Goal: Task Accomplishment & Management: Use online tool/utility

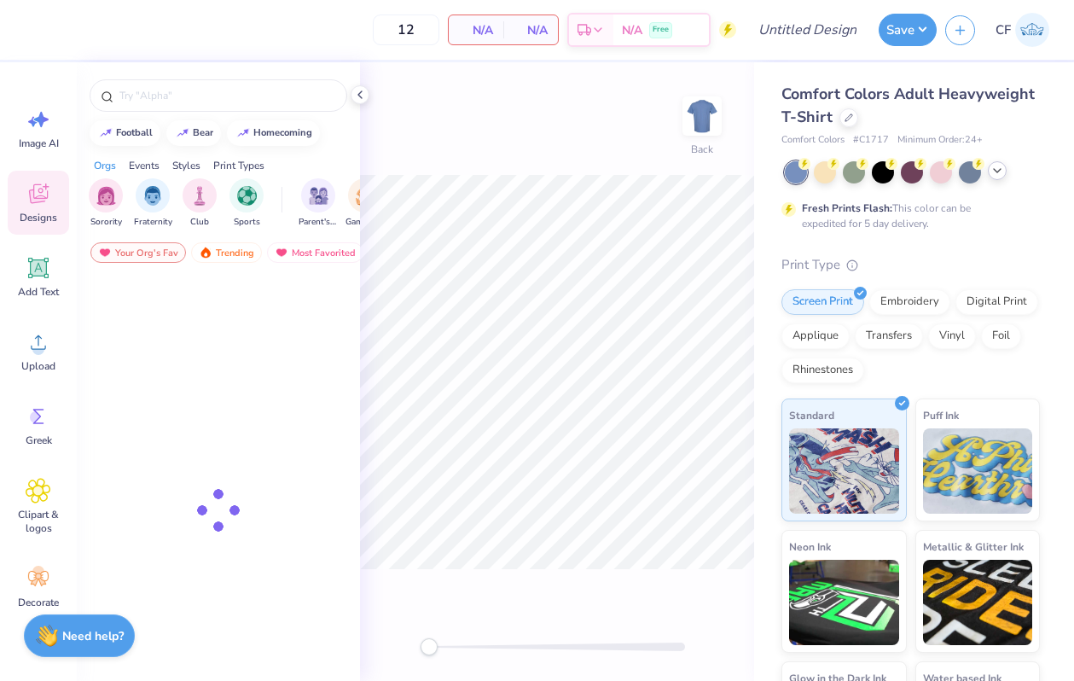
click at [996, 173] on icon at bounding box center [998, 171] width 14 height 14
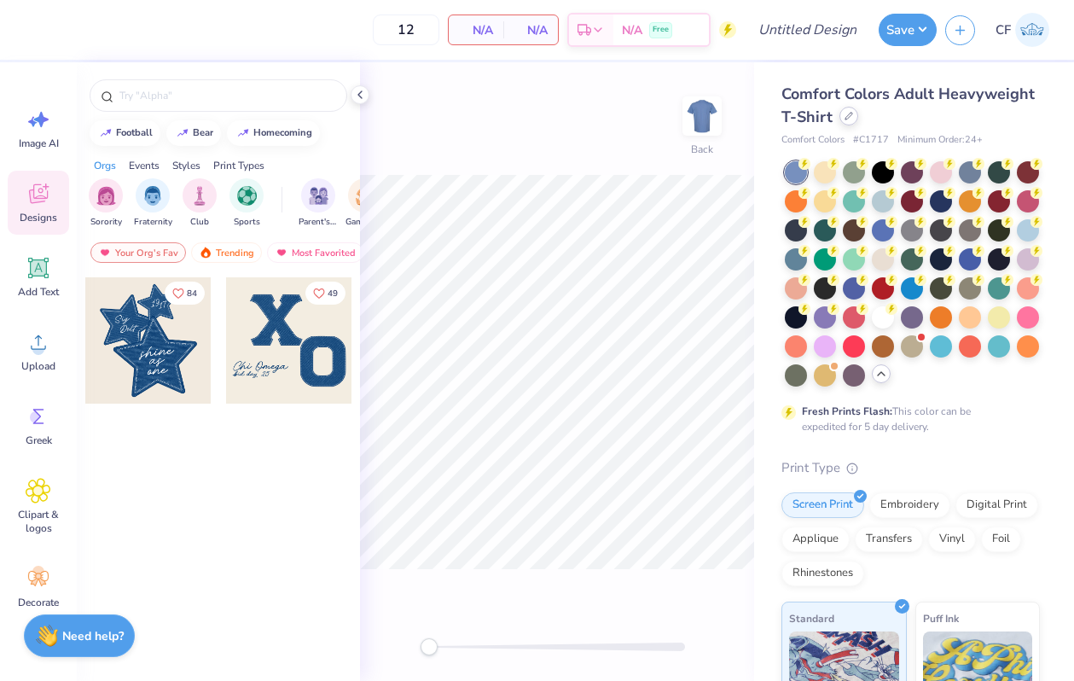
click at [845, 125] on div "Comfort Colors Adult Heavyweight T-Shirt" at bounding box center [910, 106] width 259 height 46
click at [851, 119] on icon at bounding box center [849, 116] width 9 height 9
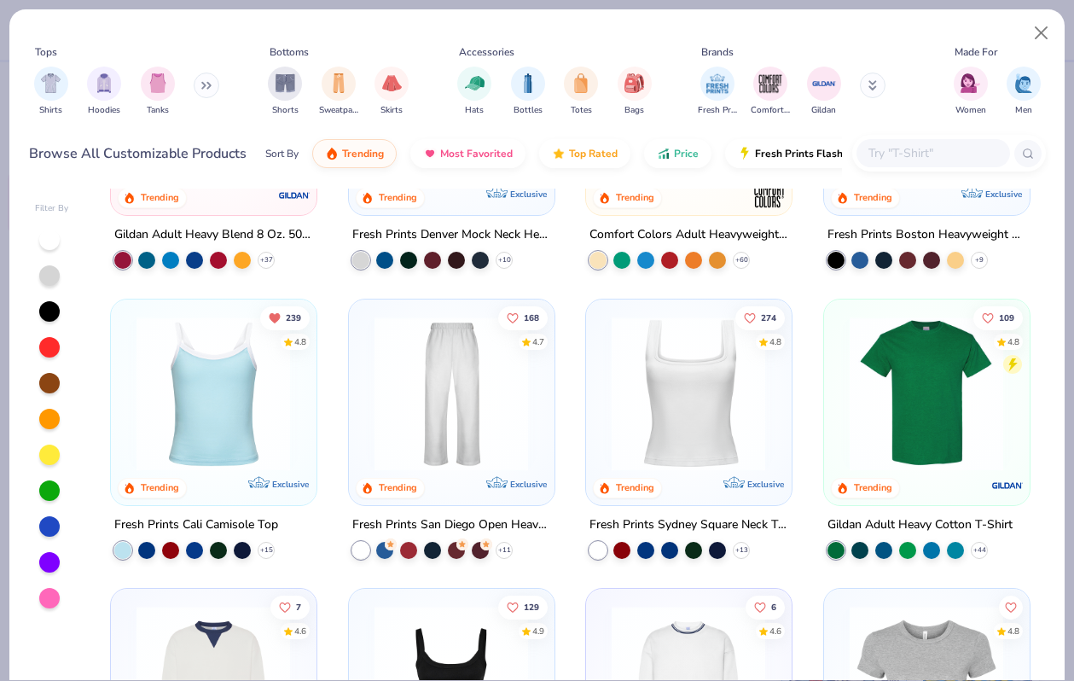
scroll to position [200, 0]
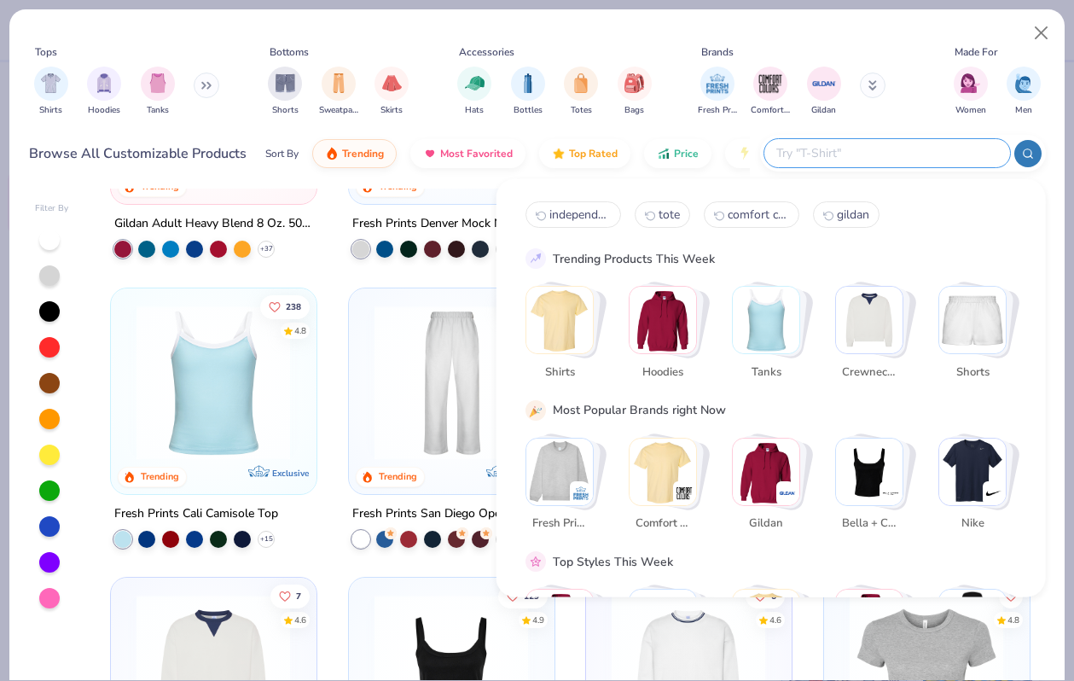
click at [873, 158] on input "text" at bounding box center [887, 153] width 224 height 20
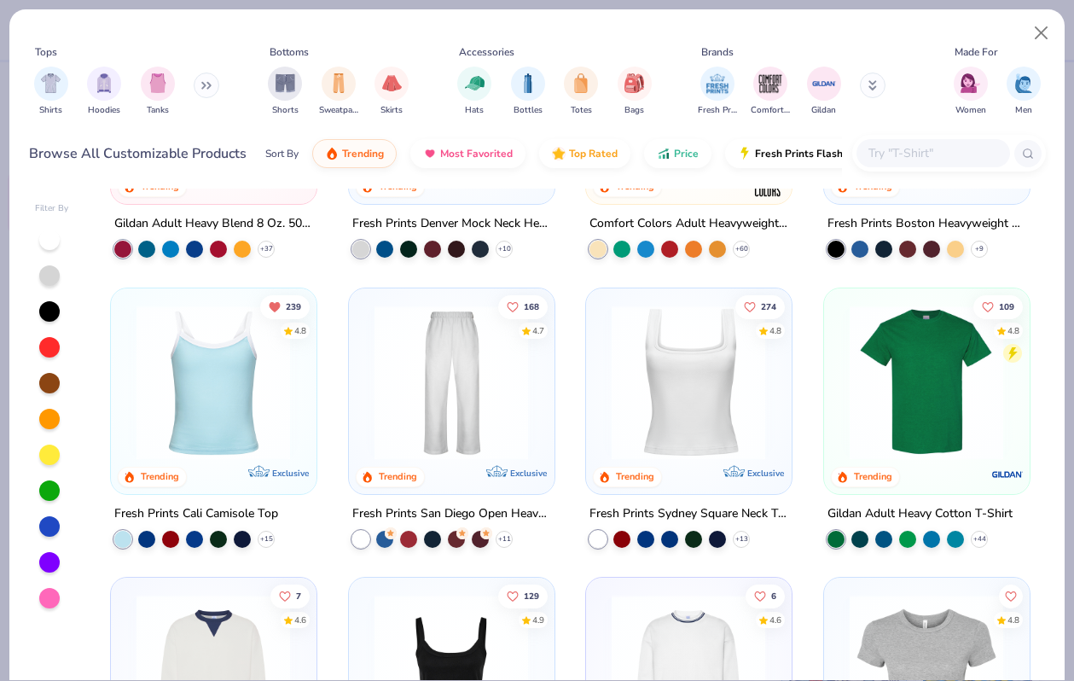
click at [416, 619] on img at bounding box center [451, 672] width 171 height 154
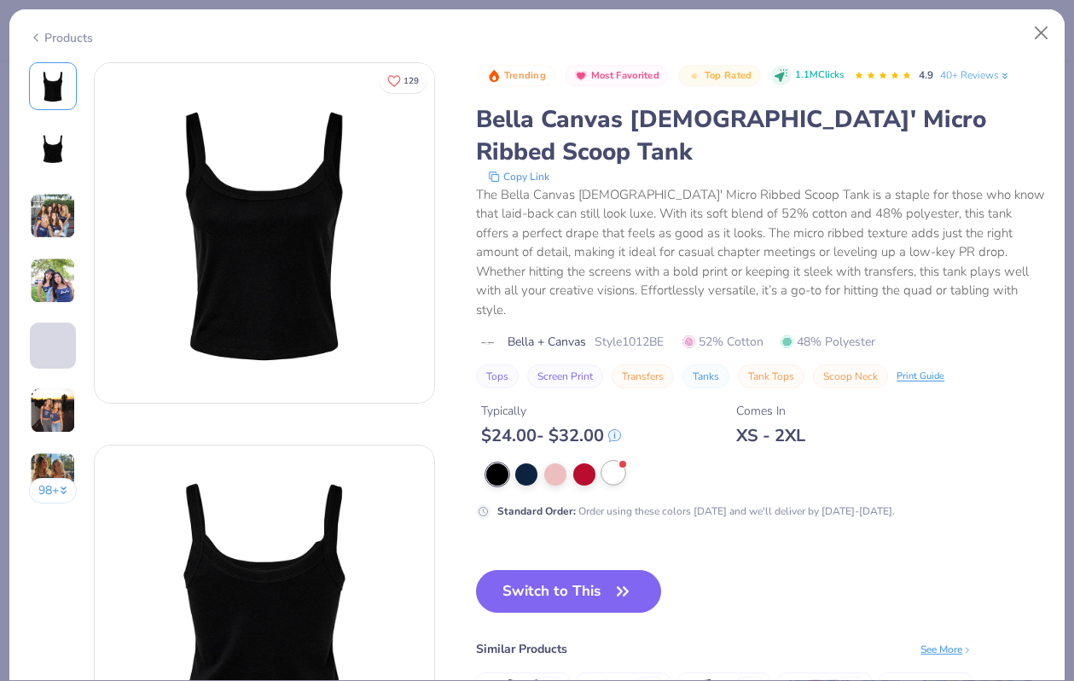
click at [613, 462] on div at bounding box center [613, 473] width 22 height 22
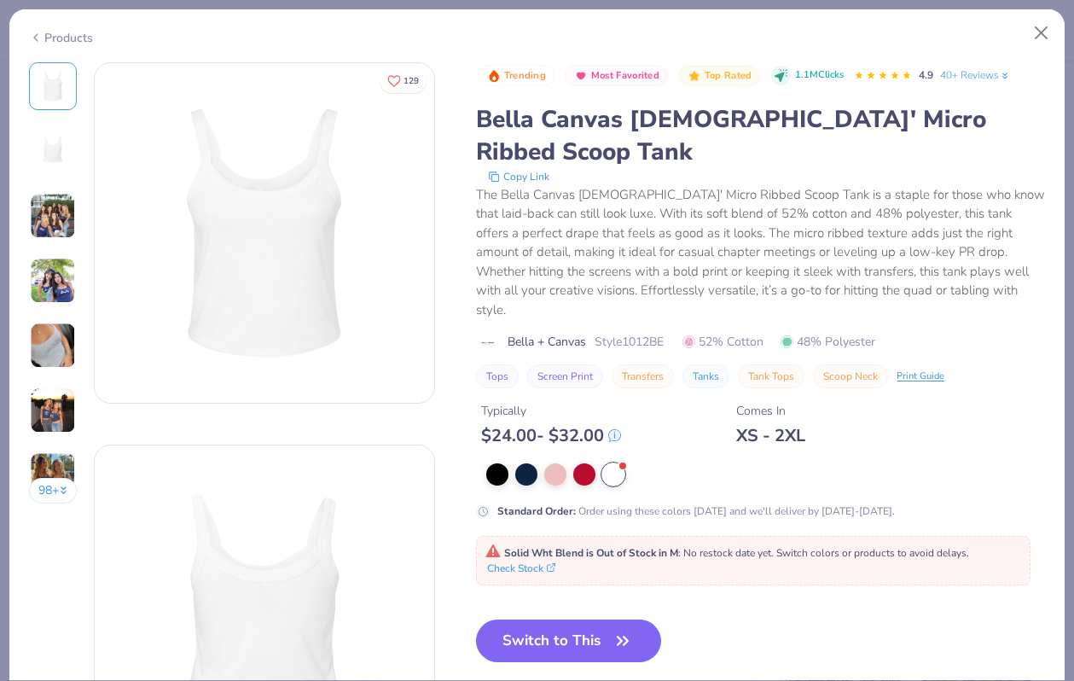
click at [65, 38] on div "Products" at bounding box center [61, 38] width 64 height 18
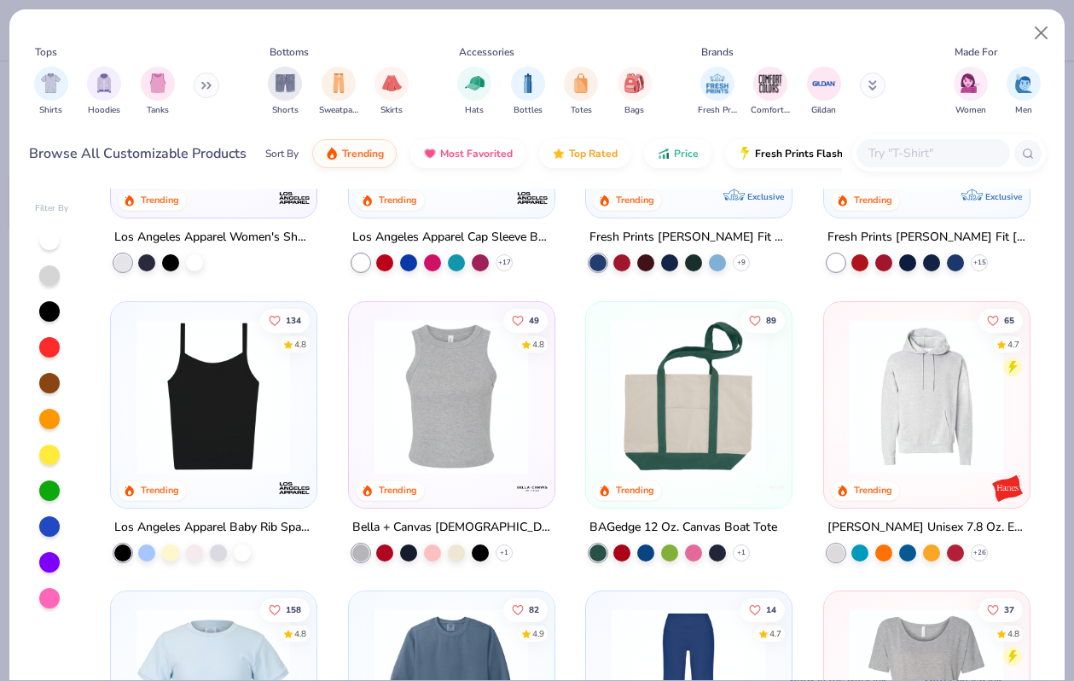
scroll to position [1927, 0]
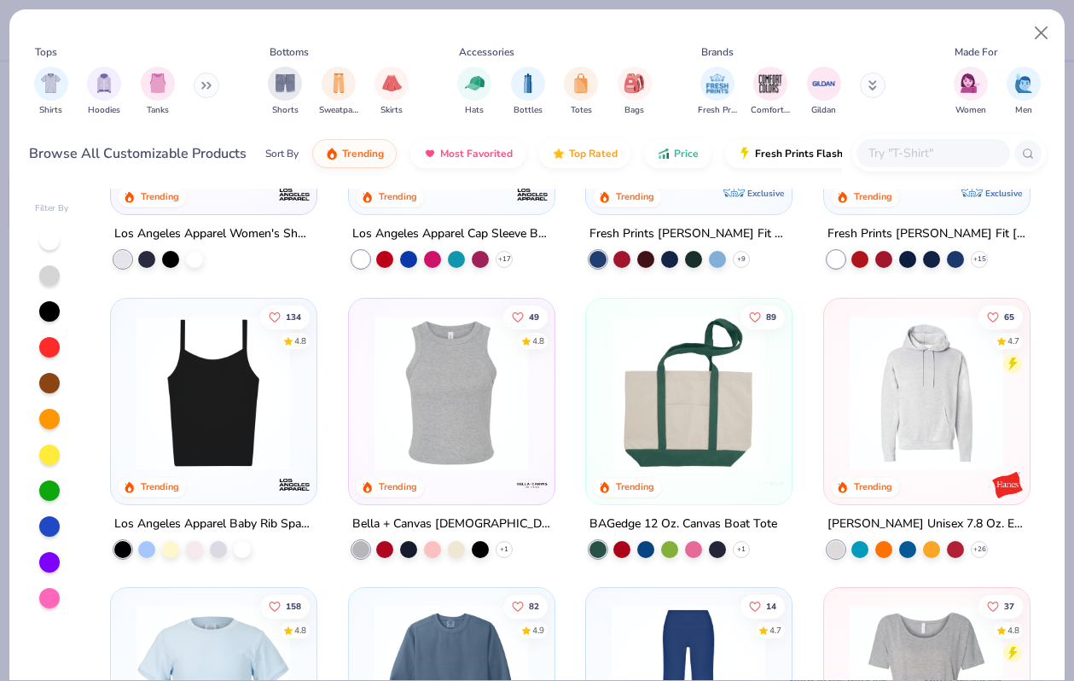
click at [245, 421] on img at bounding box center [213, 392] width 171 height 154
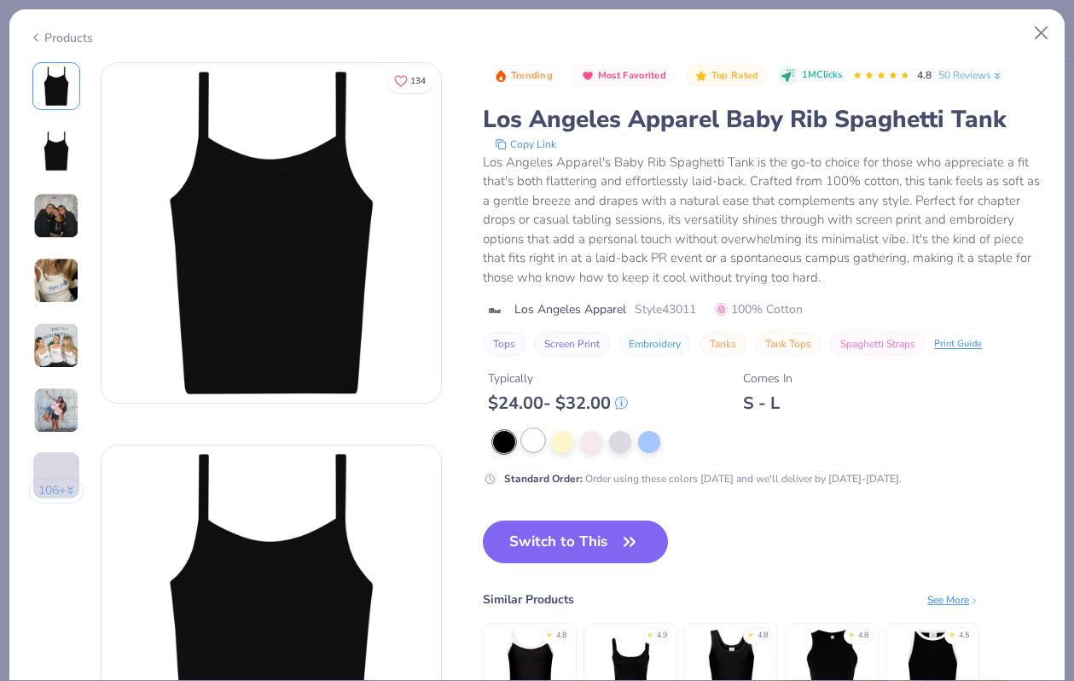
click at [528, 441] on div at bounding box center [533, 440] width 22 height 22
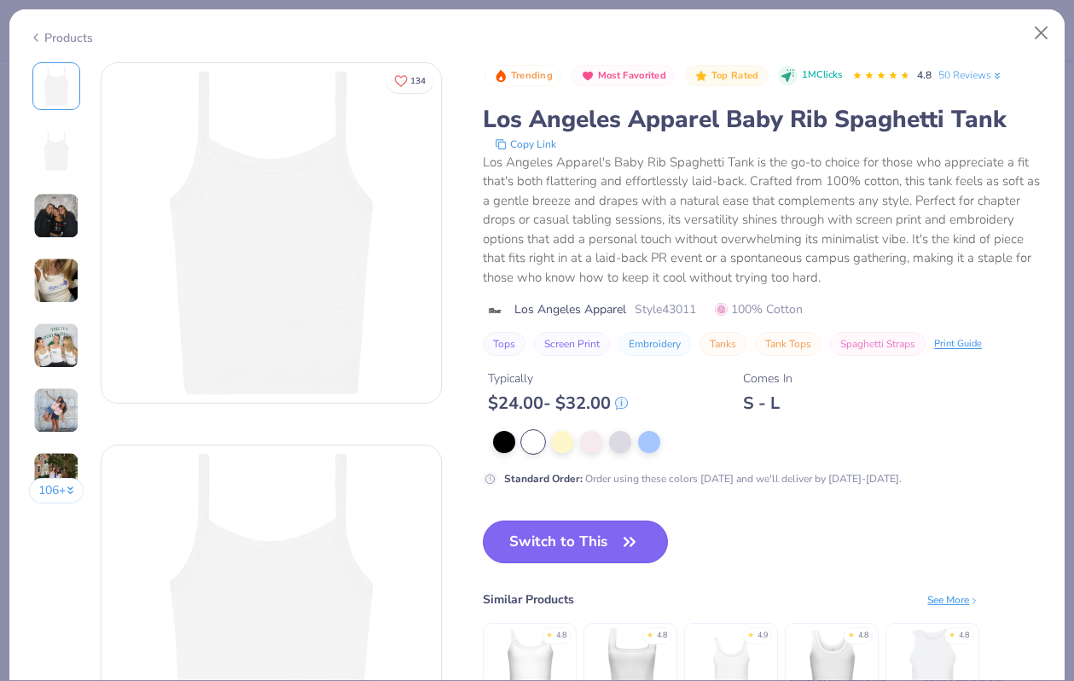
click at [581, 532] on button "Switch to This" at bounding box center [575, 541] width 185 height 43
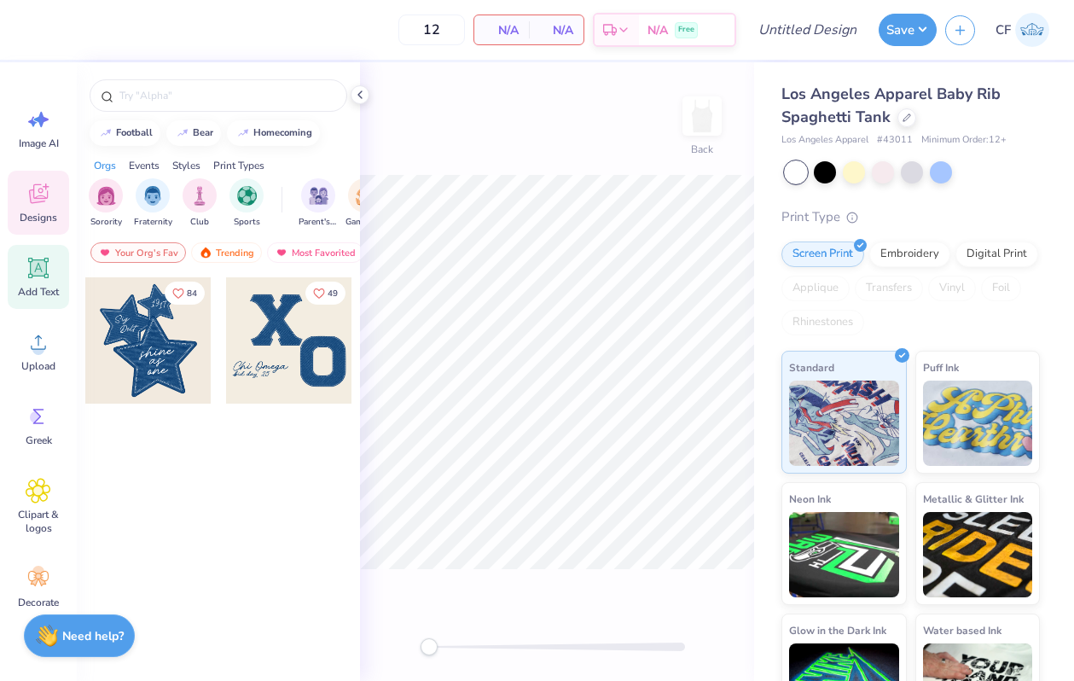
click at [32, 255] on icon at bounding box center [39, 268] width 26 height 26
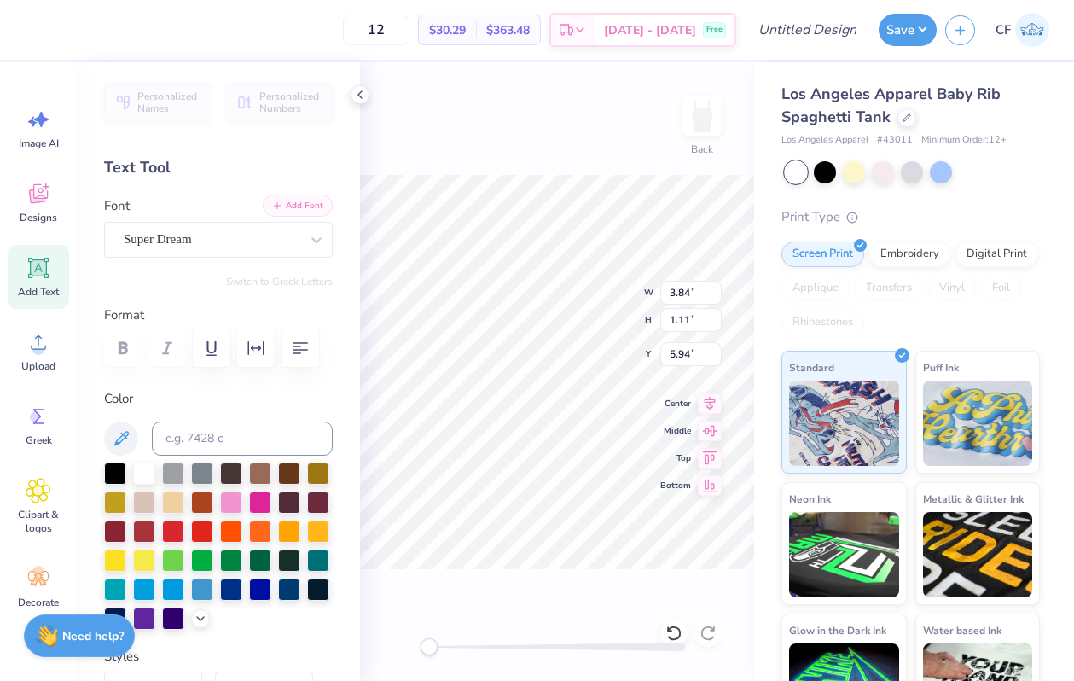
click at [297, 200] on button "Add Font" at bounding box center [298, 206] width 70 height 22
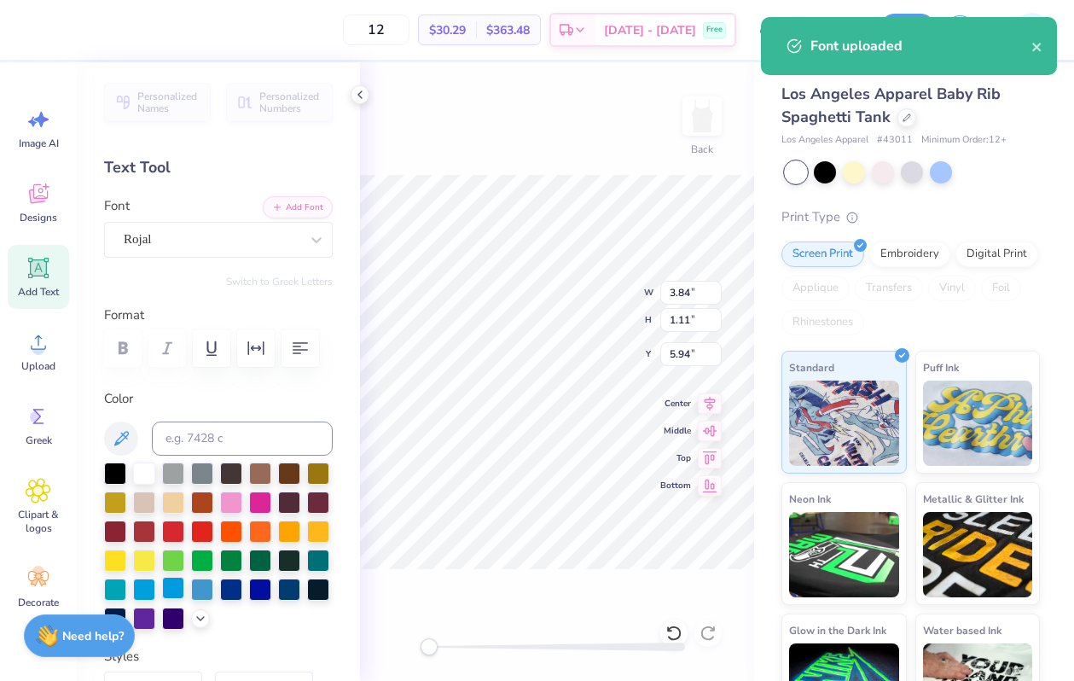
click at [172, 590] on div at bounding box center [173, 588] width 22 height 22
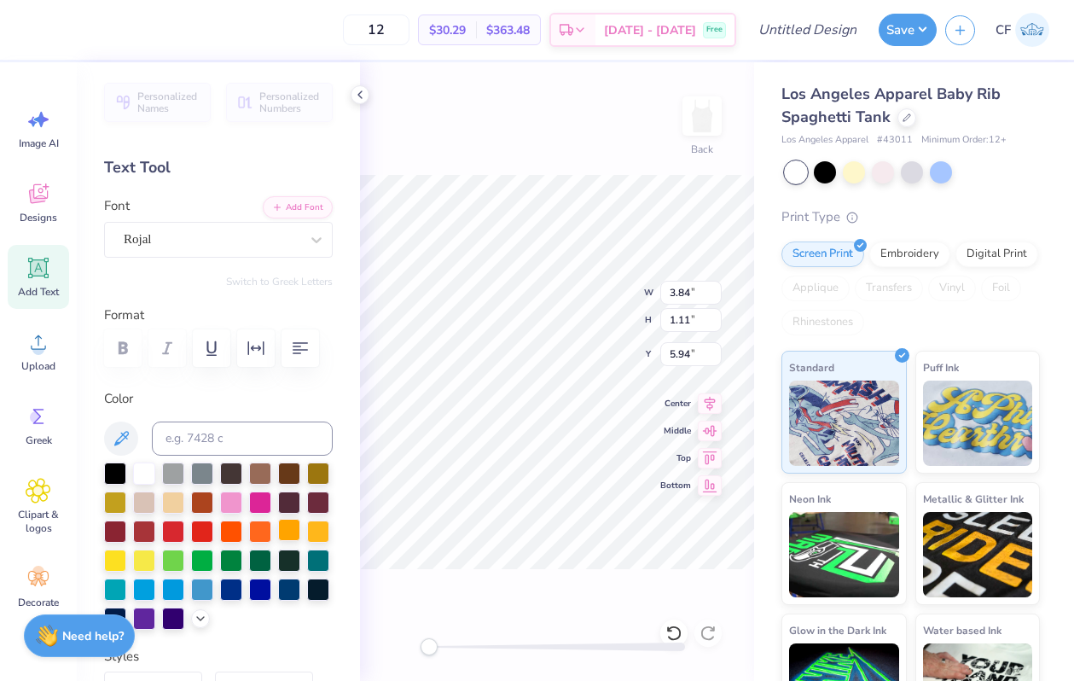
scroll to position [0, 5]
type textarea "ALPHA DELTA PI !"
click at [674, 299] on input "7.20" at bounding box center [690, 293] width 61 height 24
type input "10"
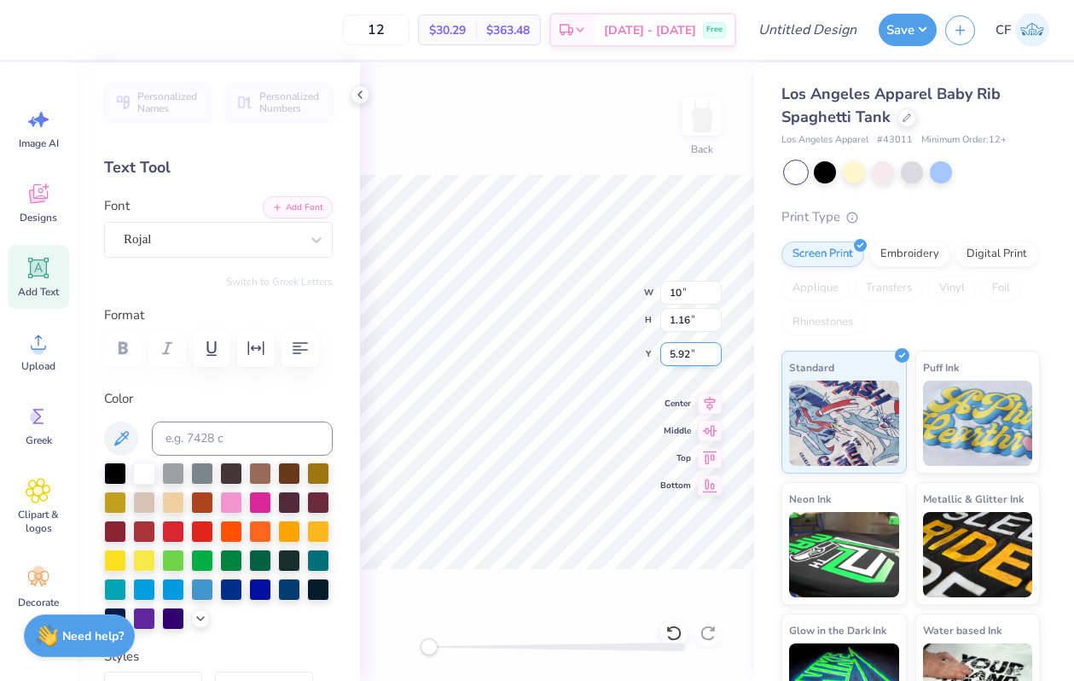
click at [683, 358] on input "5.92" at bounding box center [690, 354] width 61 height 24
click at [675, 355] on input "5.92" at bounding box center [690, 354] width 61 height 24
type input "1"
click at [690, 355] on input "1.00" at bounding box center [690, 354] width 61 height 24
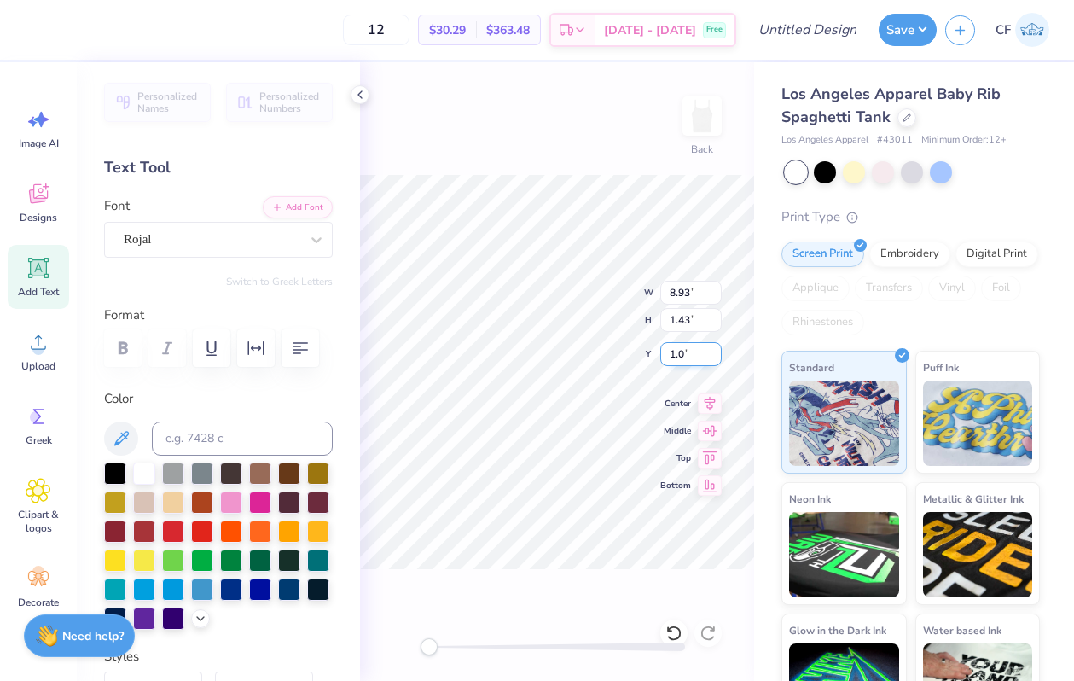
type input "1"
type input "0.5"
click at [679, 351] on input "0.50" at bounding box center [690, 354] width 61 height 24
type input "1"
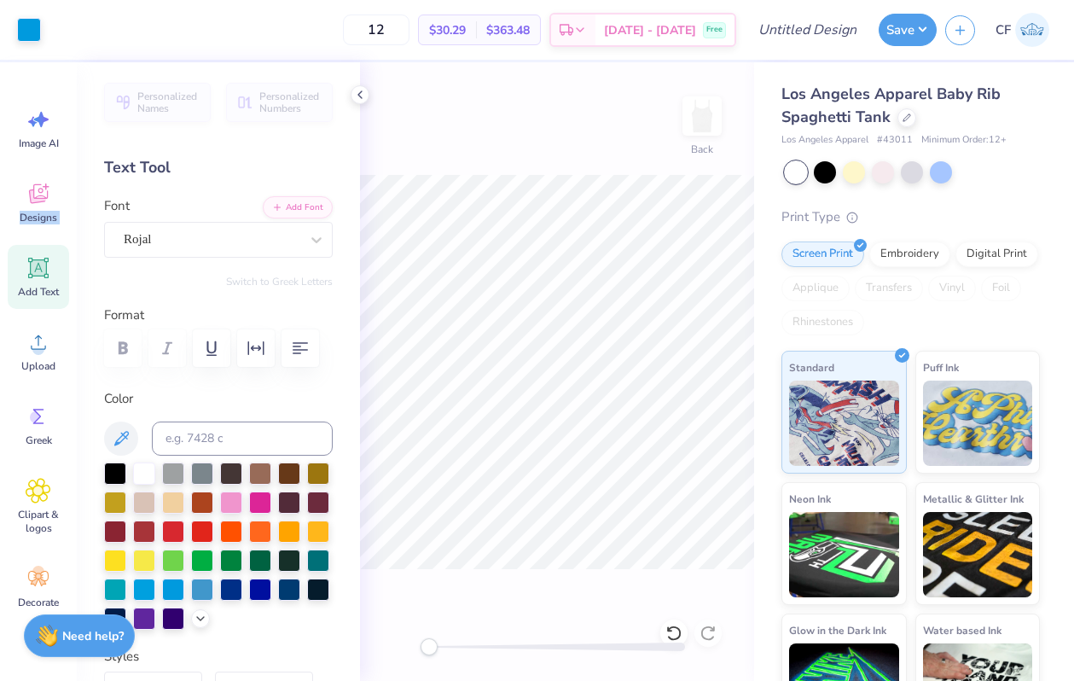
drag, startPoint x: 53, startPoint y: 195, endPoint x: 73, endPoint y: 270, distance: 78.6
click at [73, 271] on div "Image AI Designs Add Text Upload Greek Clipart & logos Decorate" at bounding box center [38, 371] width 77 height 619
click at [49, 277] on icon at bounding box center [39, 268] width 26 height 26
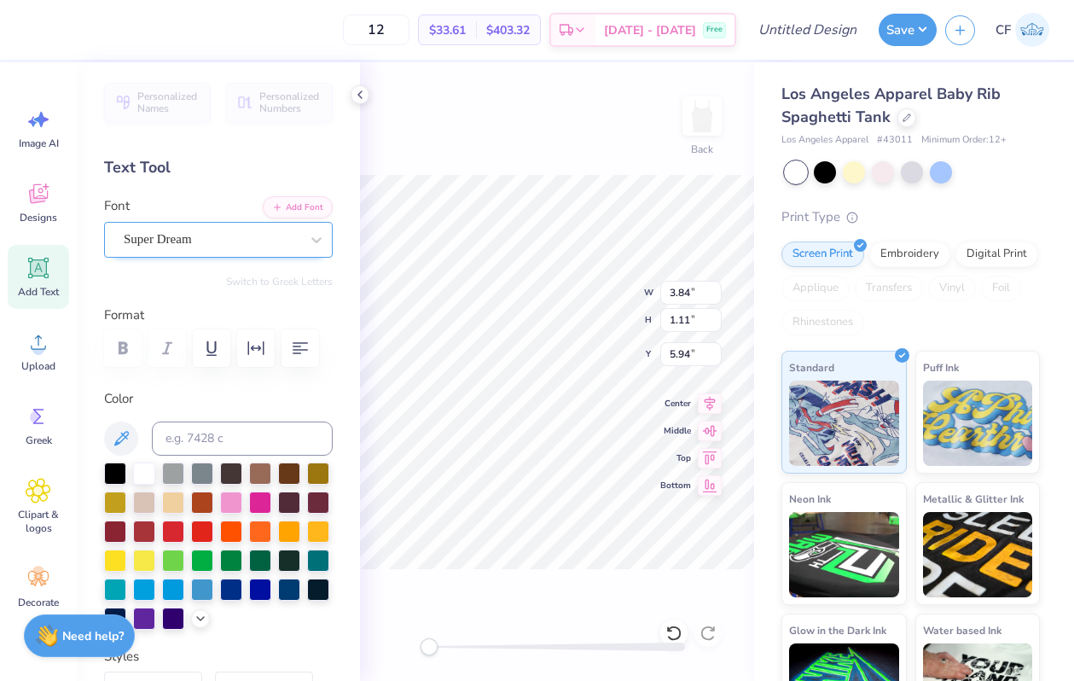
click at [257, 253] on div "Super Dream" at bounding box center [218, 240] width 229 height 36
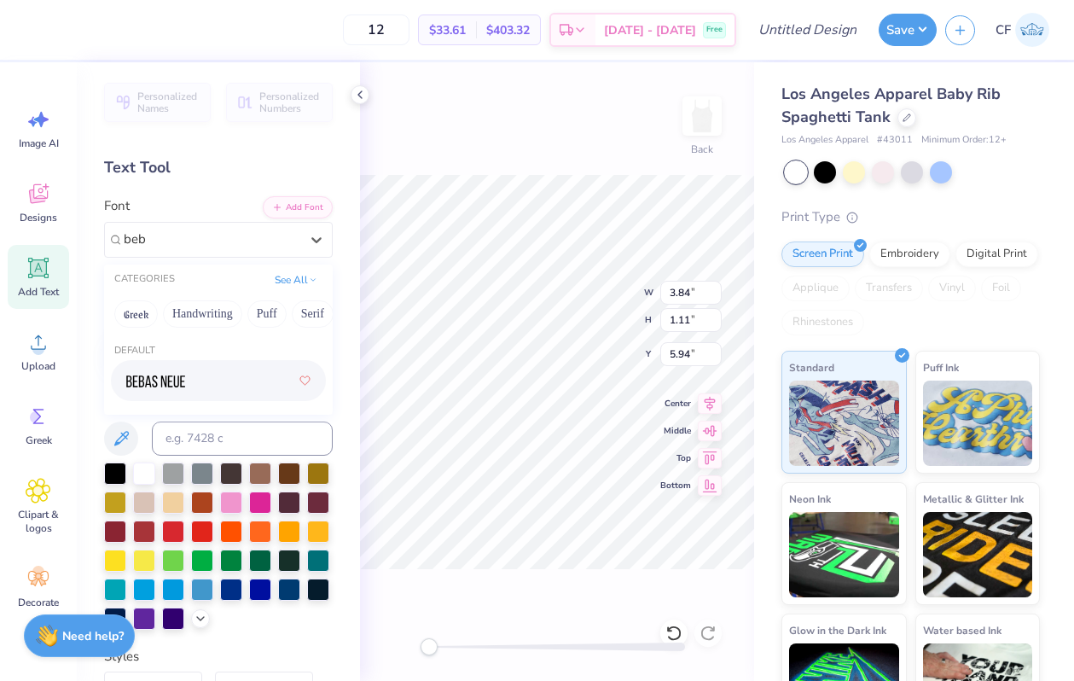
click at [235, 376] on div at bounding box center [218, 380] width 184 height 31
type input "beb"
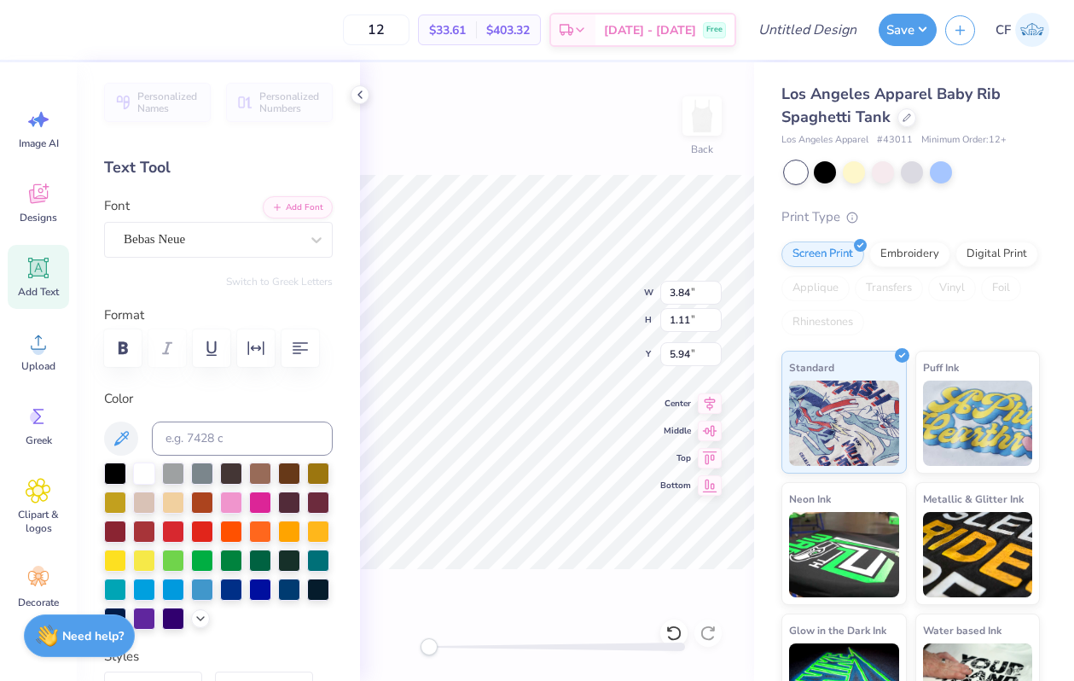
click at [171, 601] on div at bounding box center [218, 545] width 229 height 167
click at [171, 596] on div at bounding box center [173, 588] width 22 height 22
type textarea "PEP SUPPER 2025"
click at [206, 224] on div "Bebas Neue" at bounding box center [218, 240] width 229 height 36
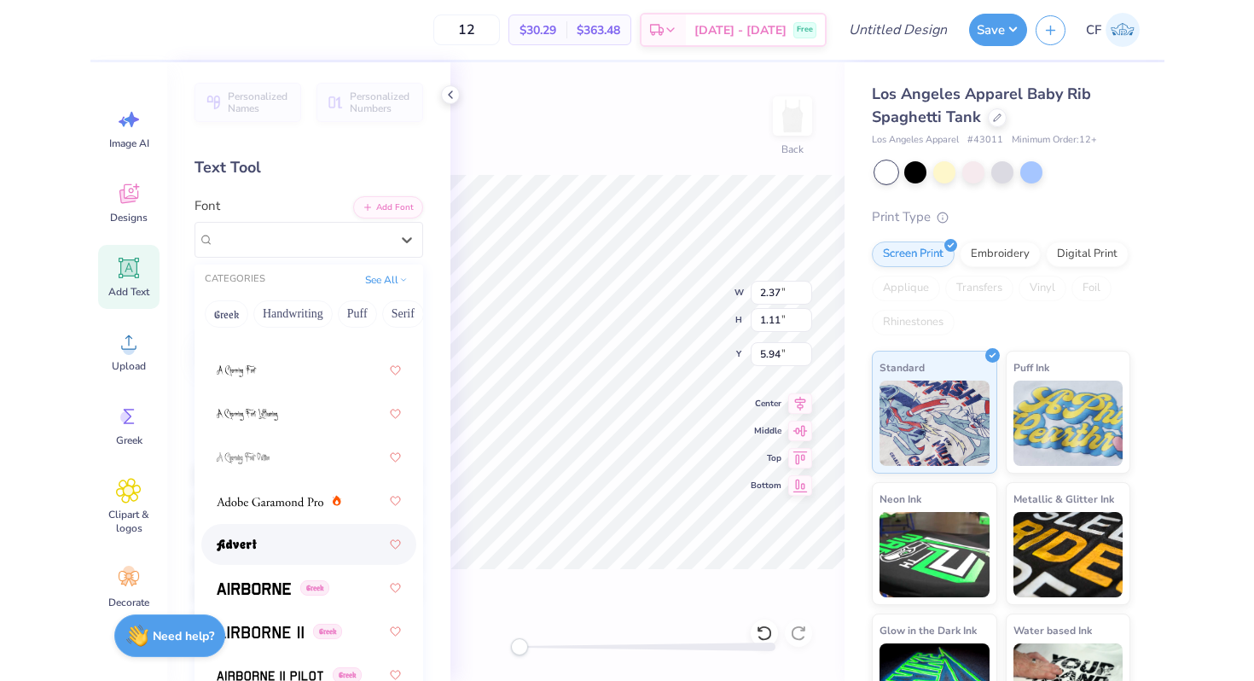
scroll to position [233, 0]
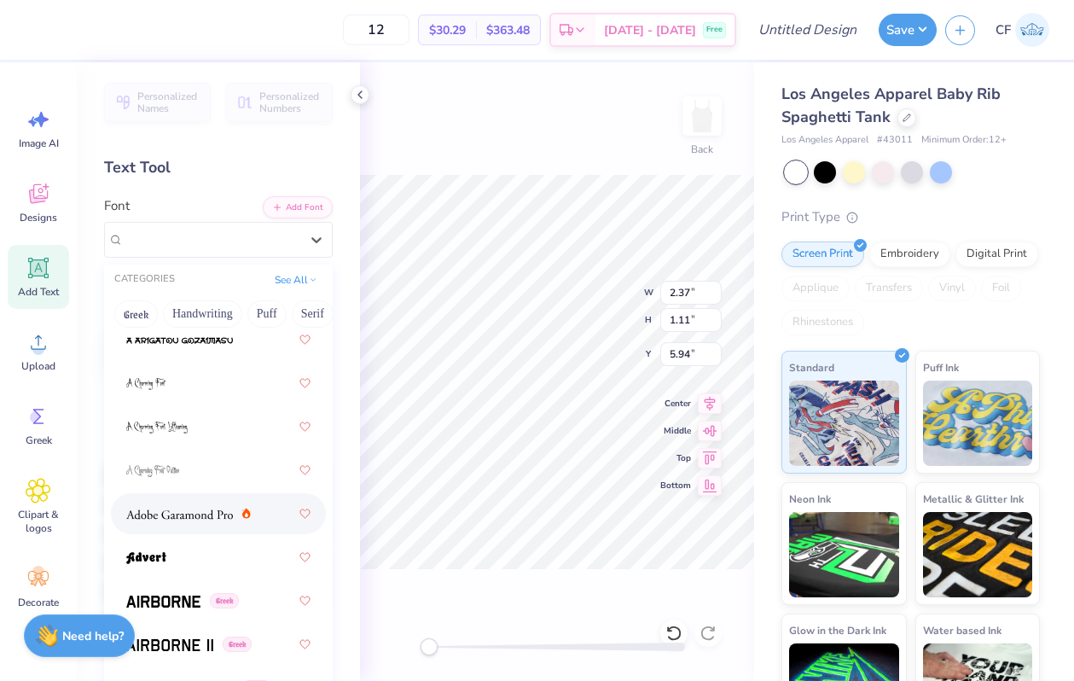
click at [217, 511] on img at bounding box center [179, 514] width 107 height 12
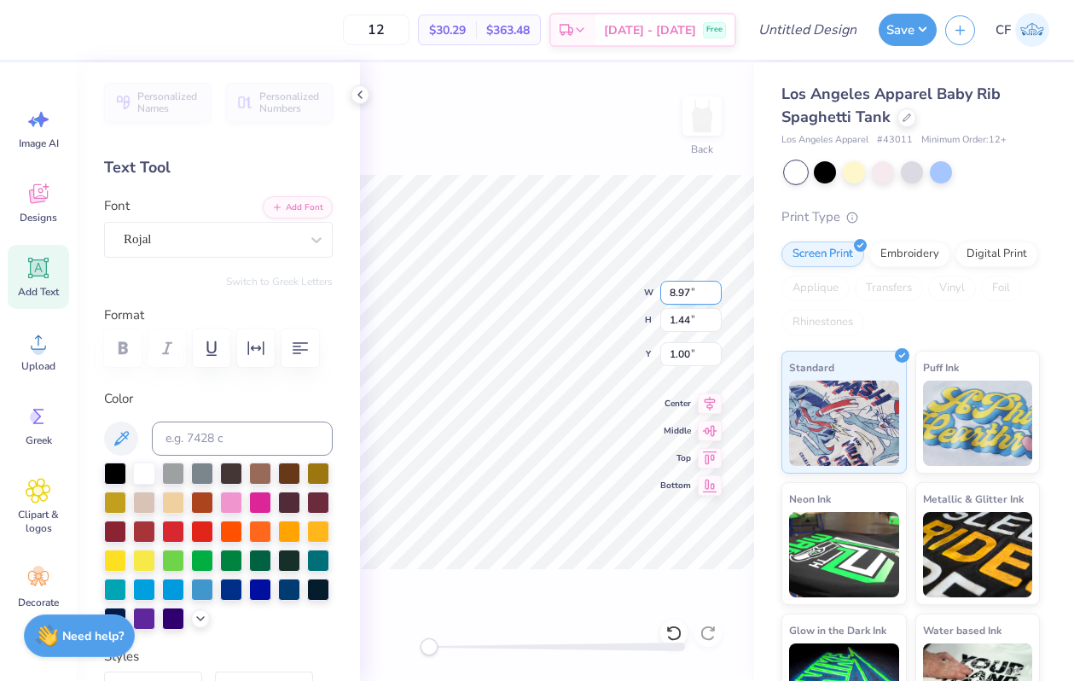
click at [676, 297] on input "8.97" at bounding box center [690, 293] width 61 height 24
type input "8"
click at [693, 357] on input "1.14" at bounding box center [690, 354] width 61 height 24
type input "1"
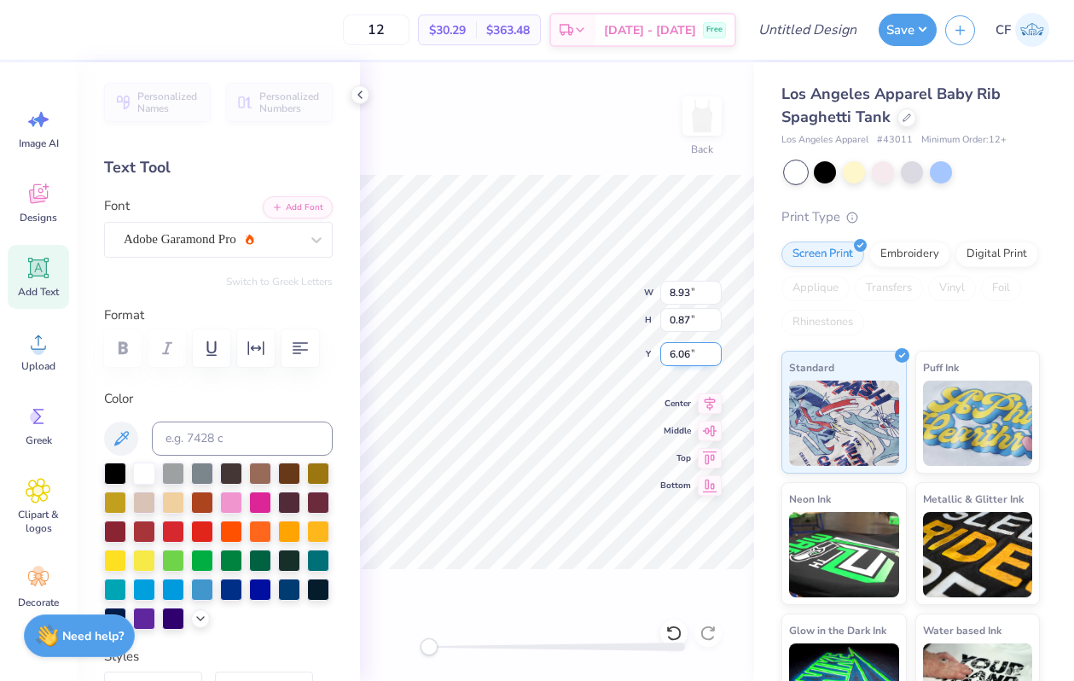
click at [679, 352] on input "6.06" at bounding box center [690, 354] width 61 height 24
click at [265, 344] on icon "button" at bounding box center [256, 348] width 20 height 20
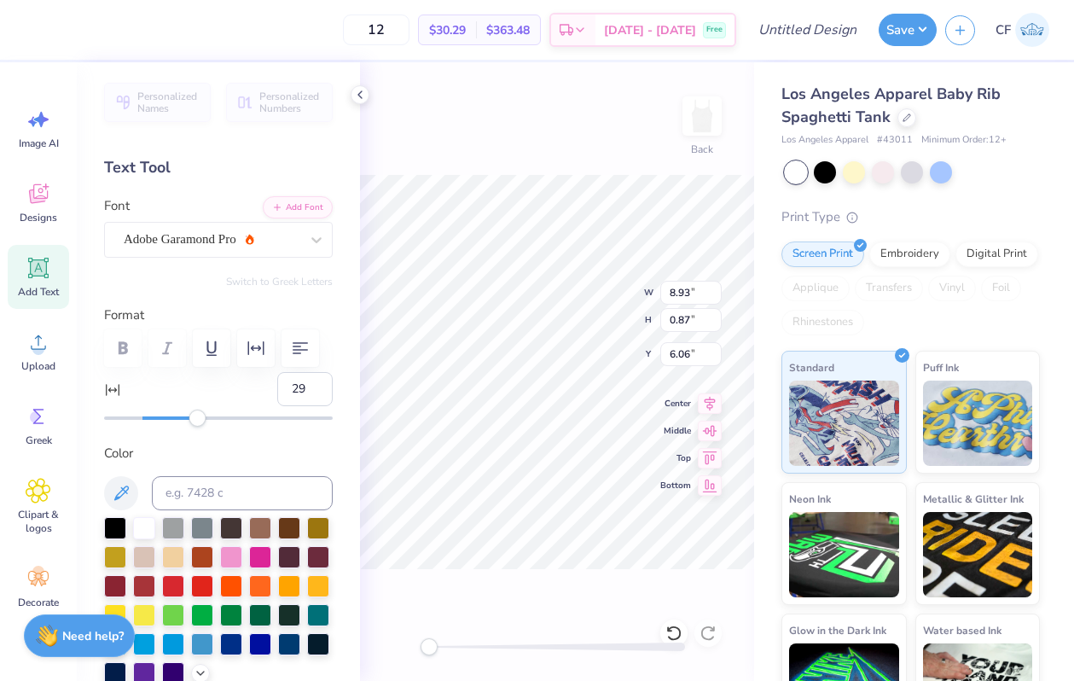
type input "30"
drag, startPoint x: 148, startPoint y: 419, endPoint x: 194, endPoint y: 429, distance: 47.2
click at [194, 429] on div "Personalized Names Personalized Numbers Text Tool Add Font Font Adobe Garamond …" at bounding box center [218, 371] width 283 height 619
type input "8.00"
type input "1.28"
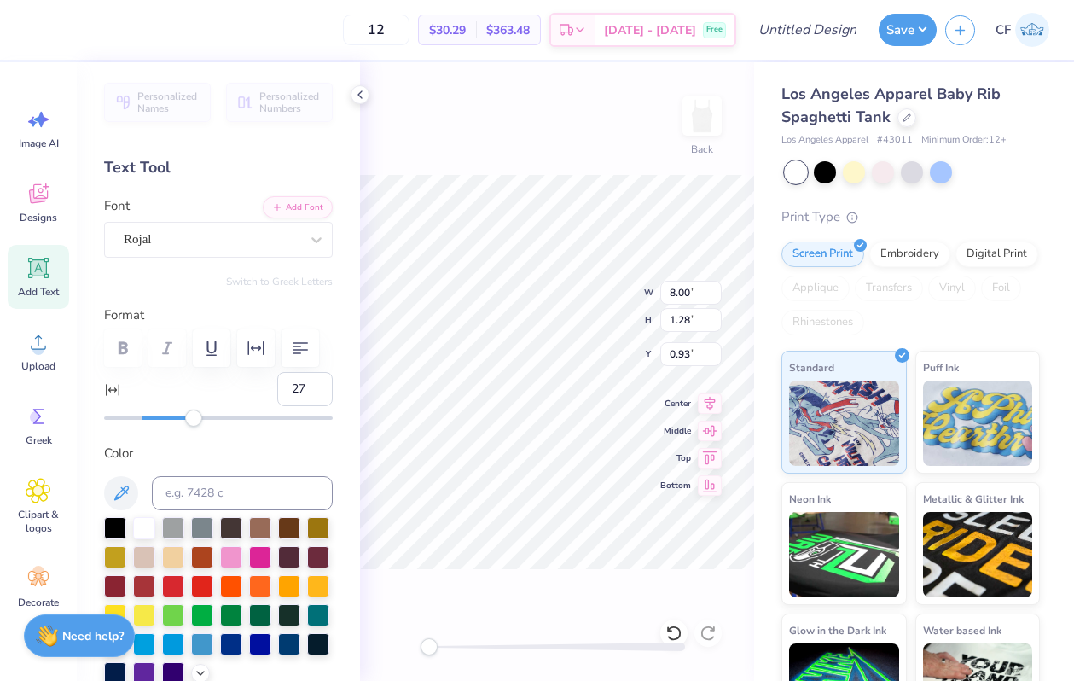
type input "0.93"
type input "0"
type input "8.93"
type input "0.58"
type input "2.55"
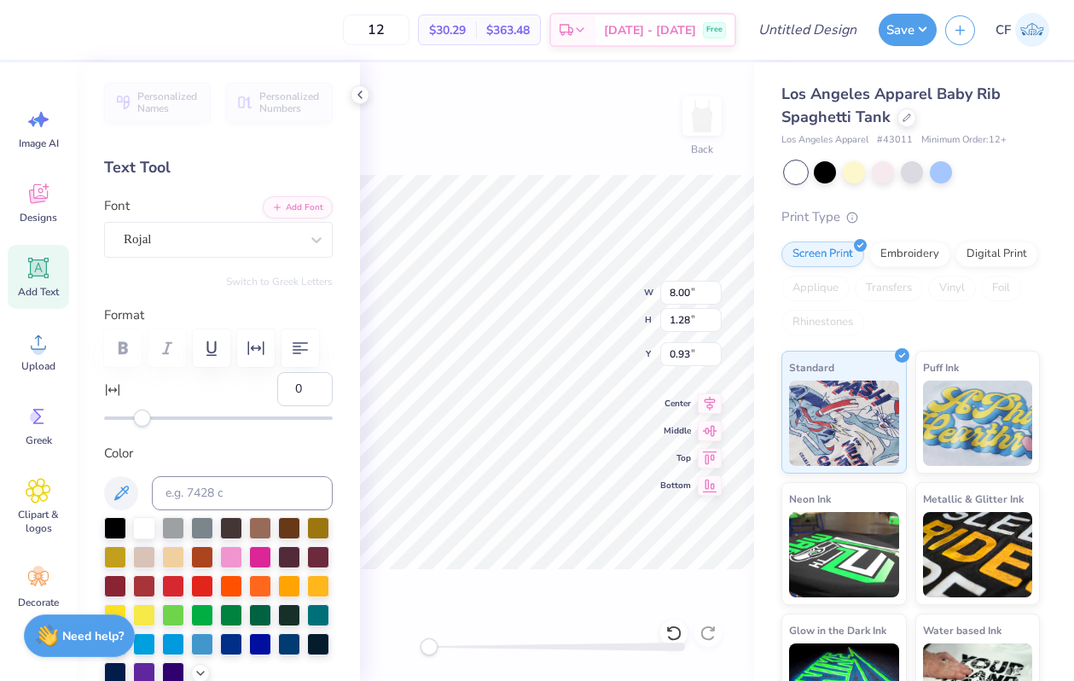
type input "27"
click at [683, 288] on input "8.93" at bounding box center [690, 293] width 61 height 24
type input "8"
type input "34"
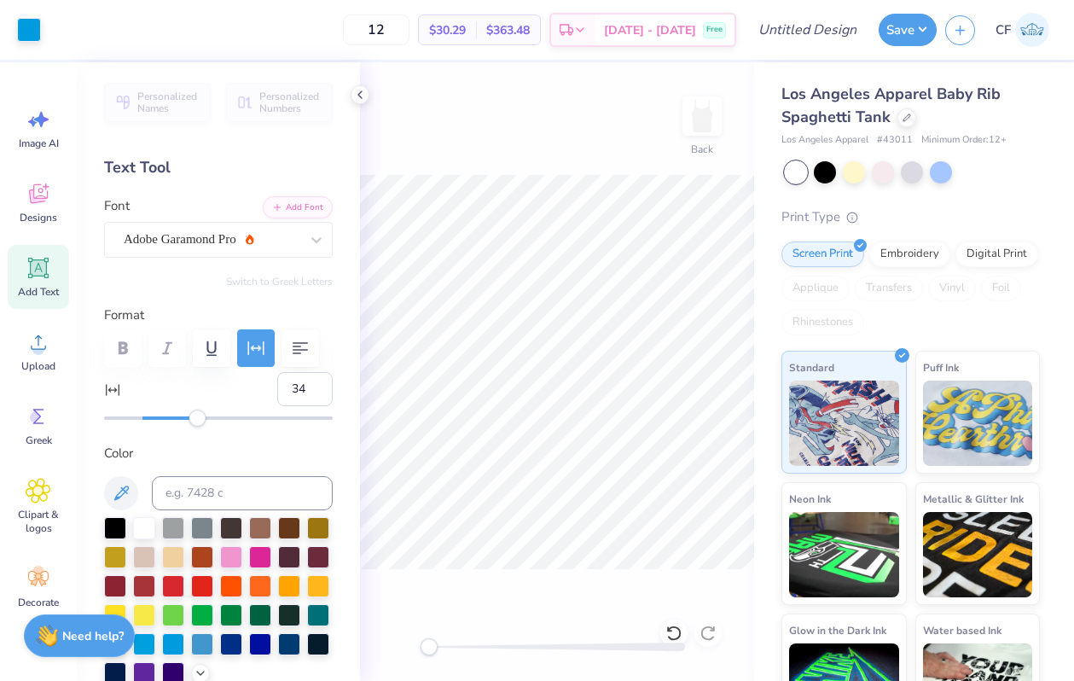
drag, startPoint x: 197, startPoint y: 414, endPoint x: 206, endPoint y: 417, distance: 10.0
click at [206, 417] on div "Accessibility label" at bounding box center [197, 418] width 17 height 17
type input "35"
click at [208, 424] on div "Accessibility label" at bounding box center [207, 418] width 17 height 17
click at [679, 290] on input "7.87" at bounding box center [690, 293] width 61 height 24
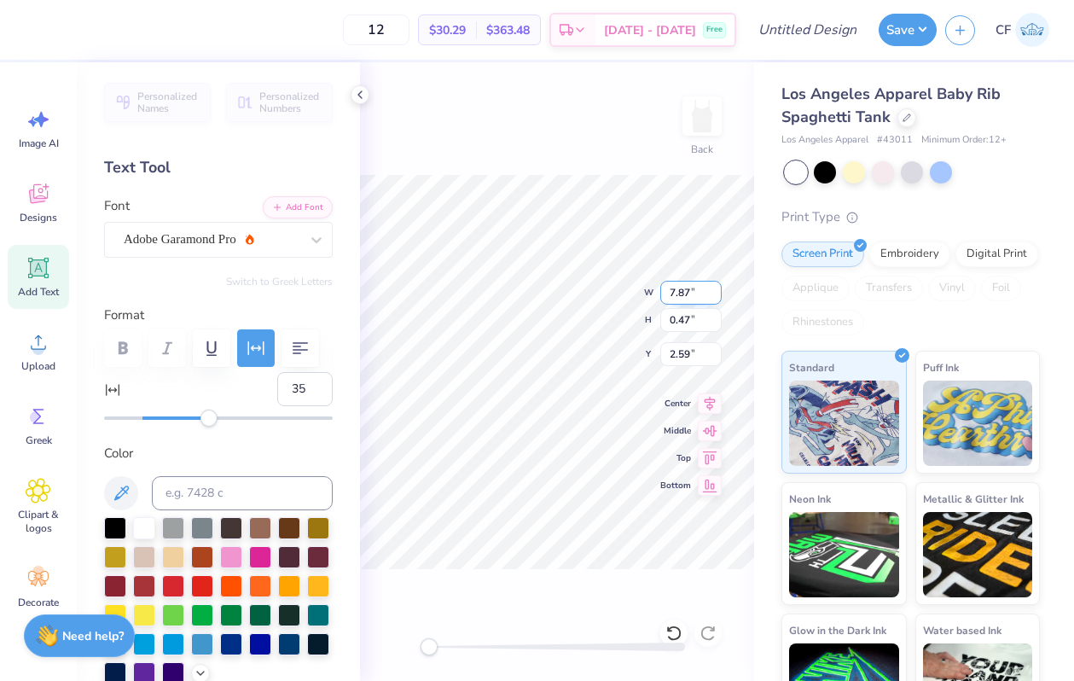
click at [679, 290] on input "7.87" at bounding box center [690, 293] width 61 height 24
type input "8"
click at [669, 288] on input "7.77" at bounding box center [690, 293] width 61 height 24
type input "7"
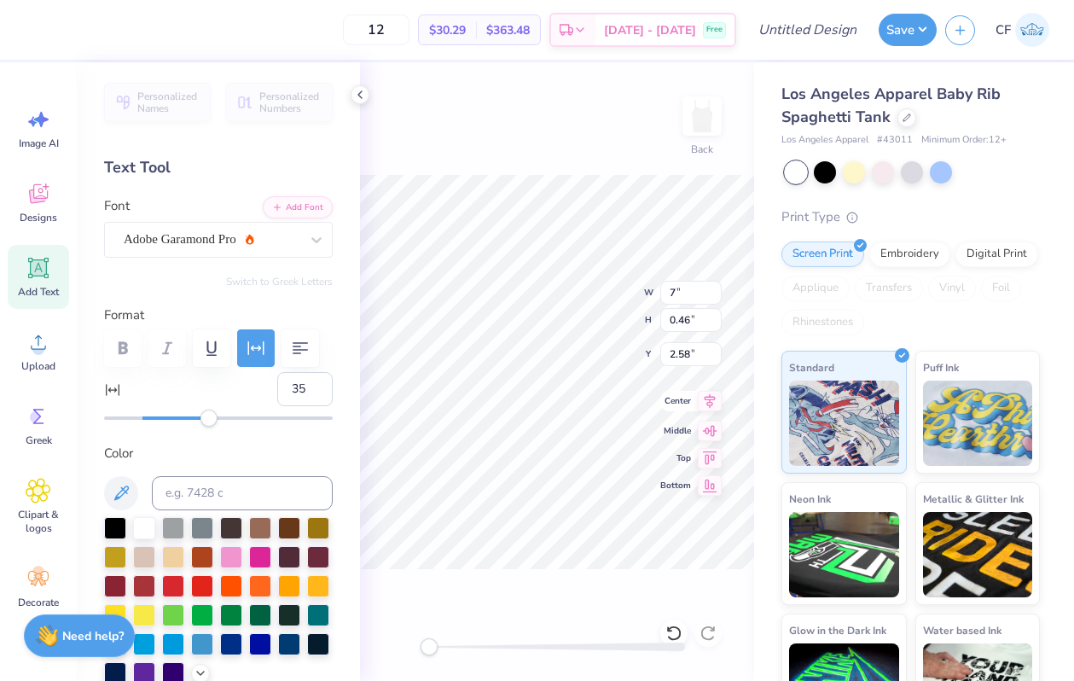
click at [701, 404] on icon at bounding box center [710, 401] width 24 height 20
type input "46"
drag, startPoint x: 216, startPoint y: 418, endPoint x: 230, endPoint y: 418, distance: 14.5
click at [230, 418] on div "Accessibility label" at bounding box center [224, 418] width 17 height 17
type input "57"
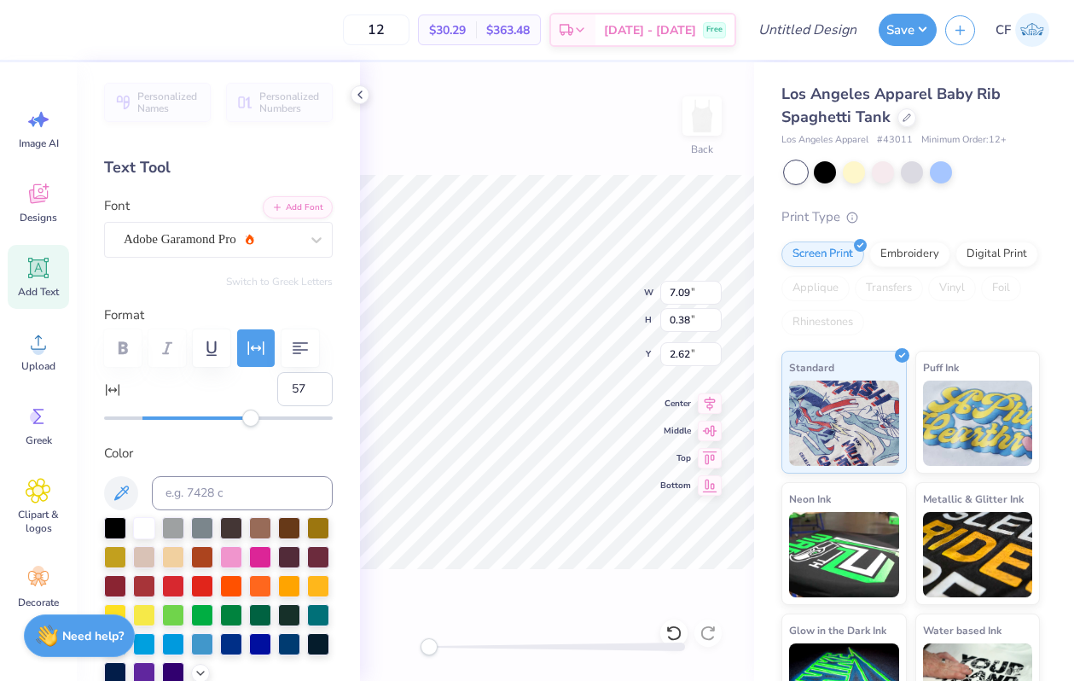
drag, startPoint x: 235, startPoint y: 415, endPoint x: 250, endPoint y: 420, distance: 15.9
click at [250, 420] on div "Accessibility label" at bounding box center [250, 418] width 17 height 17
click at [707, 393] on icon at bounding box center [710, 401] width 24 height 20
click at [674, 352] on input "0.93" at bounding box center [690, 354] width 61 height 24
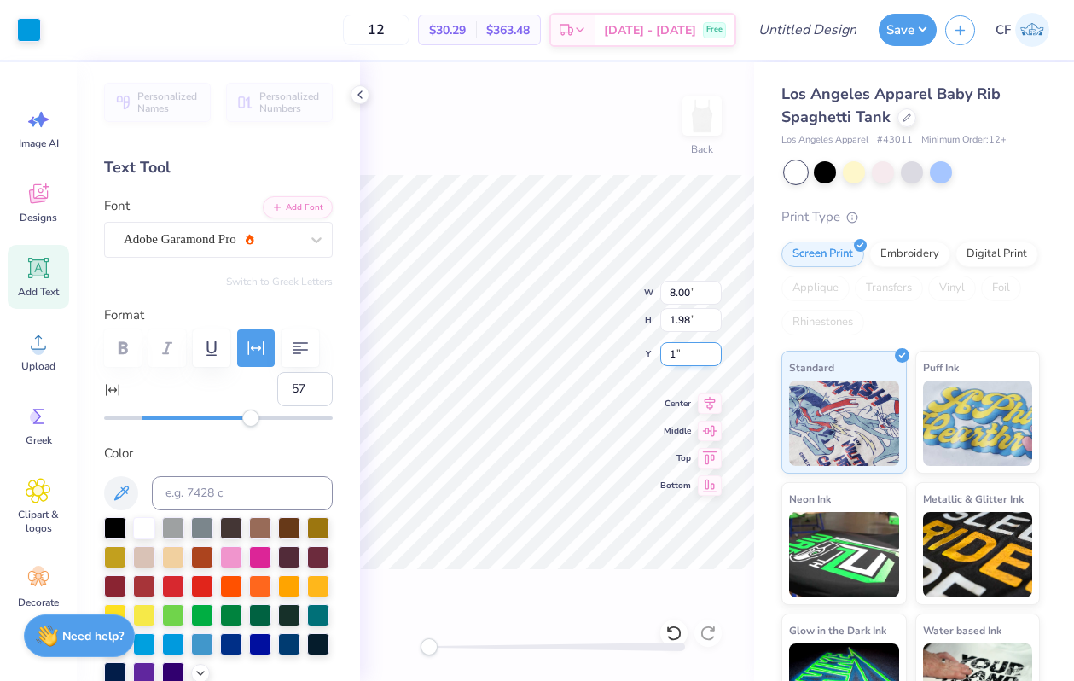
type input "1.00"
click at [705, 399] on icon at bounding box center [710, 401] width 11 height 15
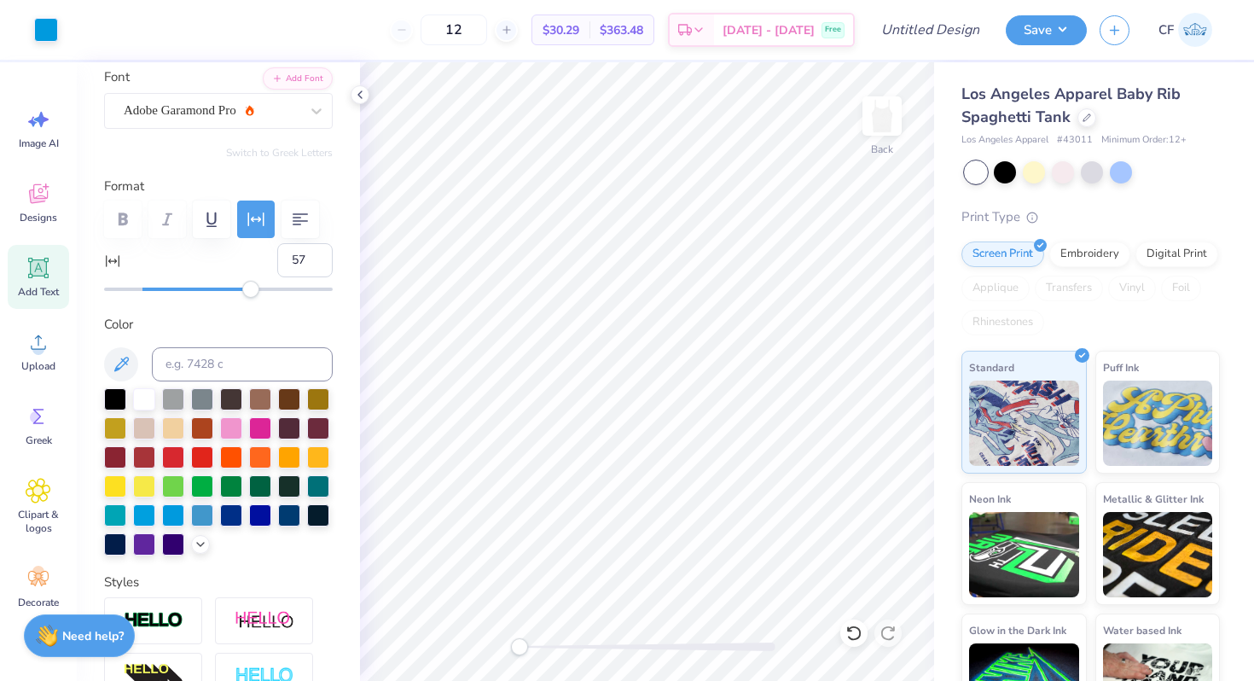
scroll to position [135, 0]
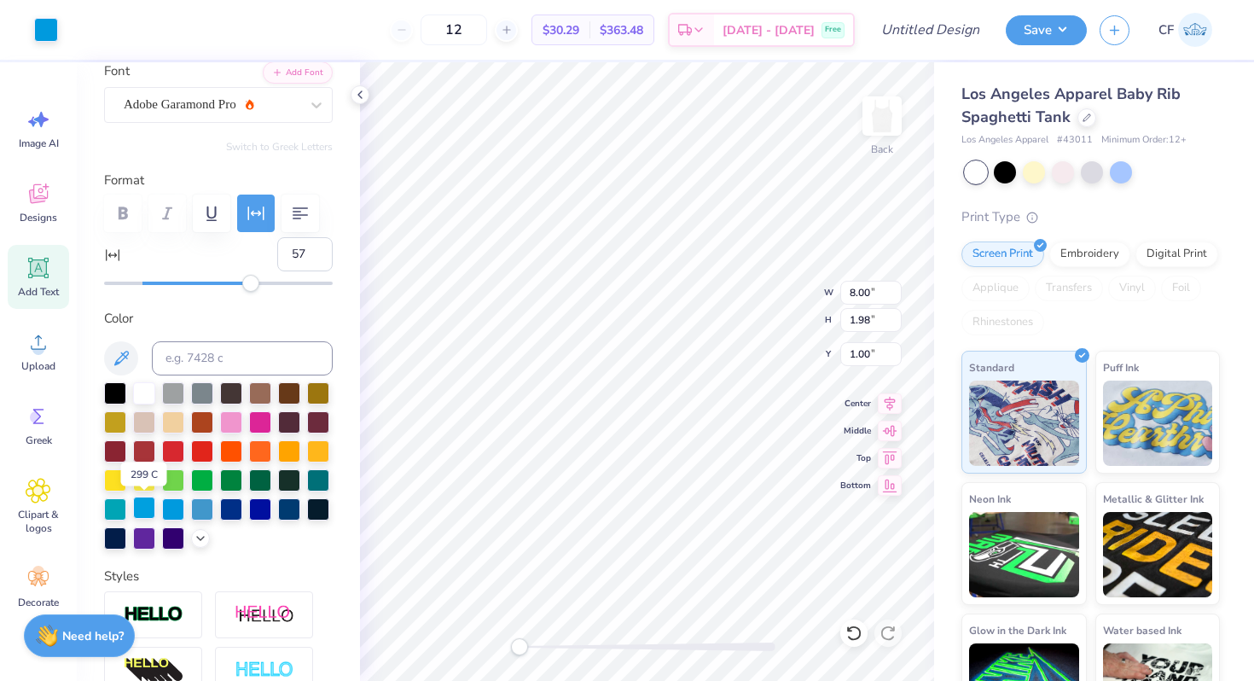
click at [142, 500] on div at bounding box center [144, 508] width 22 height 22
type input "1.28"
type input "0"
click at [845, 634] on div at bounding box center [853, 632] width 27 height 27
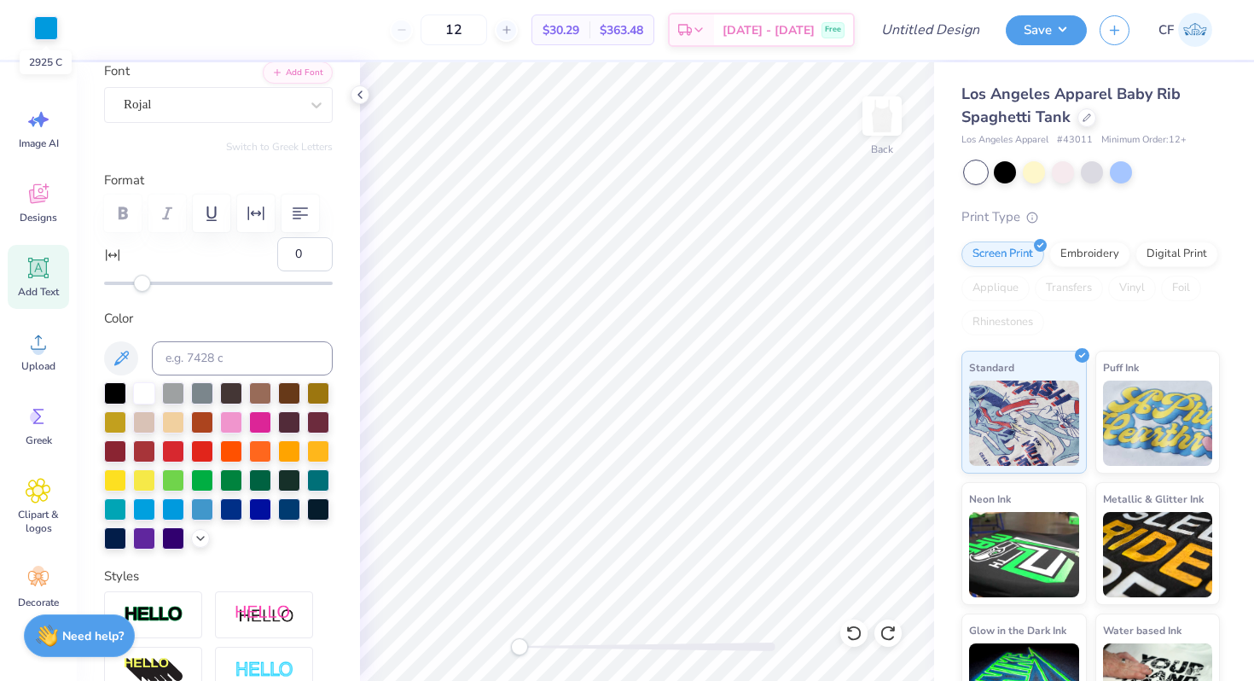
click at [45, 34] on div at bounding box center [46, 28] width 24 height 24
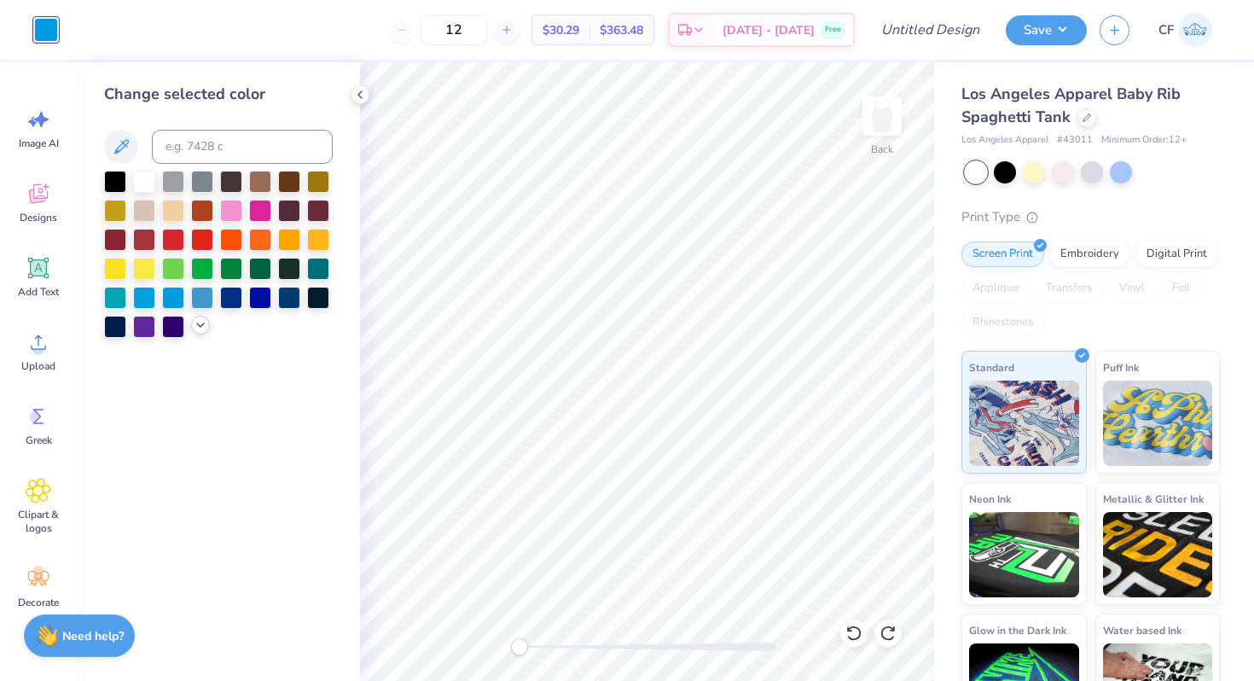
click at [195, 328] on icon at bounding box center [201, 325] width 14 height 14
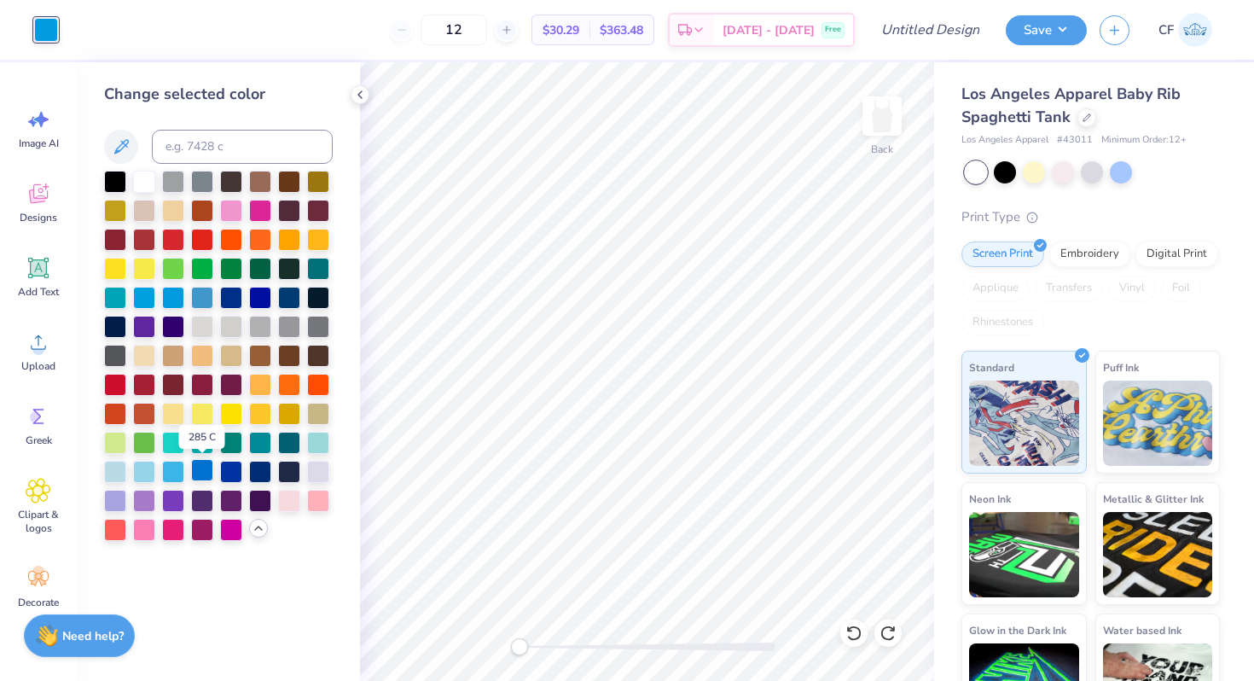
click at [203, 472] on div at bounding box center [202, 470] width 22 height 22
click at [171, 471] on div at bounding box center [173, 470] width 22 height 22
click at [148, 293] on div at bounding box center [144, 296] width 22 height 22
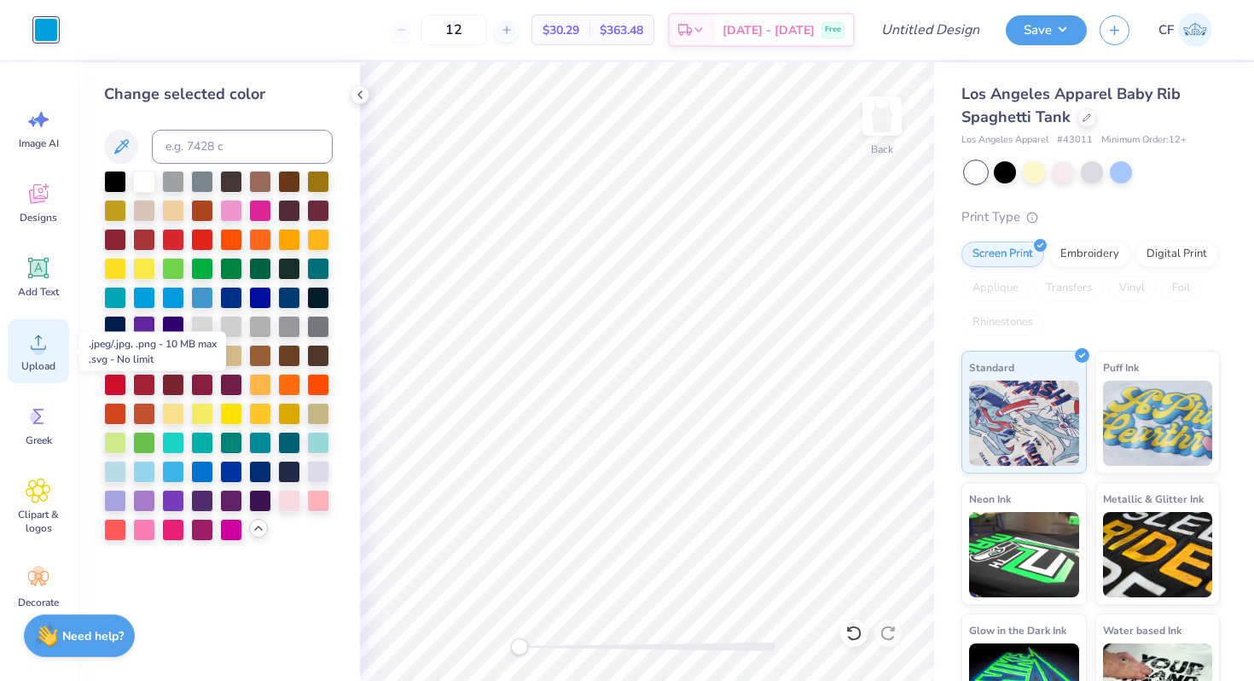
click at [32, 352] on icon at bounding box center [39, 342] width 26 height 26
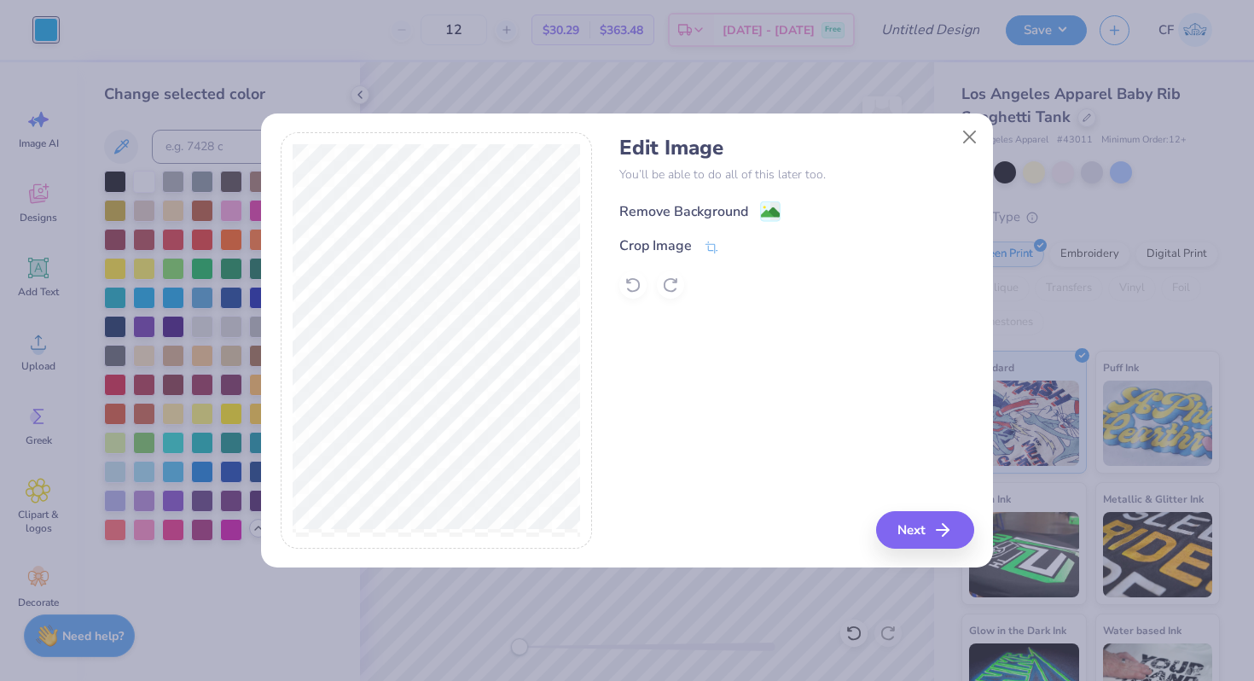
click at [696, 213] on div "Remove Background" at bounding box center [683, 211] width 129 height 20
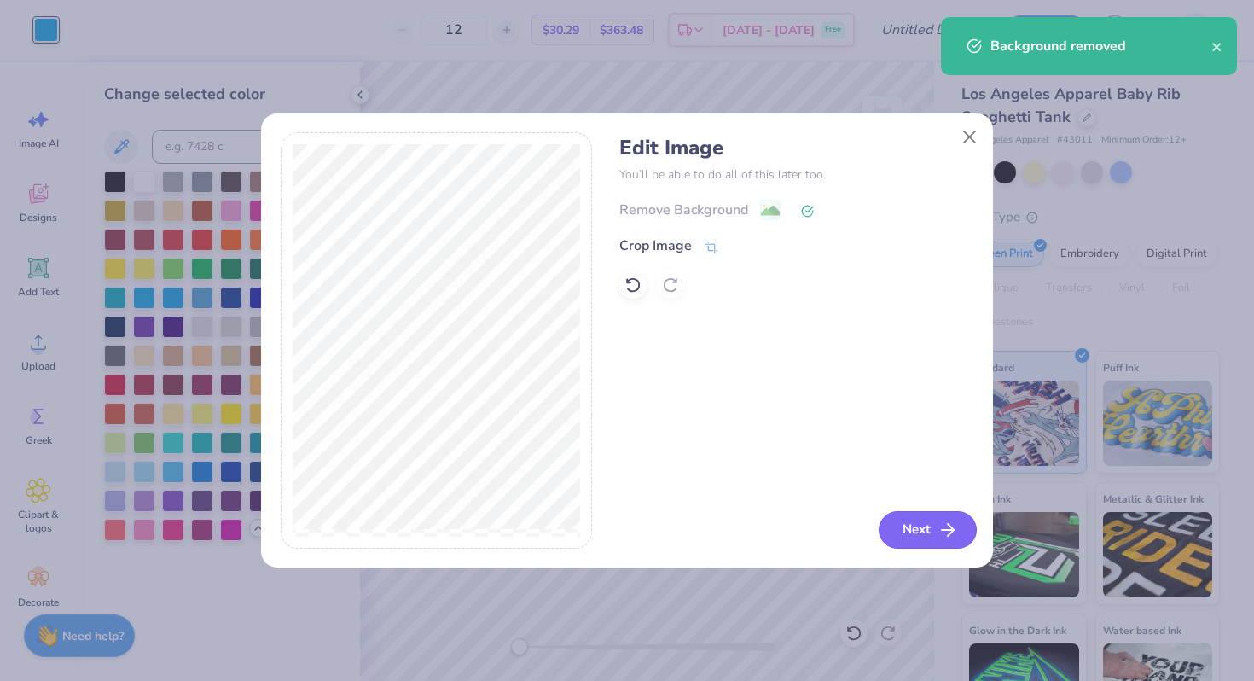
click at [918, 522] on button "Next" at bounding box center [928, 530] width 98 height 38
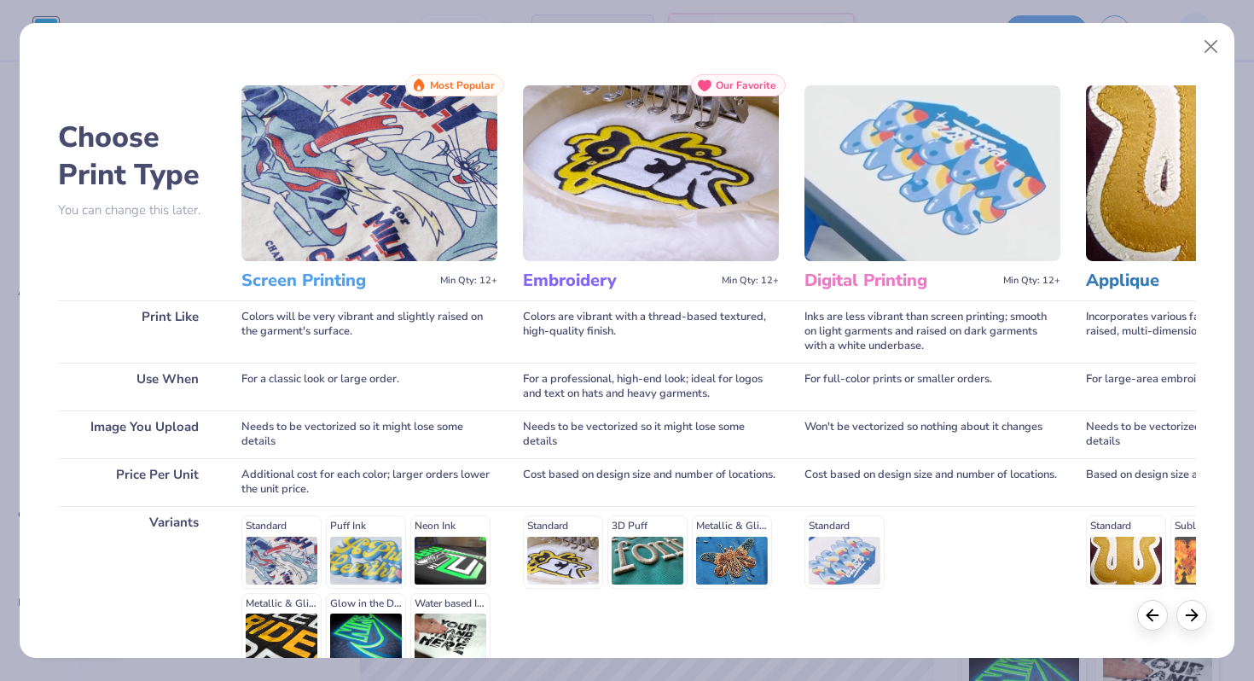
scroll to position [170, 0]
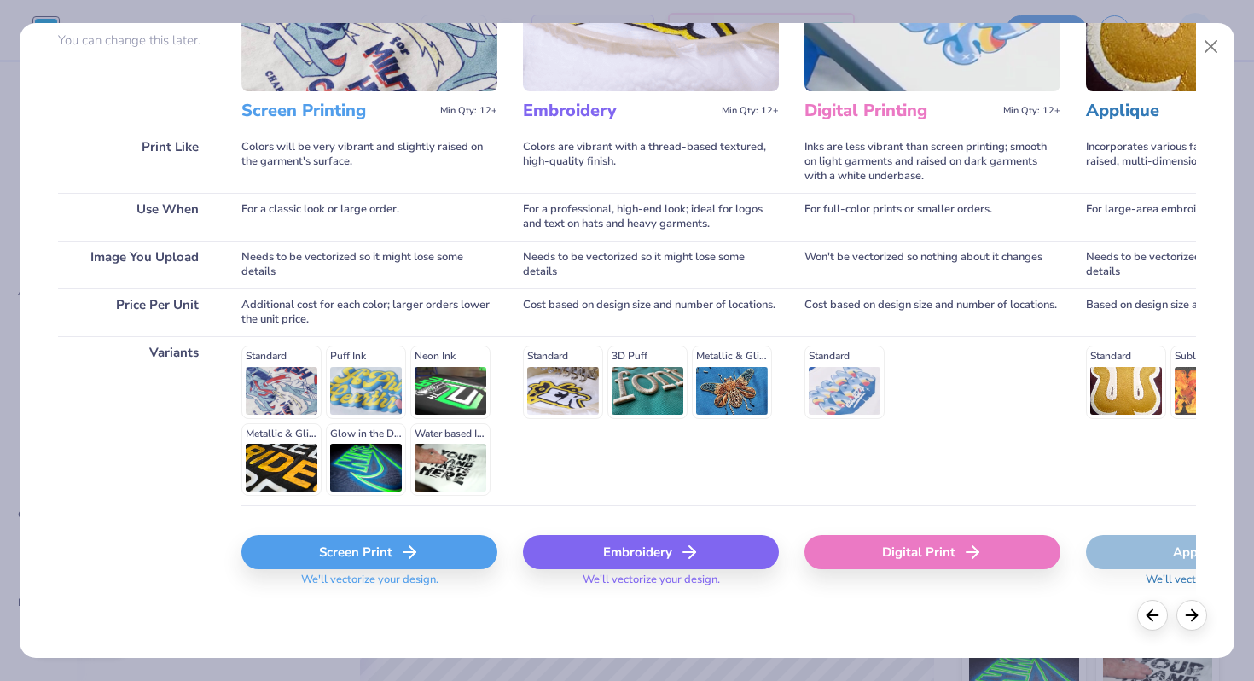
click at [384, 555] on div "Screen Print" at bounding box center [369, 552] width 256 height 34
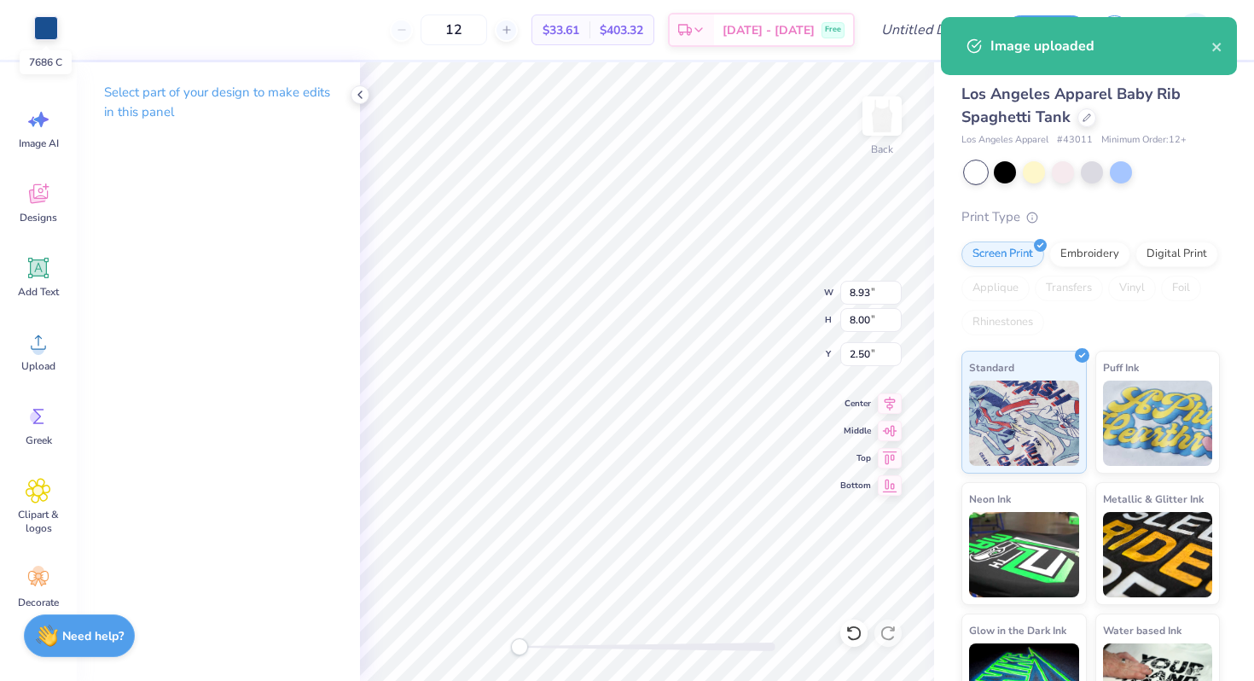
click at [43, 27] on div at bounding box center [46, 28] width 24 height 24
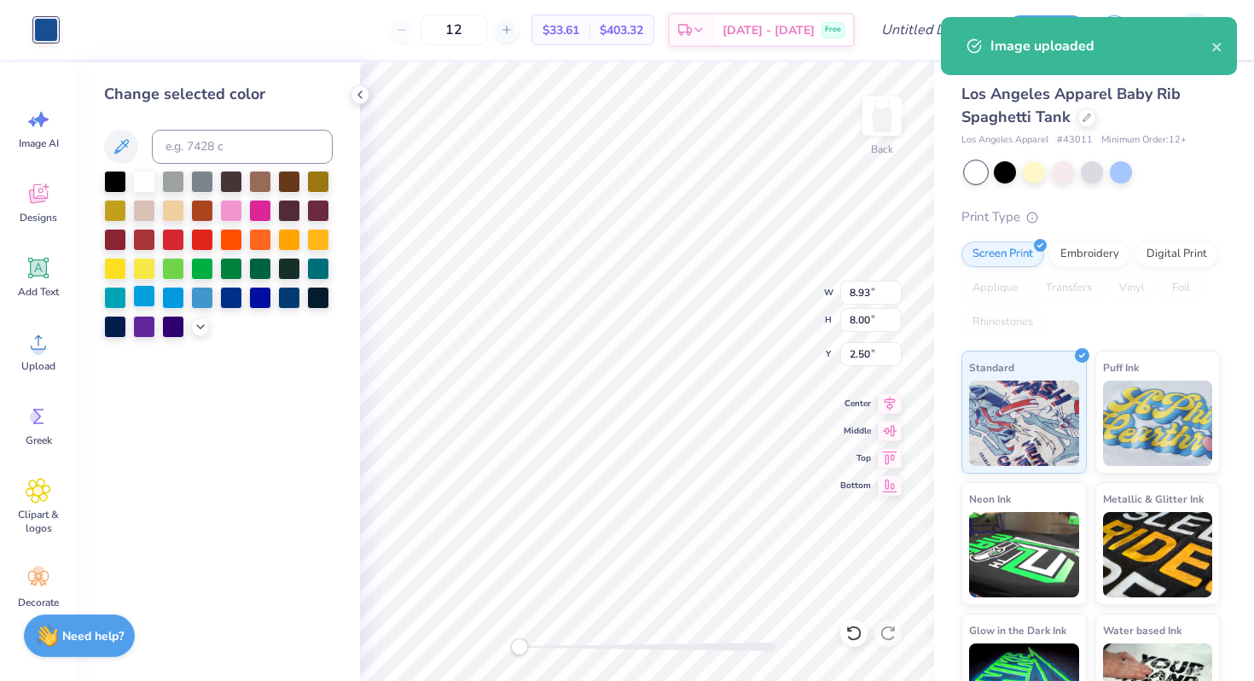
click at [148, 299] on div at bounding box center [144, 296] width 22 height 22
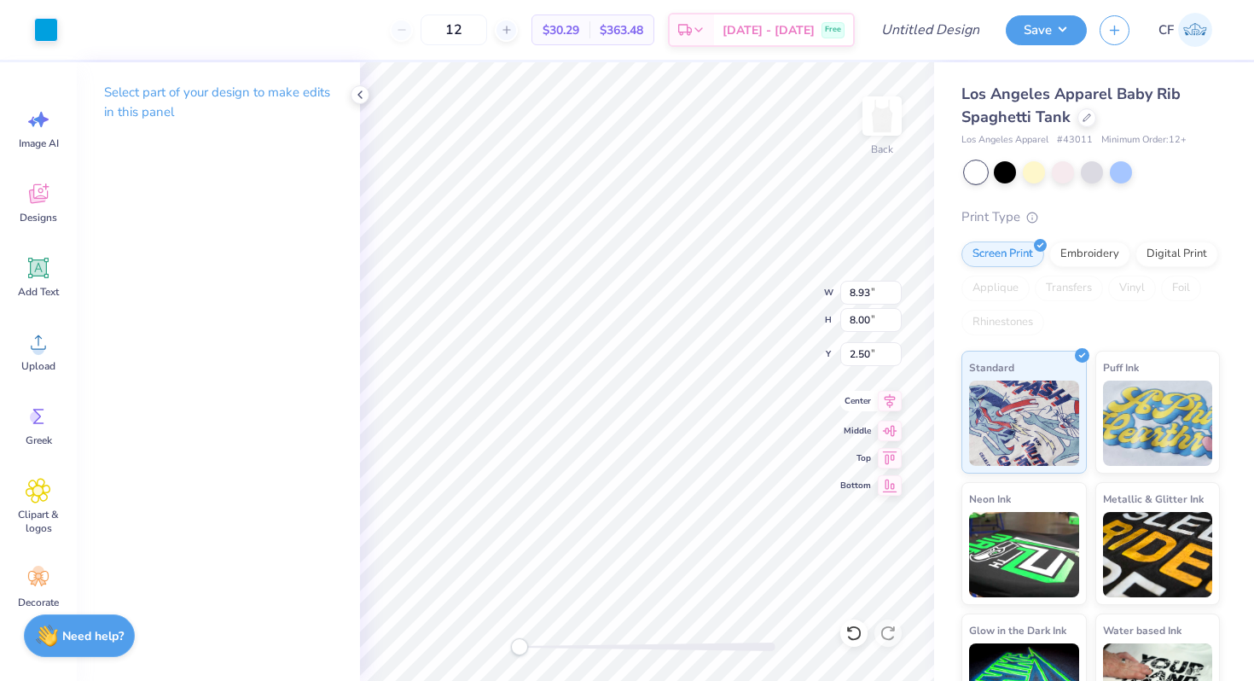
click at [879, 404] on icon at bounding box center [890, 401] width 24 height 20
type input "7.86"
type input "0.38"
type input "2.60"
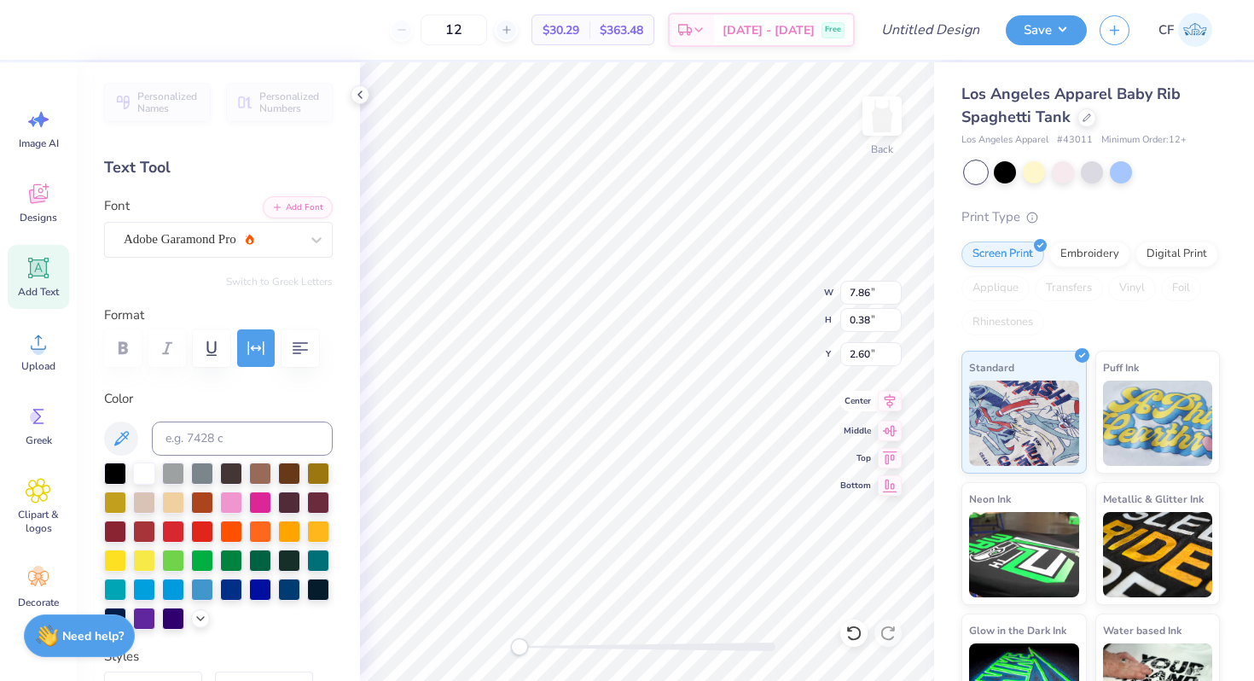
type input "6.18"
type input "5.54"
type input "2.98"
click at [897, 403] on icon at bounding box center [890, 401] width 24 height 20
click at [884, 393] on icon at bounding box center [890, 401] width 24 height 20
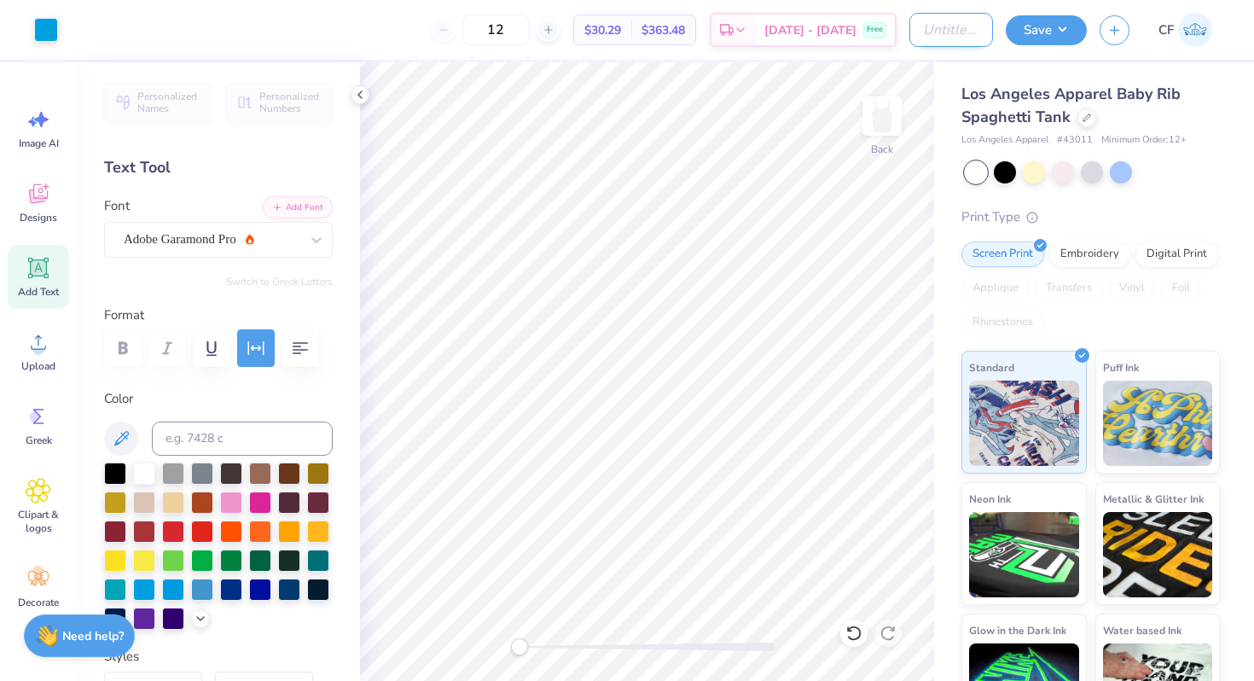
click at [920, 39] on input "Design Title" at bounding box center [951, 30] width 84 height 34
type input "ADPi Pep Supper"
click at [1050, 27] on button "Save" at bounding box center [1046, 28] width 81 height 30
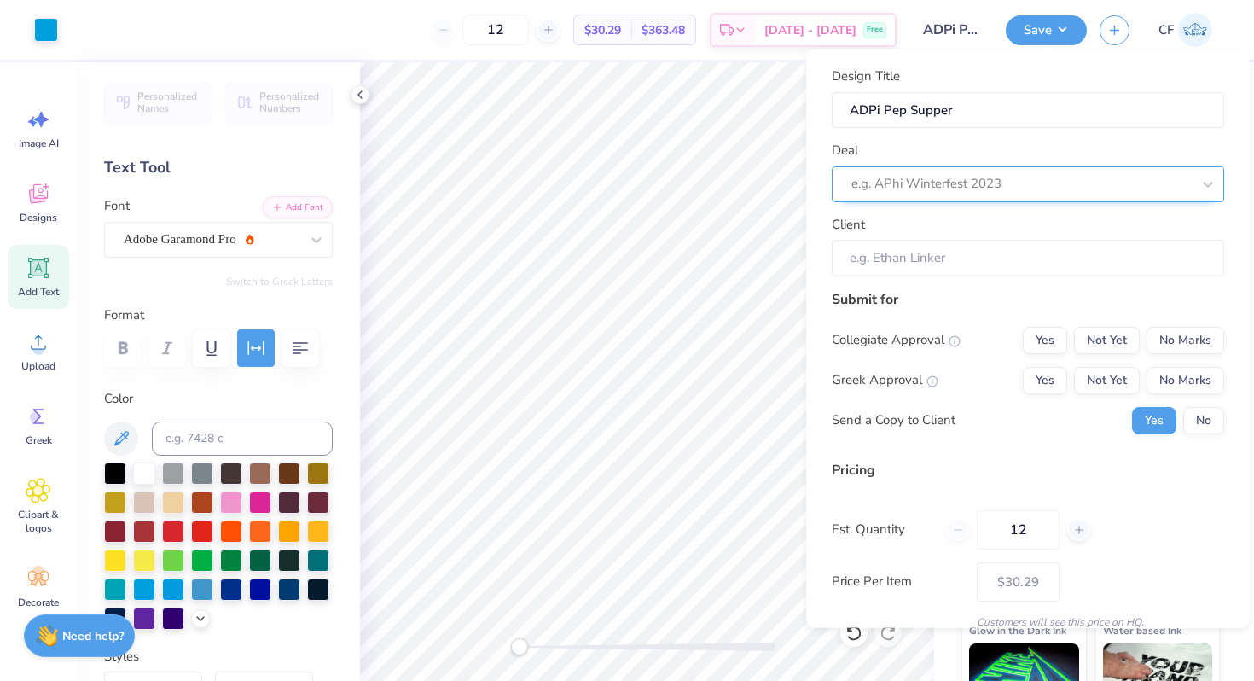
click at [1073, 179] on div at bounding box center [1021, 183] width 340 height 23
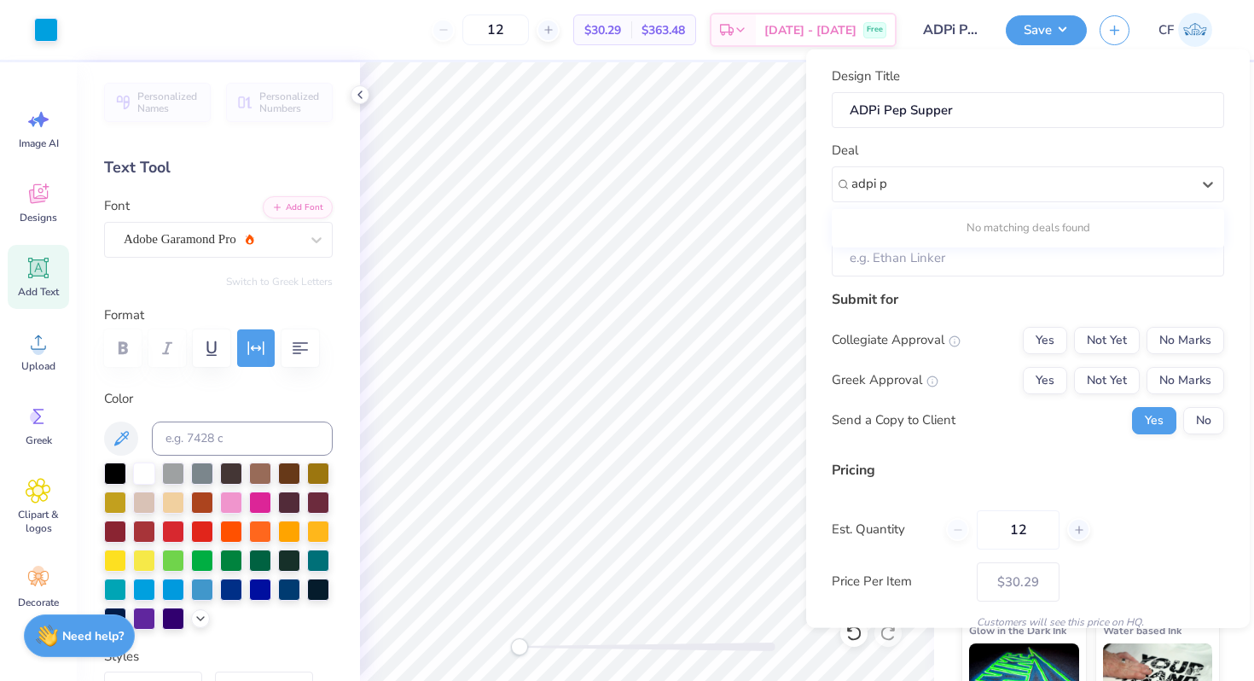
type input "adpi p"
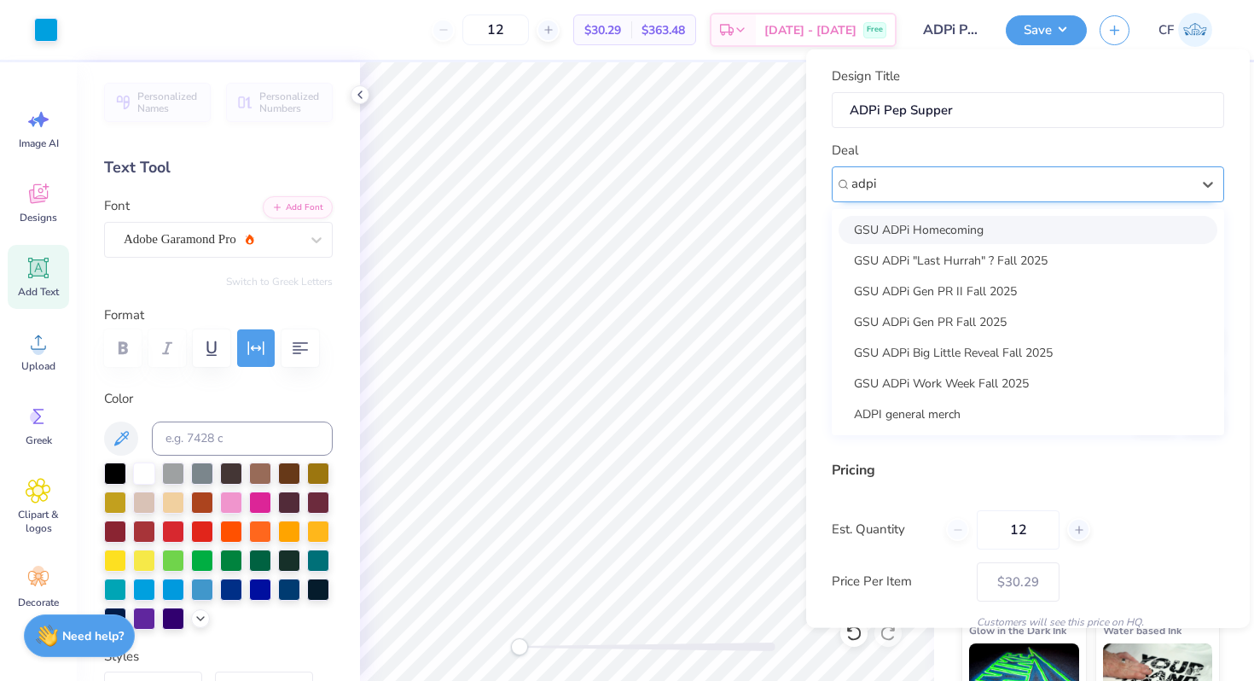
type input "adpi p"
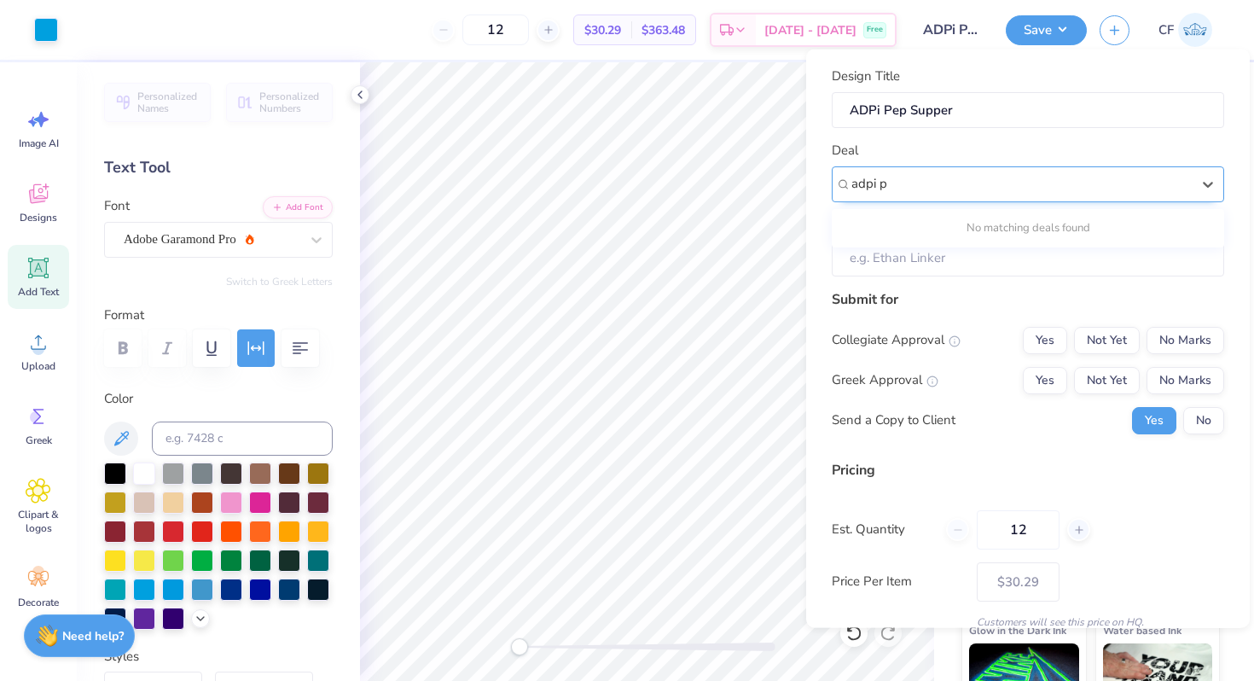
click at [886, 184] on input "adpi p" at bounding box center [870, 184] width 39 height 20
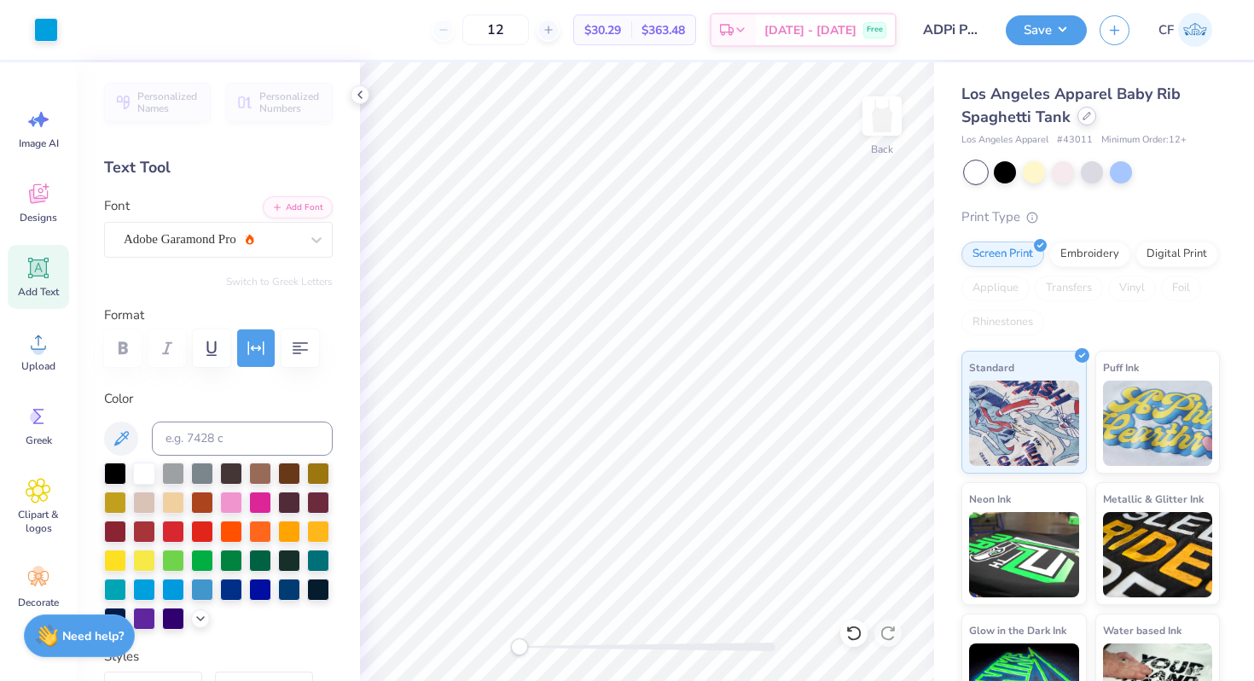
click at [1073, 113] on icon at bounding box center [1087, 116] width 9 height 9
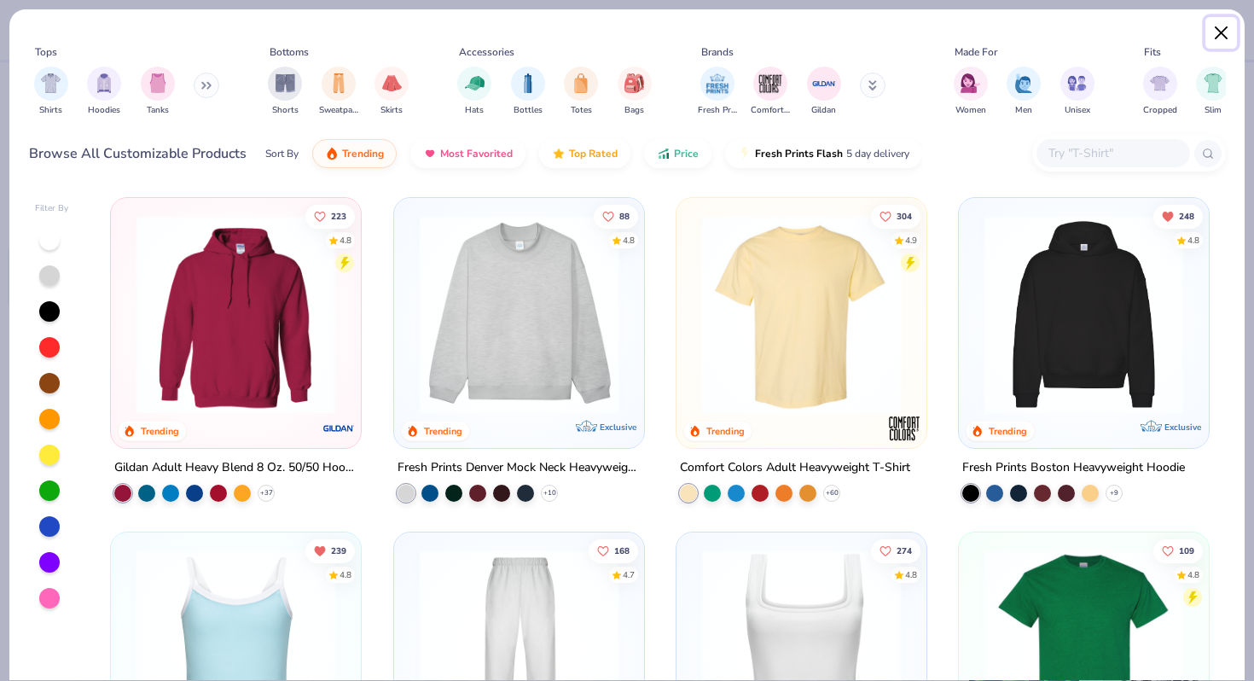
click at [1073, 33] on button "Close" at bounding box center [1222, 33] width 32 height 32
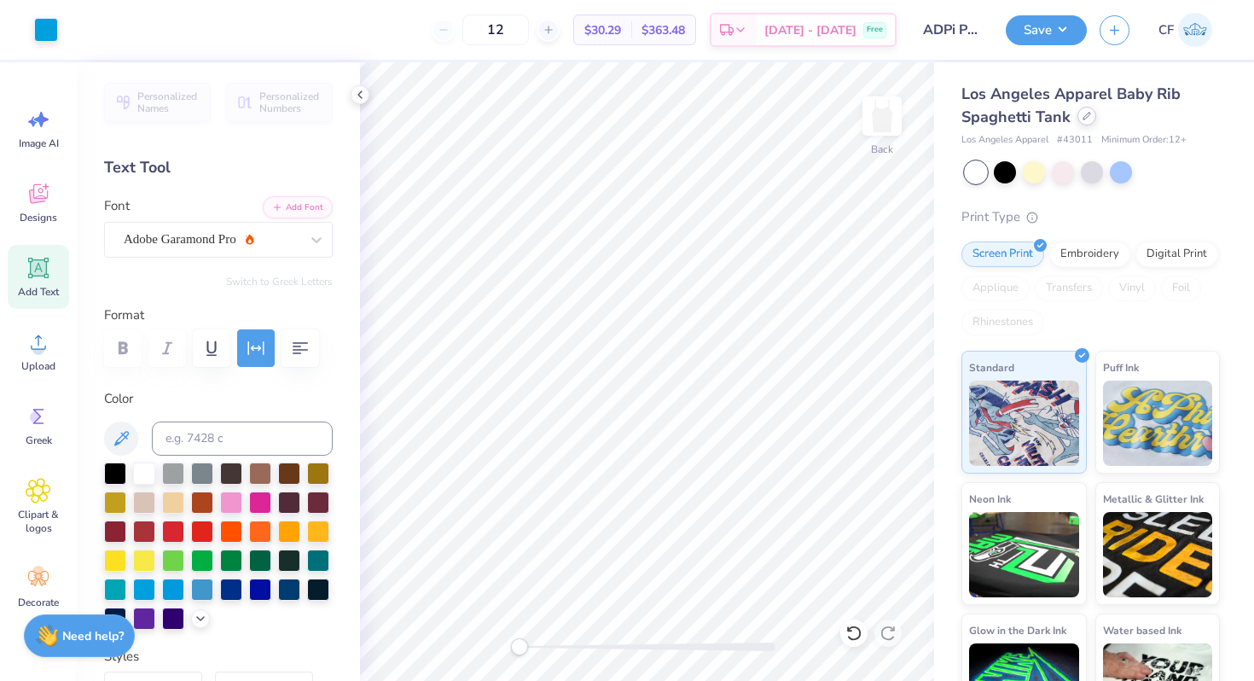
click at [1073, 120] on div at bounding box center [1087, 116] width 19 height 19
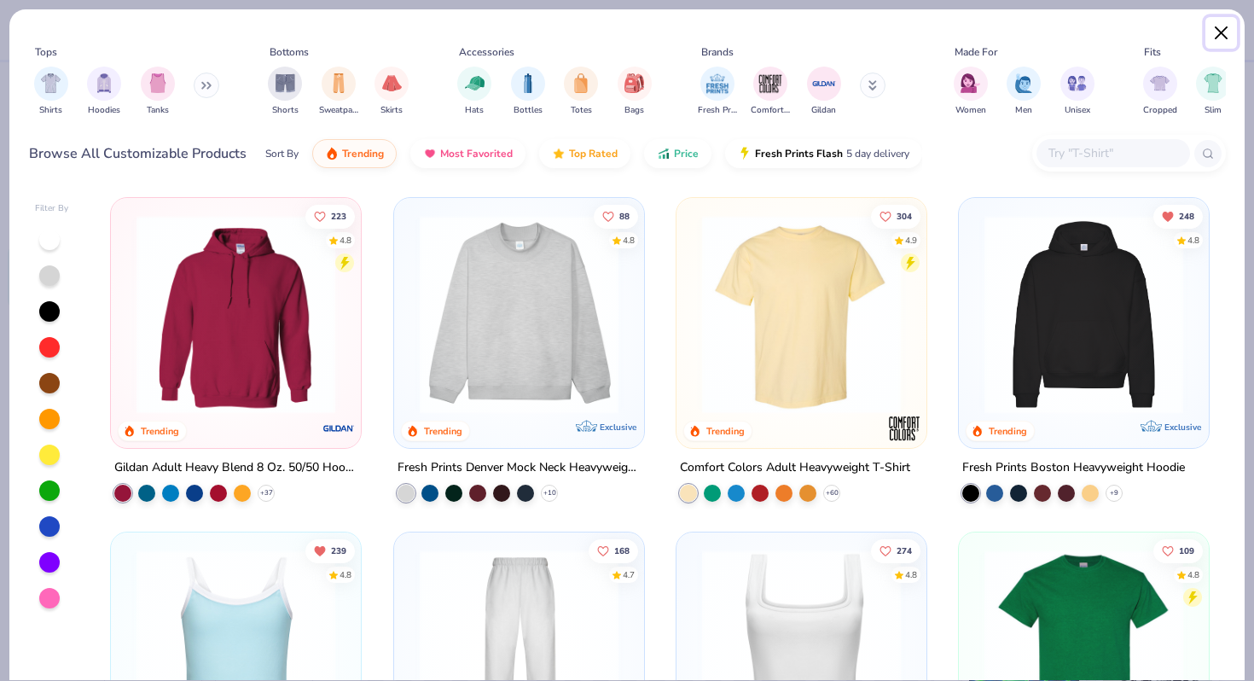
click at [1073, 24] on button "Close" at bounding box center [1222, 33] width 32 height 32
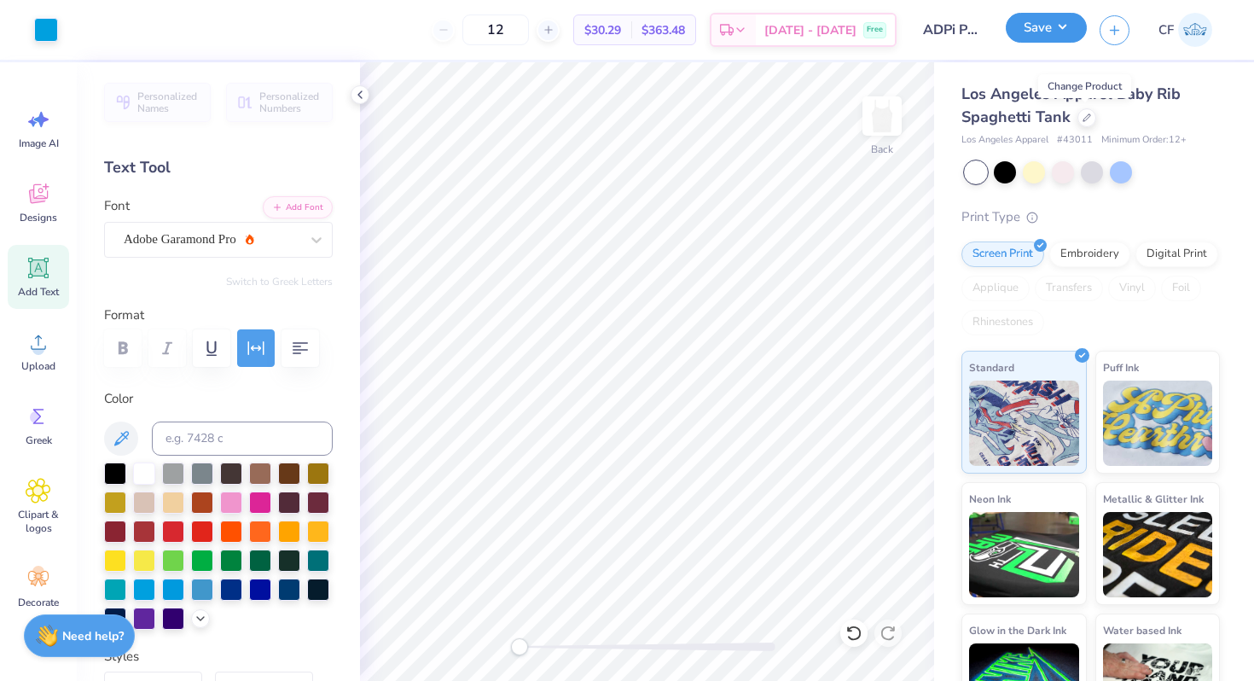
click at [1044, 30] on button "Save" at bounding box center [1046, 28] width 81 height 30
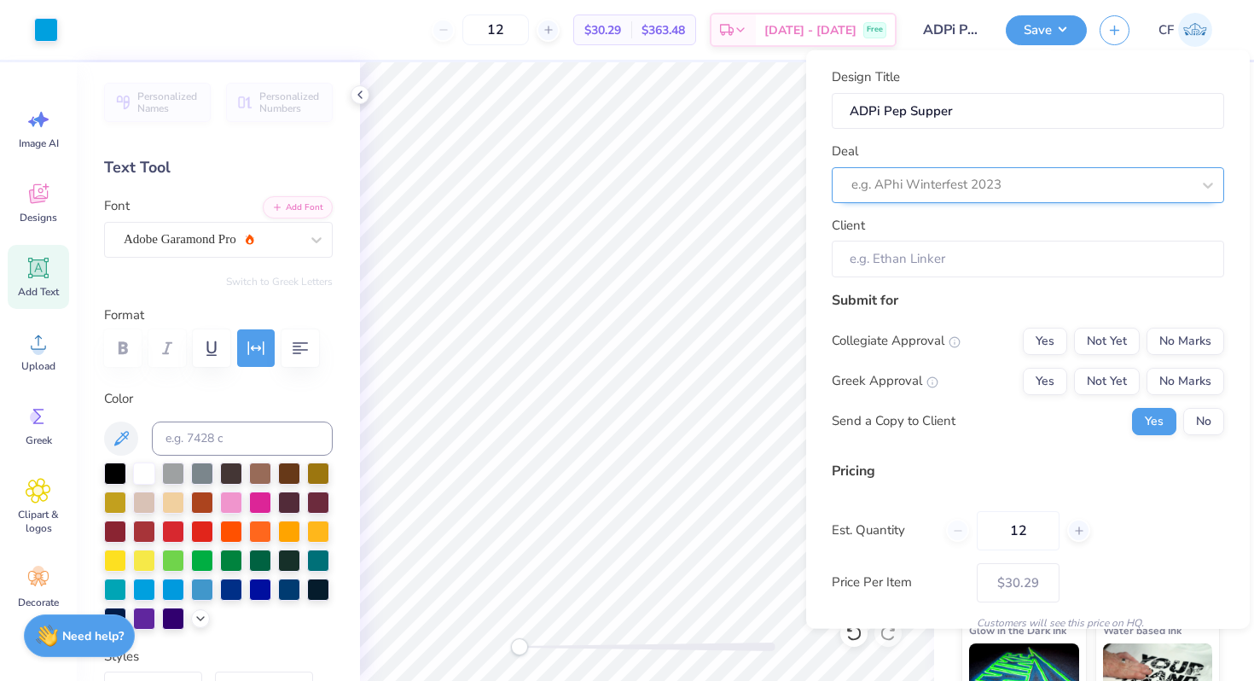
click at [1019, 187] on div at bounding box center [1021, 184] width 340 height 23
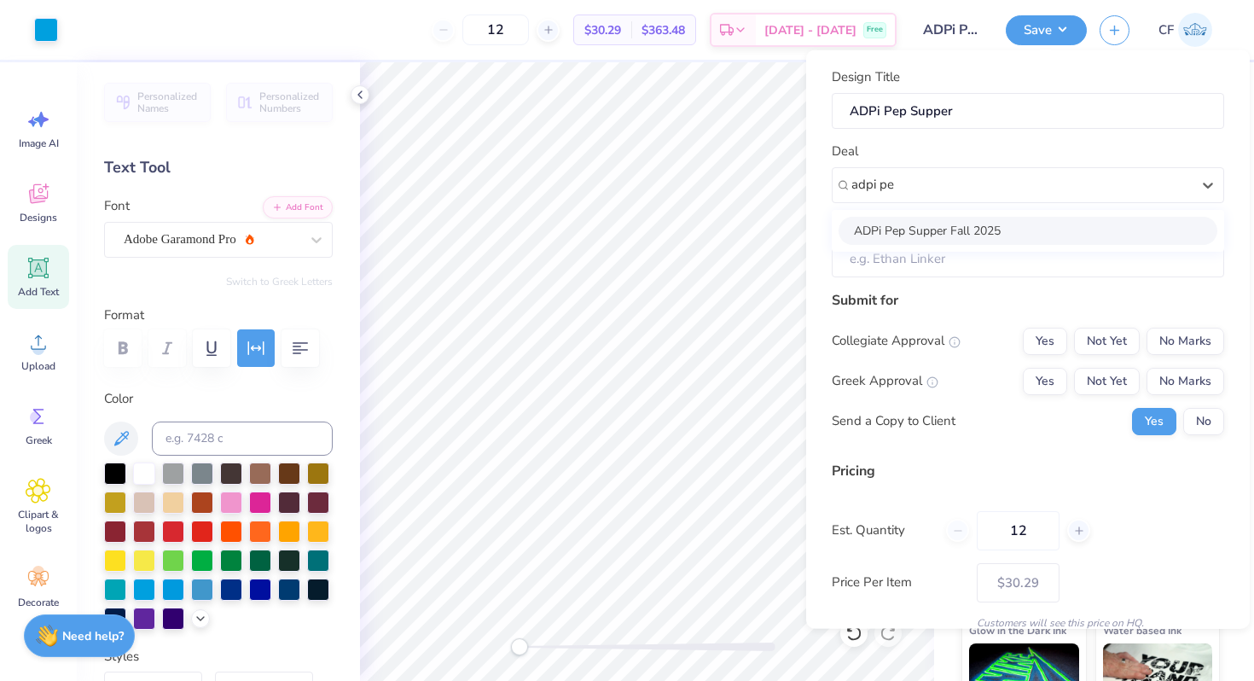
click at [994, 221] on div "ADPi Pep Supper Fall 2025" at bounding box center [1028, 230] width 379 height 28
type input "adpi pe"
type input "Louisa Morris"
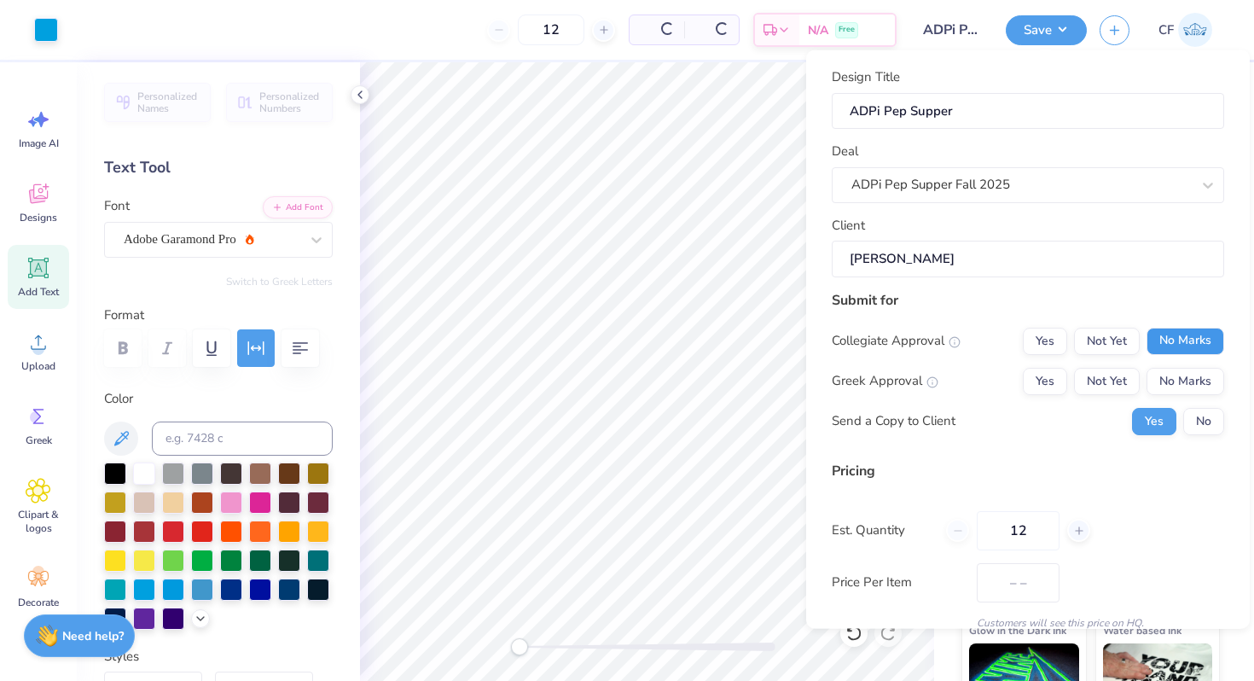
click at [1073, 337] on button "No Marks" at bounding box center [1186, 340] width 78 height 27
click at [1049, 387] on button "Yes" at bounding box center [1045, 380] width 44 height 27
type input "$35.91"
click at [1021, 526] on input "12" at bounding box center [1018, 529] width 83 height 39
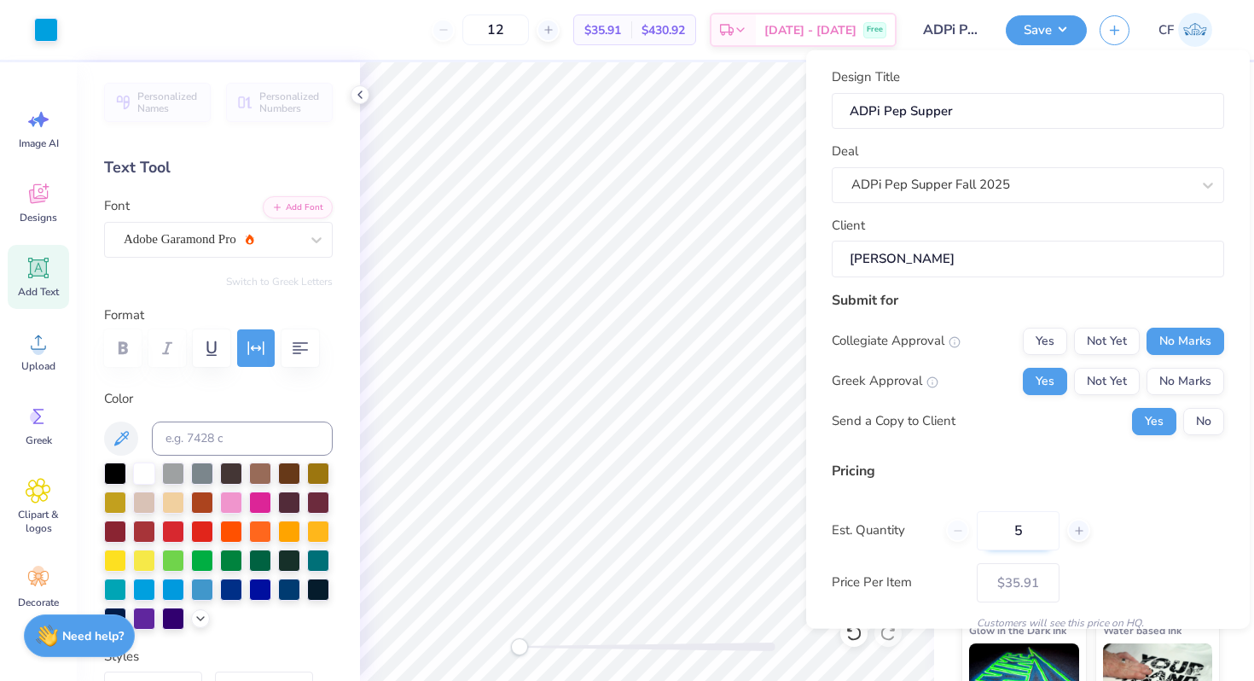
type input "50"
type input "$25.67"
type input "46"
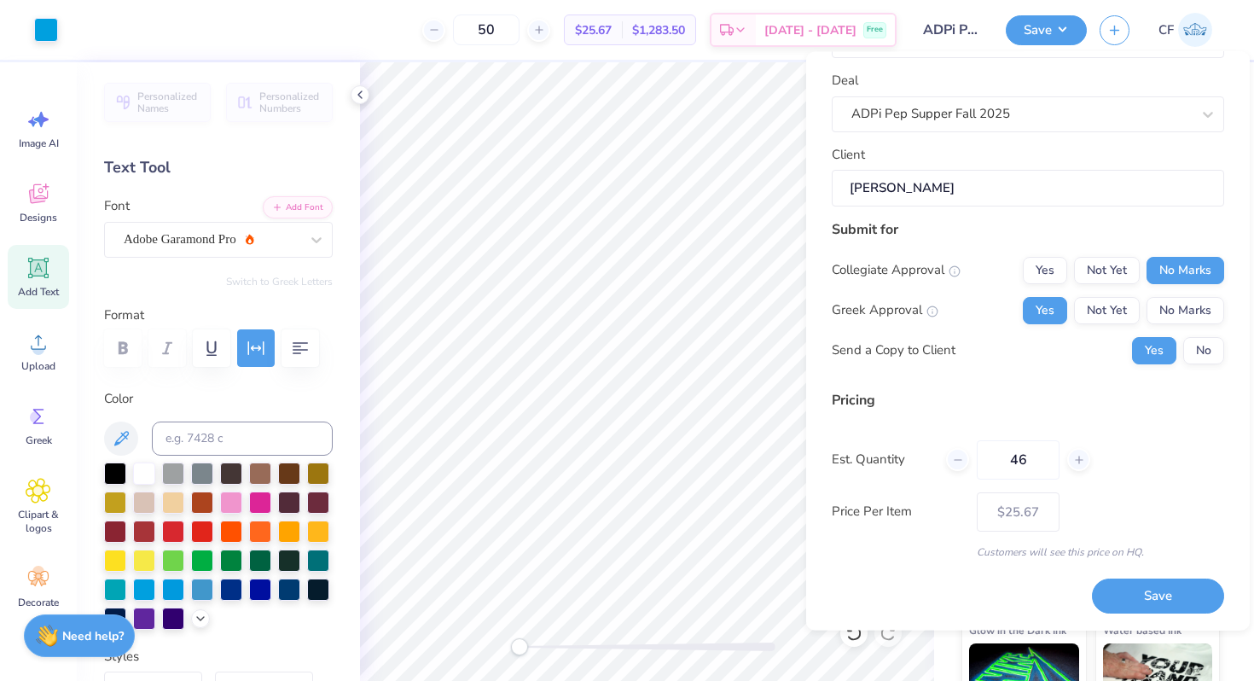
type input "46"
type input "$26.77"
type input "46"
click at [1073, 593] on button "Save" at bounding box center [1158, 596] width 132 height 35
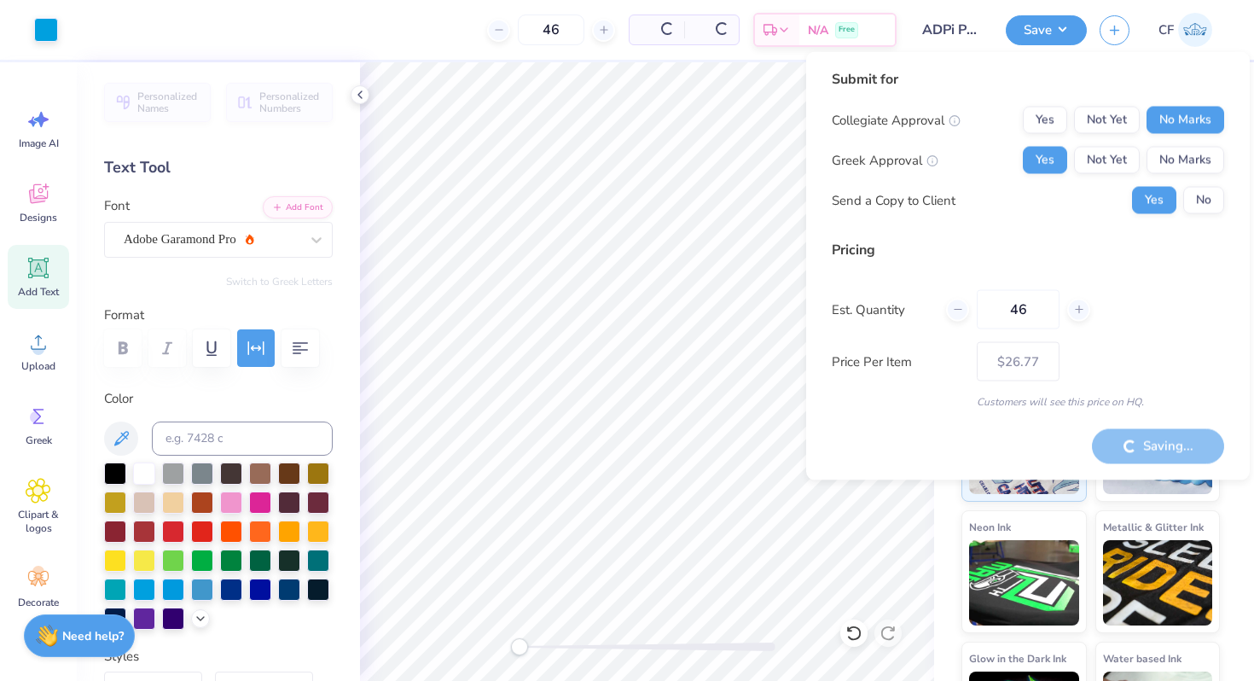
type input "– –"
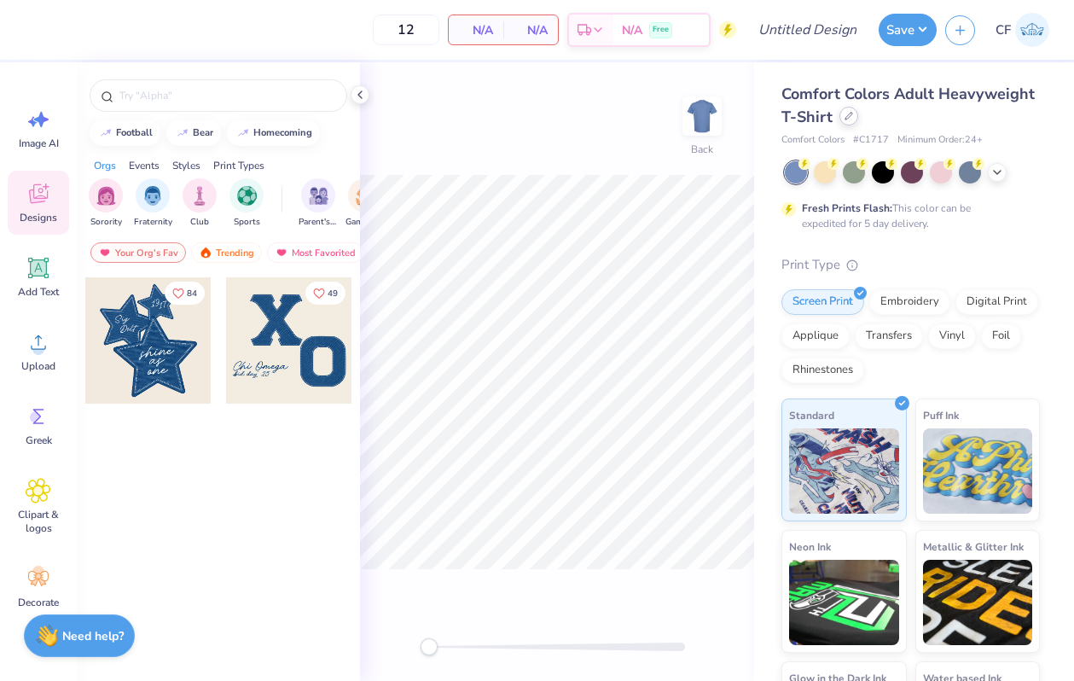
click at [848, 120] on div at bounding box center [849, 116] width 19 height 19
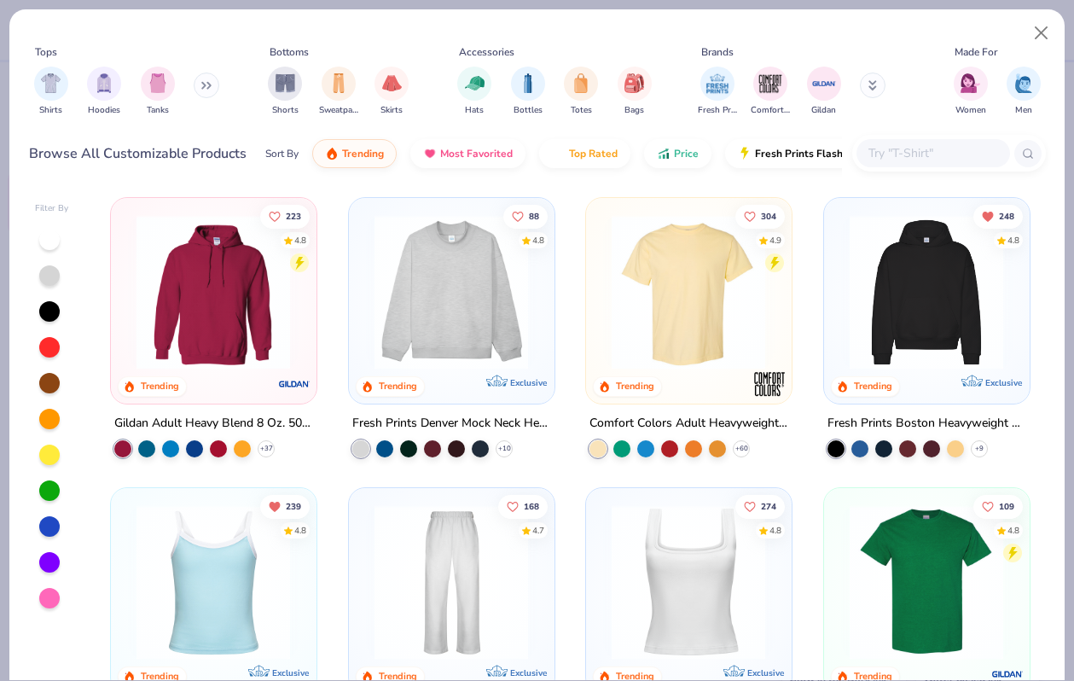
scroll to position [10, 0]
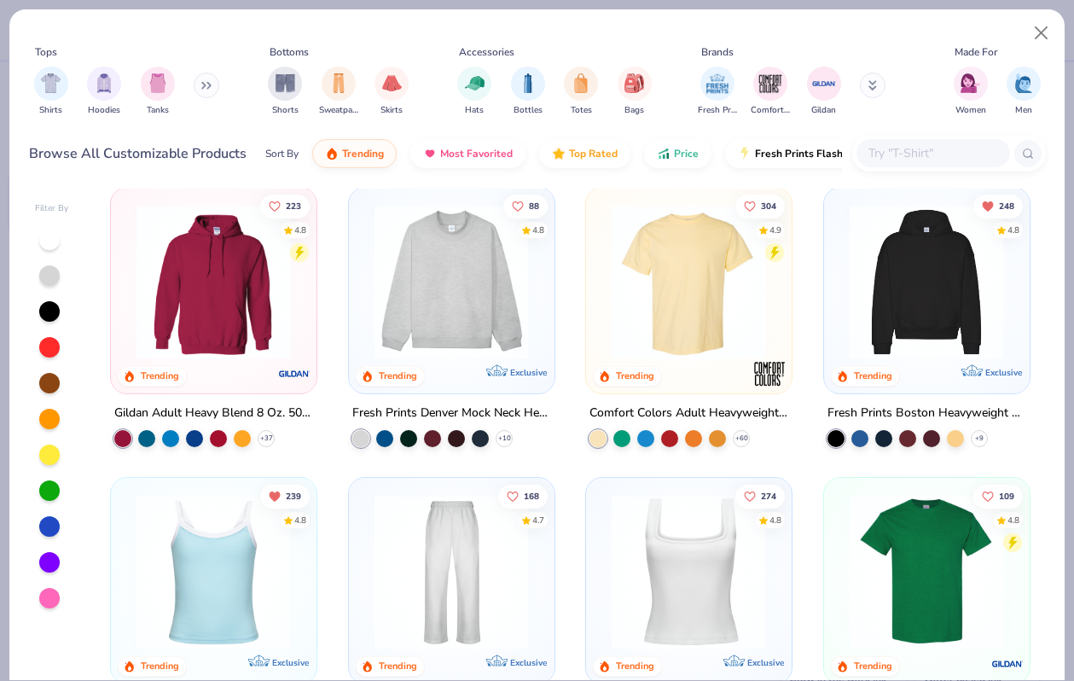
click at [933, 144] on input "text" at bounding box center [932, 153] width 131 height 20
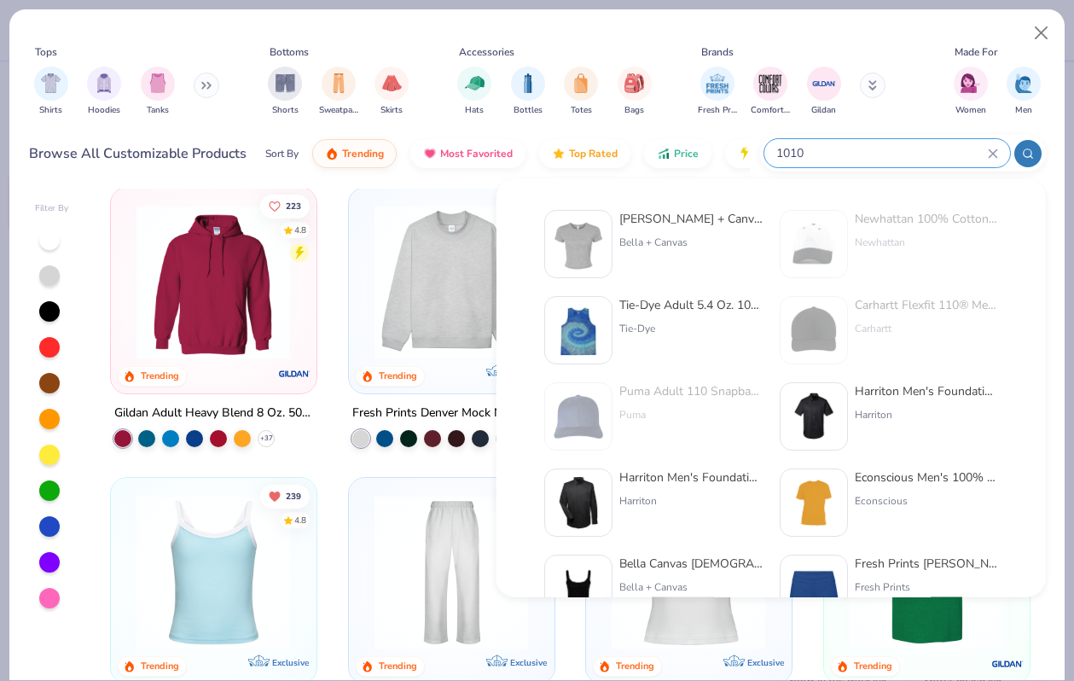
type input "1010"
click at [668, 220] on div "[PERSON_NAME] + Canvas [DEMOGRAPHIC_DATA]' Micro Ribbed Baby Tee" at bounding box center [690, 219] width 143 height 18
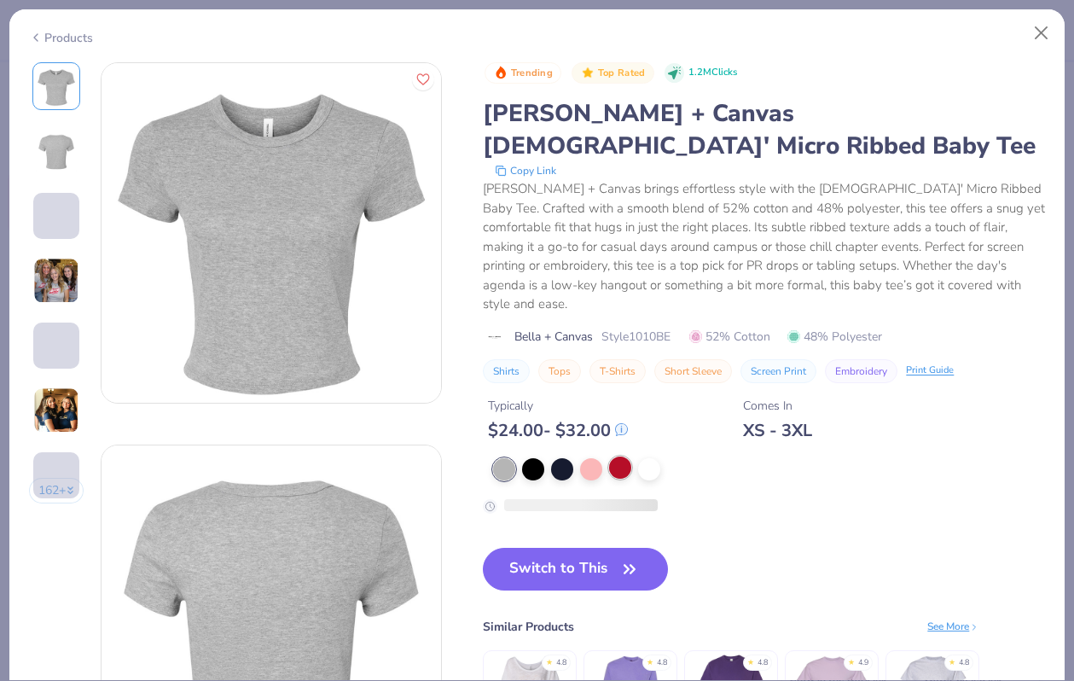
click at [619, 456] on div at bounding box center [620, 467] width 22 height 22
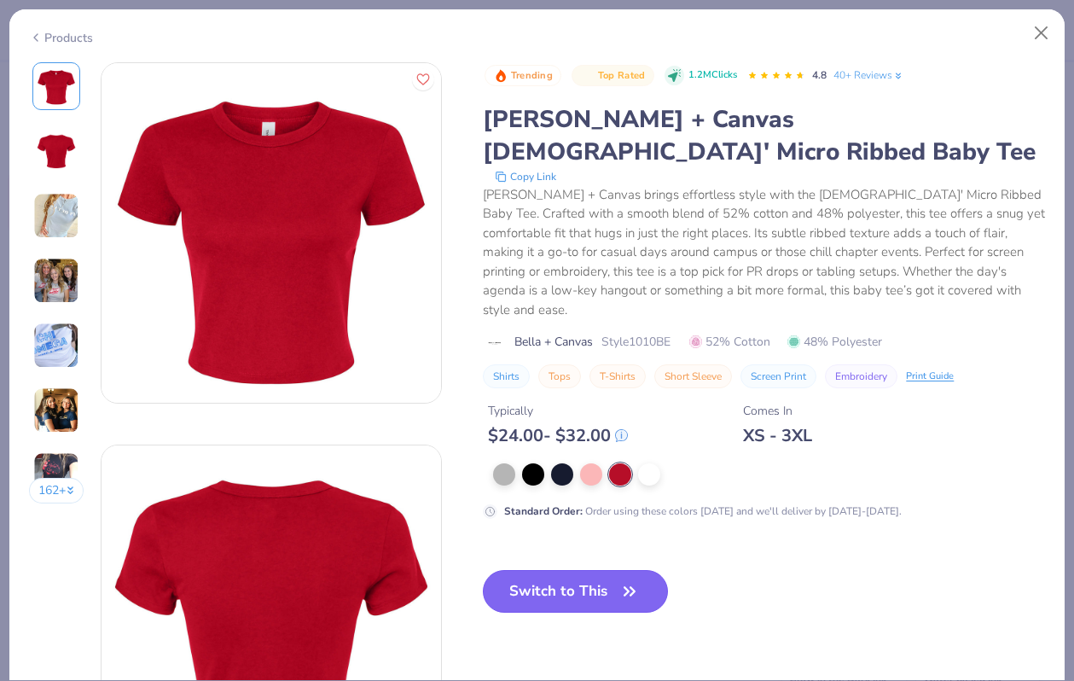
click at [596, 570] on button "Switch to This" at bounding box center [575, 591] width 185 height 43
click at [585, 570] on button "Switch to This" at bounding box center [575, 591] width 185 height 43
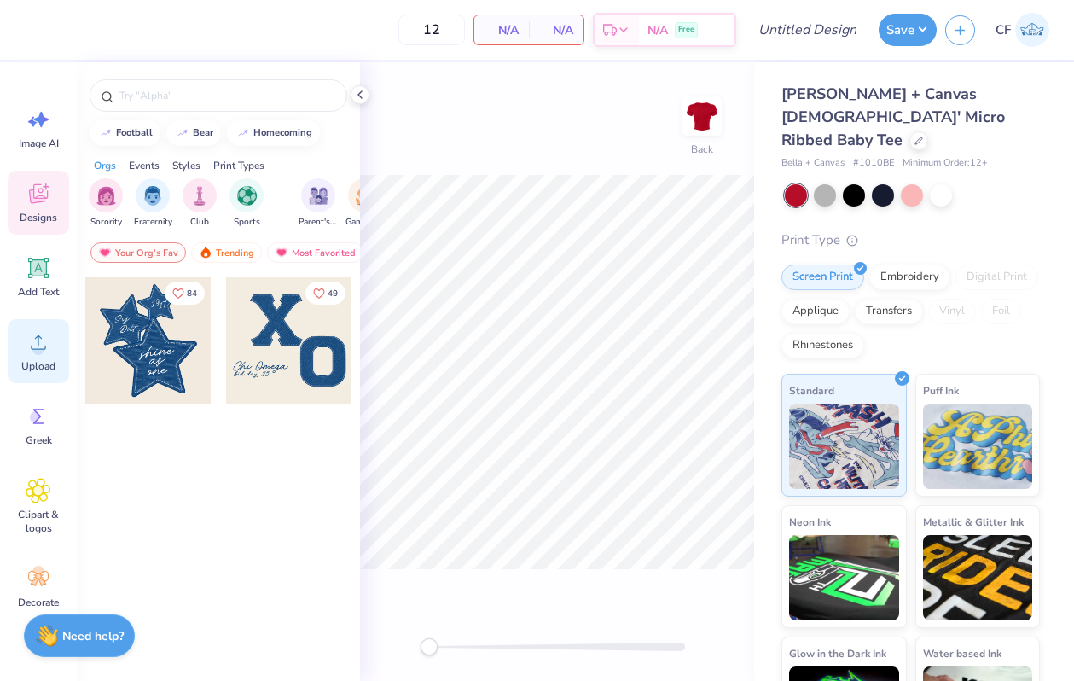
click at [43, 348] on icon at bounding box center [38, 342] width 15 height 15
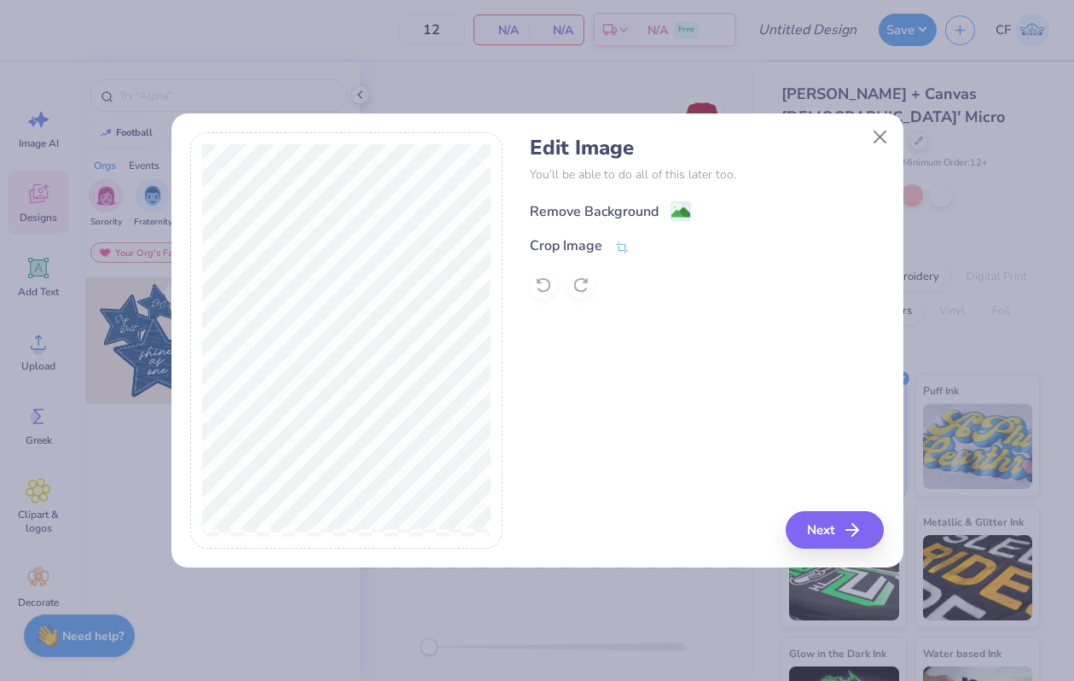
click at [641, 216] on div "Remove Background" at bounding box center [594, 211] width 129 height 20
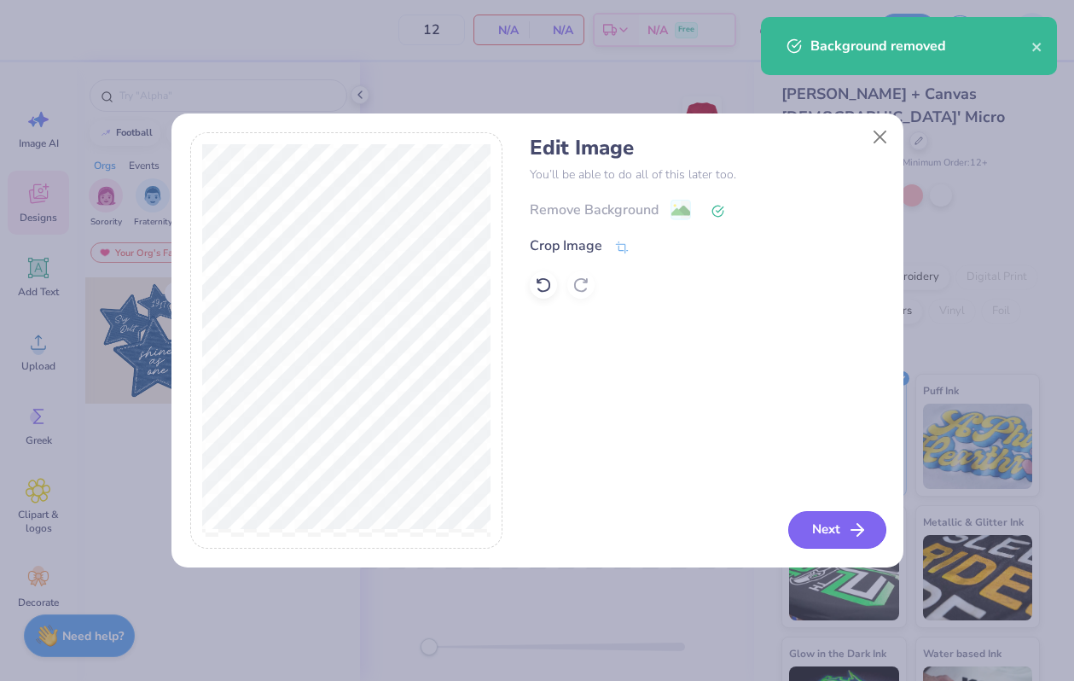
click at [823, 530] on button "Next" at bounding box center [837, 530] width 98 height 38
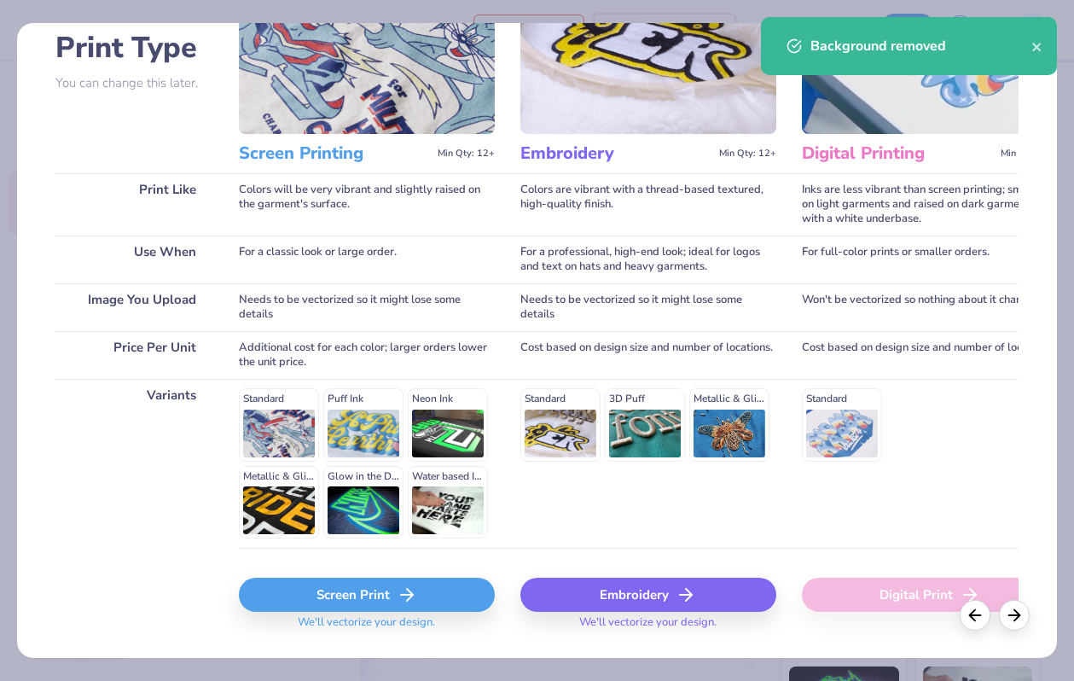
scroll to position [170, 0]
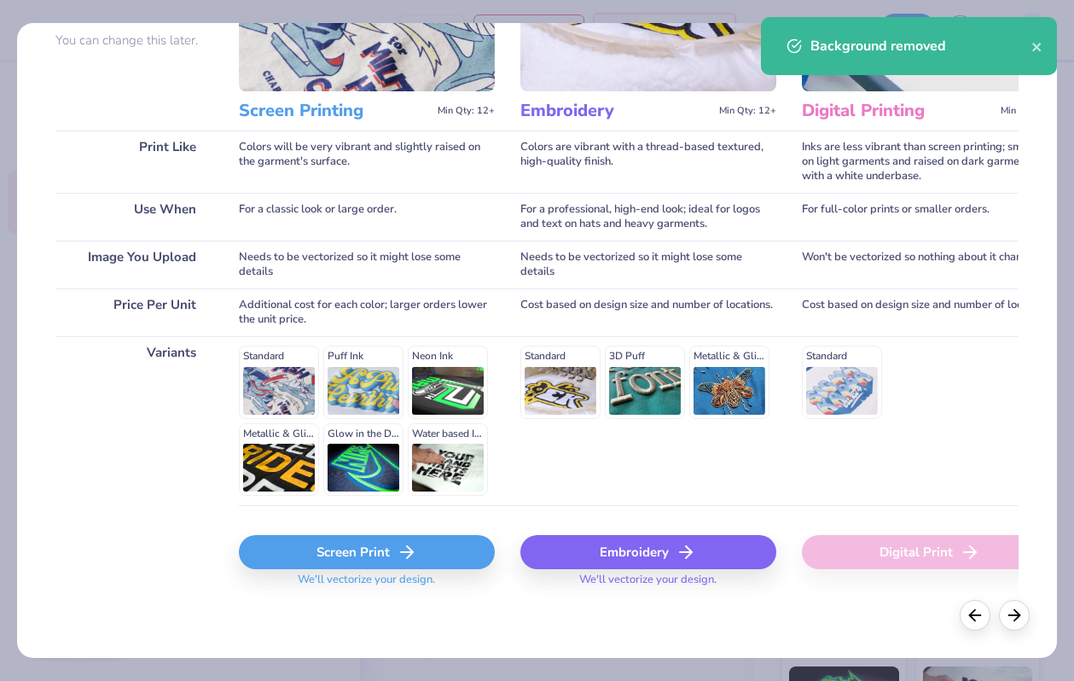
click at [329, 557] on div "Screen Print" at bounding box center [367, 552] width 256 height 34
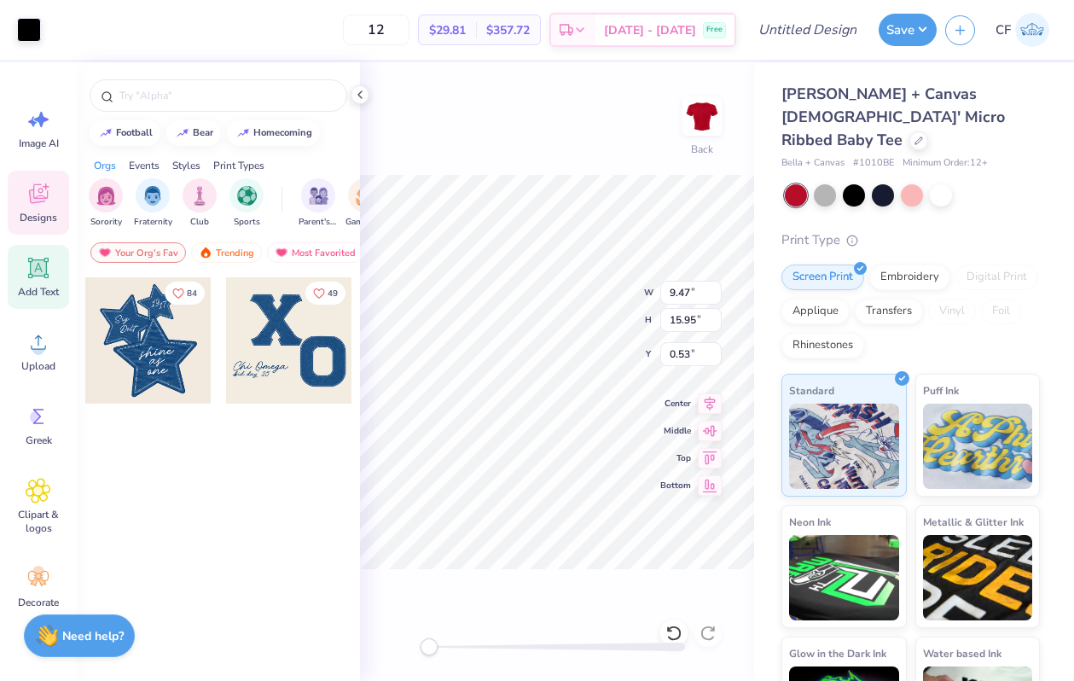
click at [44, 288] on span "Add Text" at bounding box center [38, 292] width 41 height 14
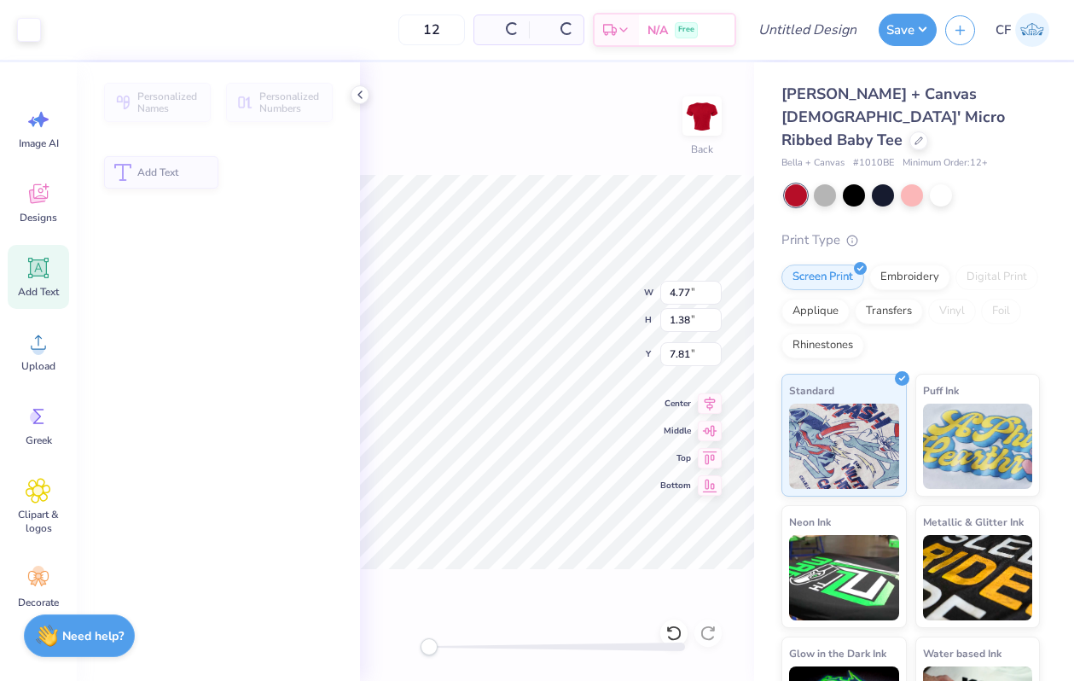
type input "4.77"
type input "1.38"
type input "7.81"
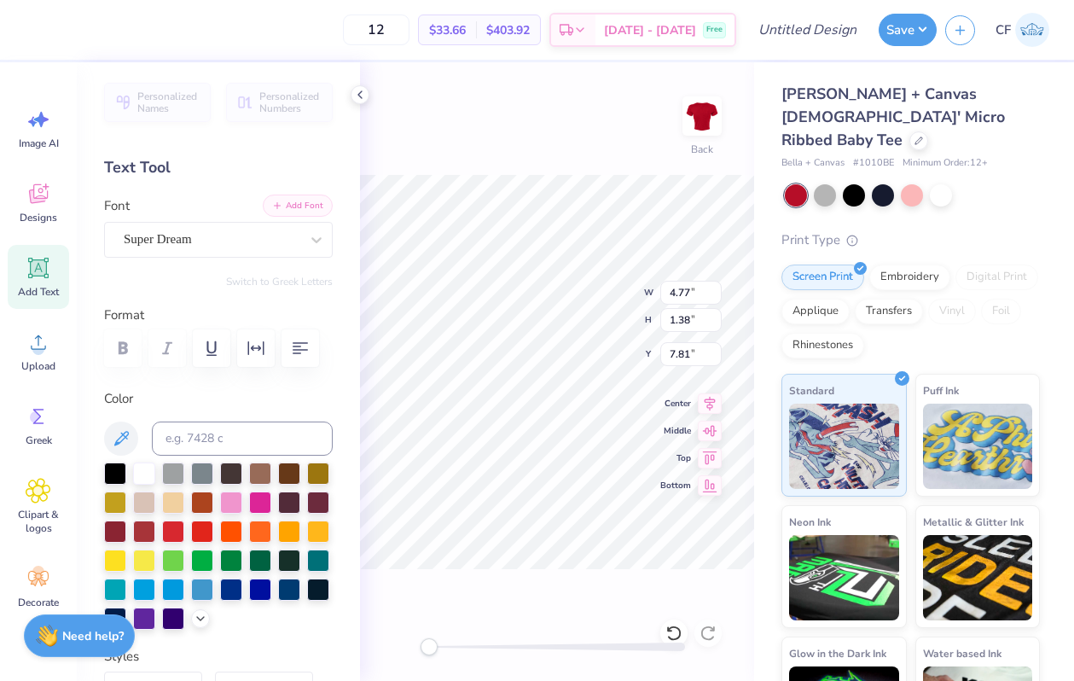
click at [310, 208] on button "Add Font" at bounding box center [298, 206] width 70 height 22
type textarea "HELLO [PERSON_NAME]"
type textarea "HELLO"
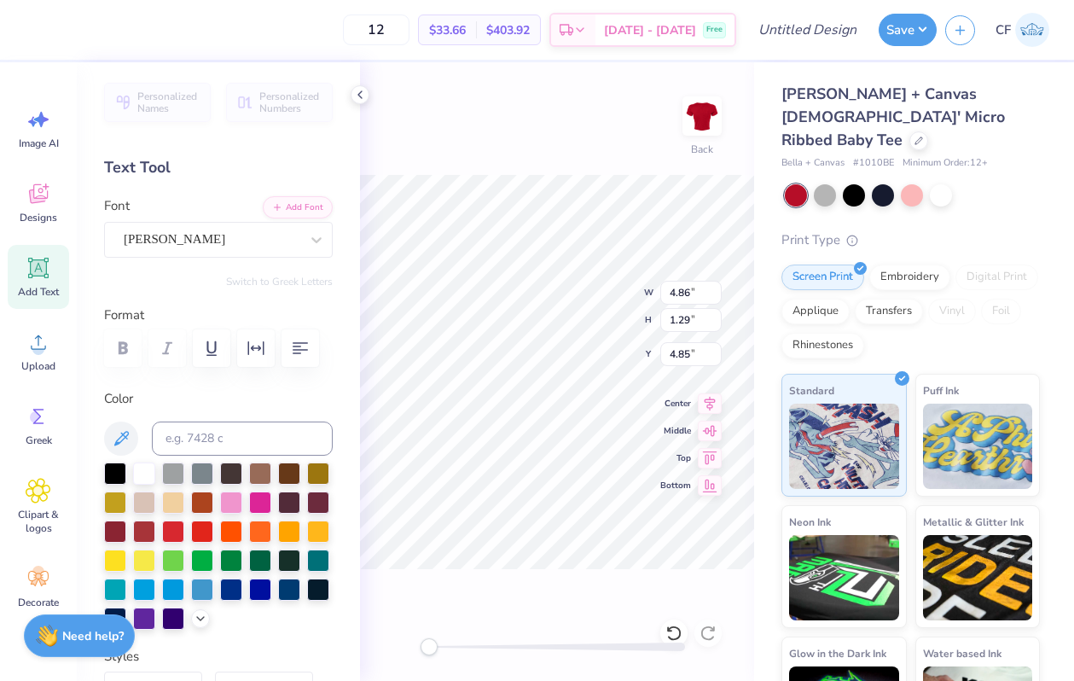
scroll to position [0, 0]
type textarea "DEEGEE"
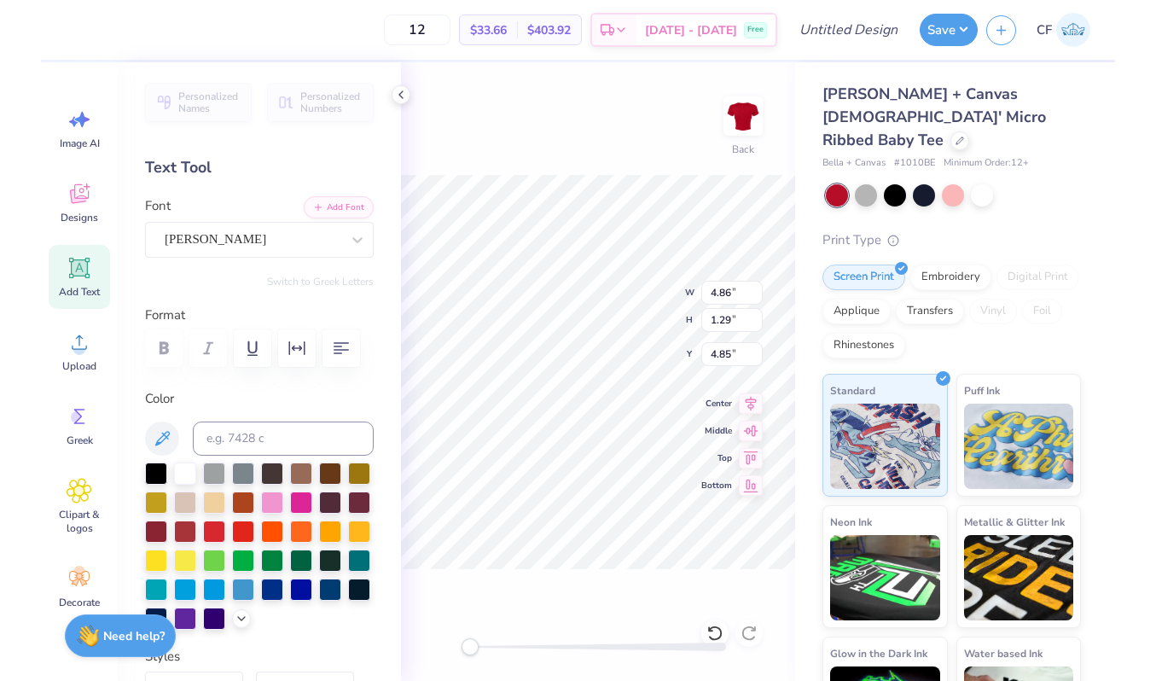
scroll to position [0, 2]
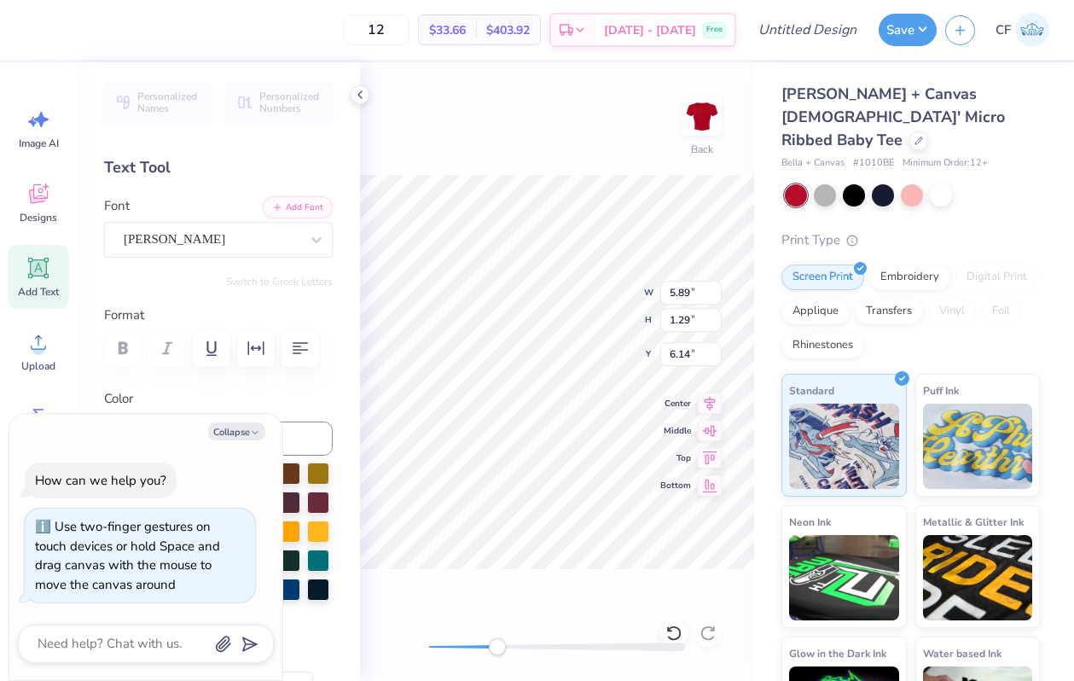
drag, startPoint x: 432, startPoint y: 648, endPoint x: 497, endPoint y: 644, distance: 65.8
click at [497, 644] on div "Accessibility label" at bounding box center [497, 646] width 17 height 17
drag, startPoint x: 491, startPoint y: 650, endPoint x: 465, endPoint y: 650, distance: 26.4
click at [465, 650] on div "Accessibility label" at bounding box center [464, 646] width 17 height 17
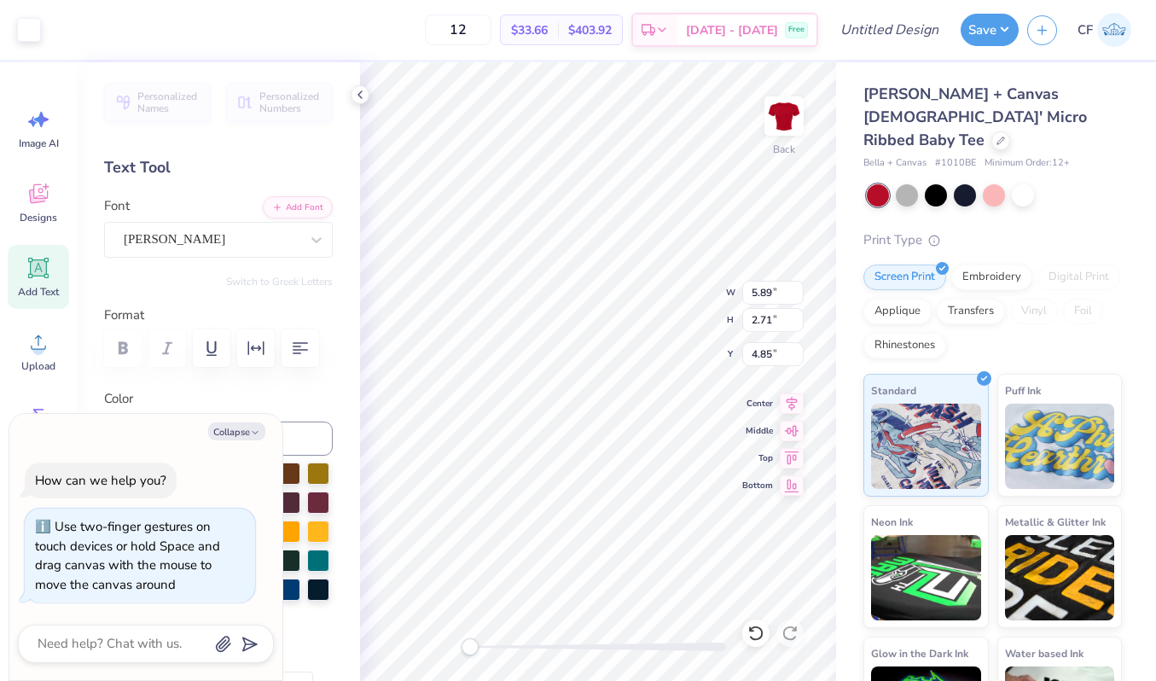
type textarea "x"
type input "2.96"
type input "4.99"
type input "3.00"
click at [764, 290] on input "2.96" at bounding box center [772, 293] width 61 height 24
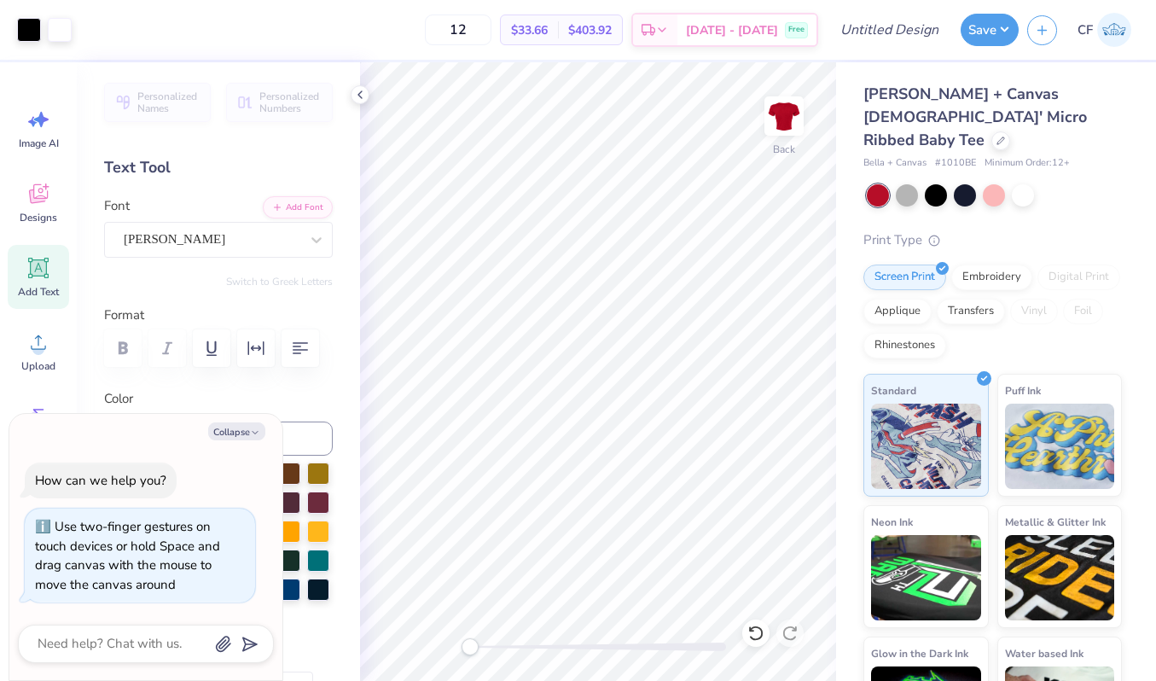
type textarea "x"
click at [762, 322] on input "4.99" at bounding box center [772, 320] width 61 height 24
type input "5"
click at [748, 637] on icon at bounding box center [755, 633] width 17 height 17
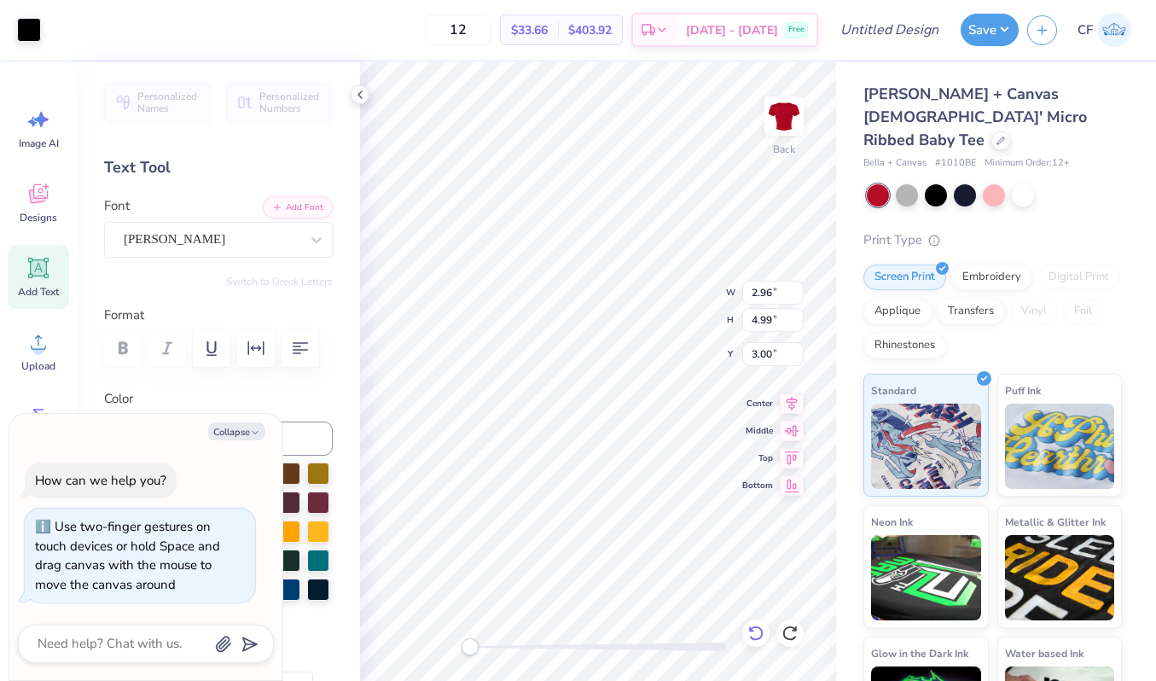
type textarea "x"
click at [756, 327] on input "4.99" at bounding box center [772, 320] width 61 height 24
type input "5"
type textarea "x"
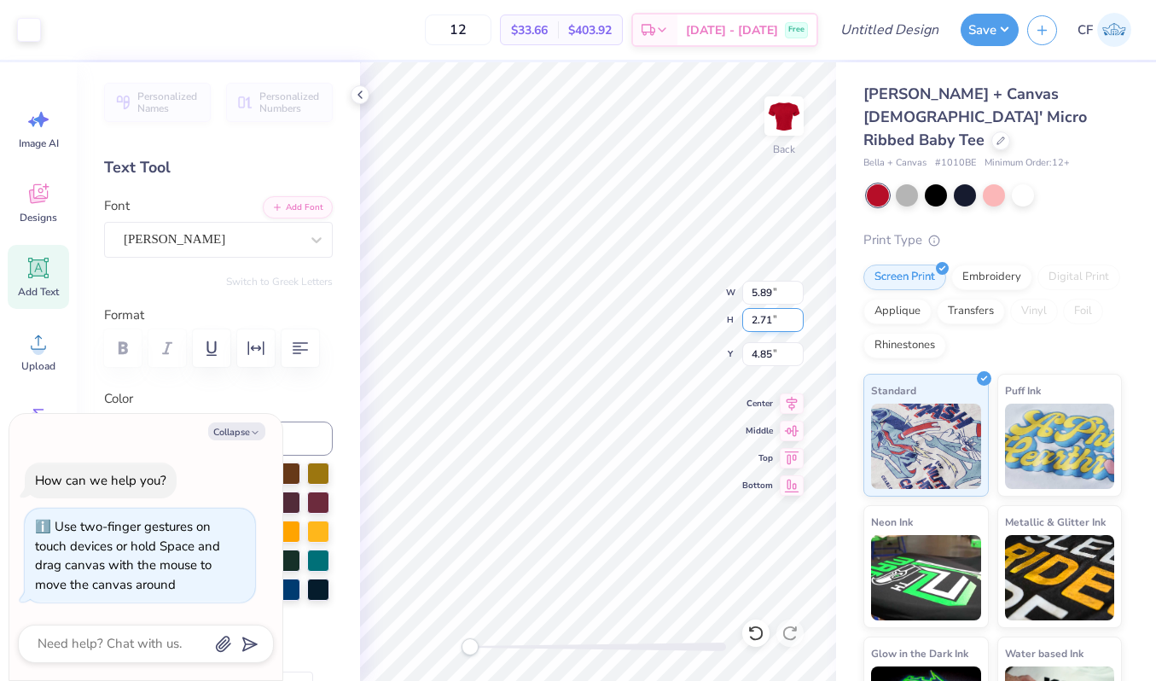
click at [762, 323] on input "2.71" at bounding box center [772, 320] width 61 height 24
type input "5"
type textarea "x"
type input "10.88"
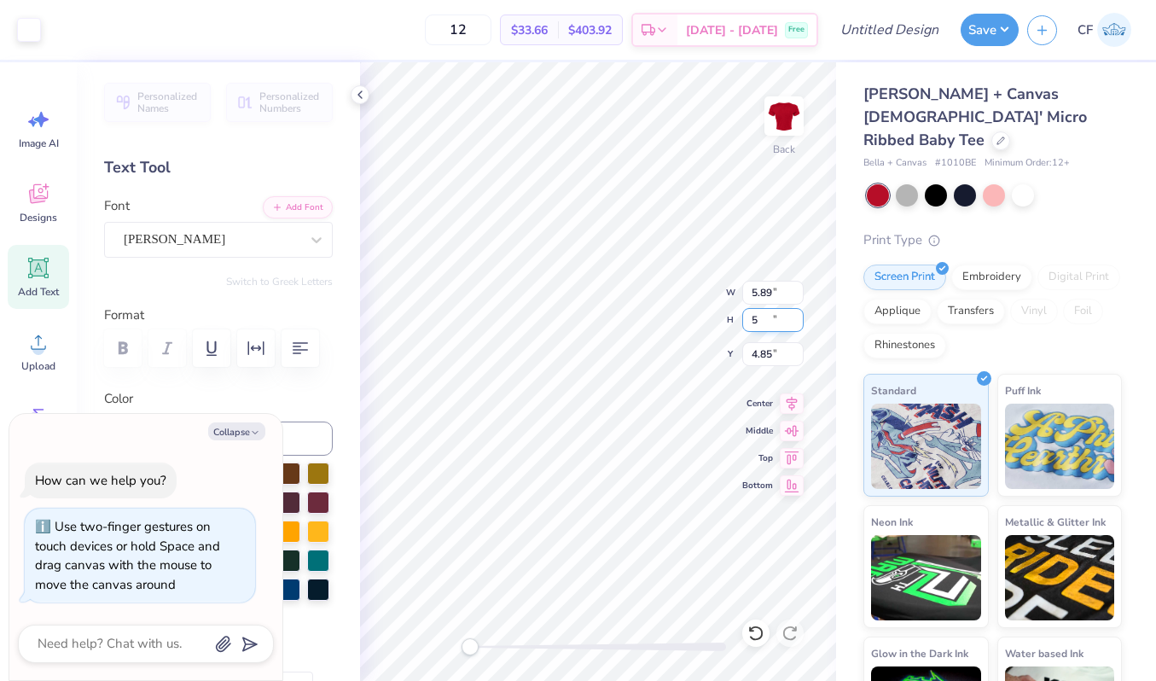
type input "5.00"
type input "3.70"
click at [752, 632] on icon at bounding box center [755, 633] width 17 height 17
click at [254, 428] on icon "button" at bounding box center [255, 432] width 10 height 10
type textarea "x"
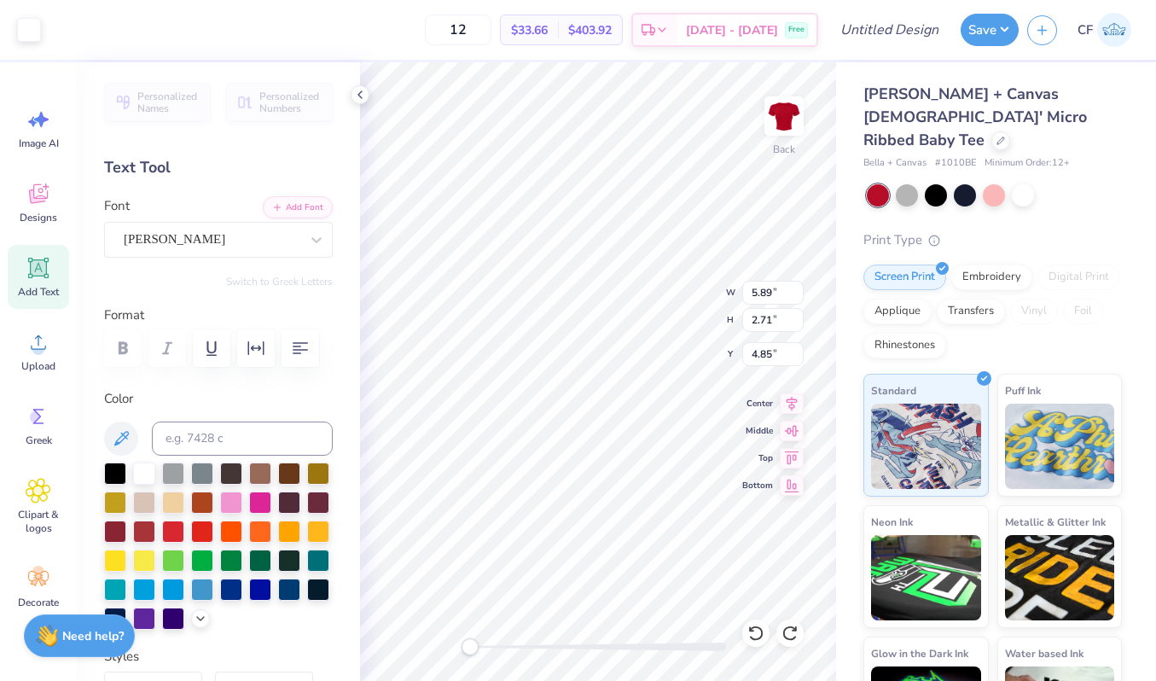
type input "7.93"
type input "2.10"
type input "3.87"
click at [755, 632] on icon at bounding box center [755, 633] width 17 height 17
type input "4.86"
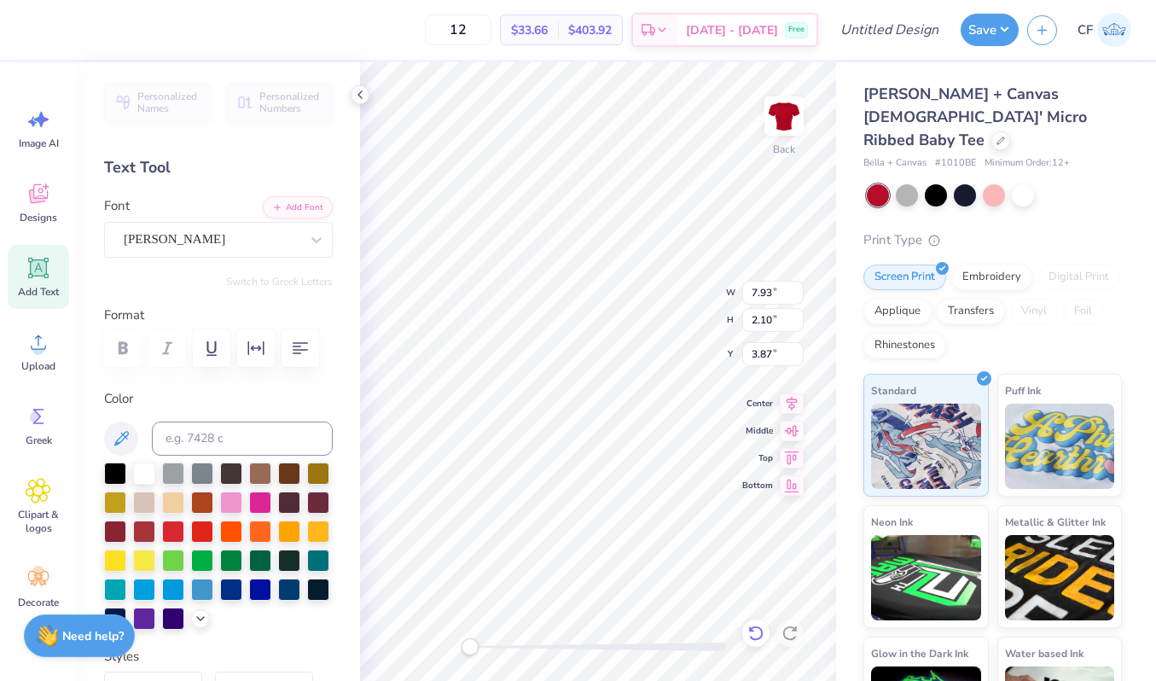
type input "1.29"
type input "4.85"
type input "7.03"
type input "1.86"
type input "4.14"
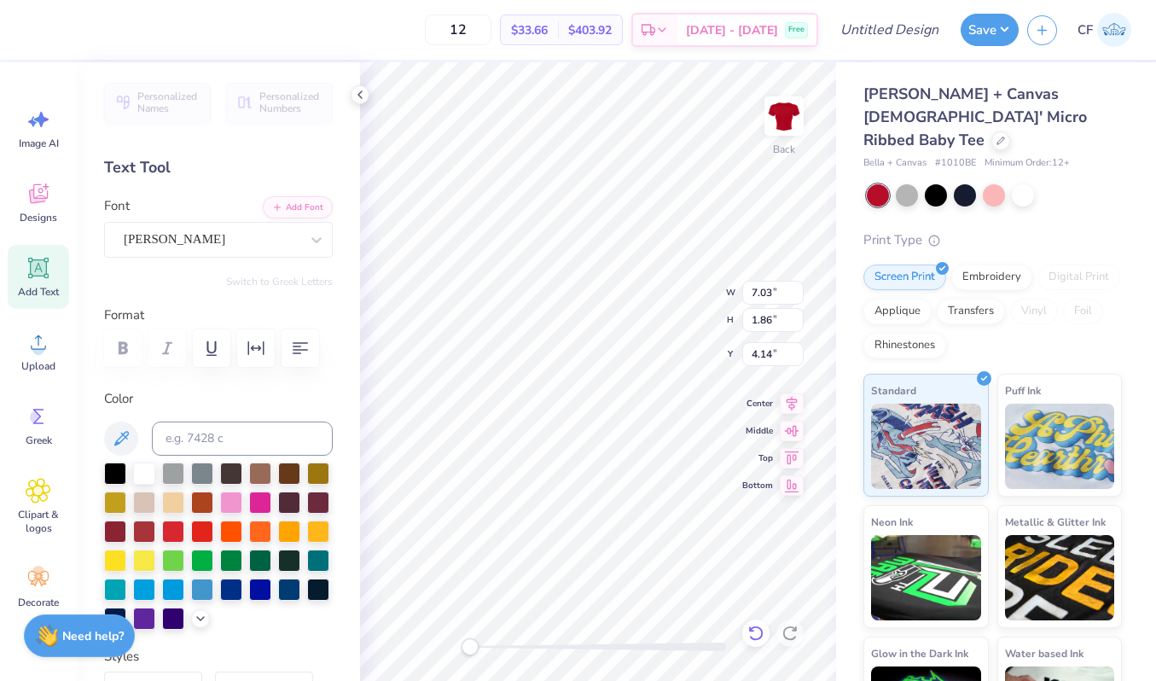
click at [755, 633] on icon at bounding box center [755, 633] width 17 height 17
type input "4.86"
type input "1.29"
type input "4.85"
click at [760, 353] on input "4.85" at bounding box center [772, 354] width 61 height 24
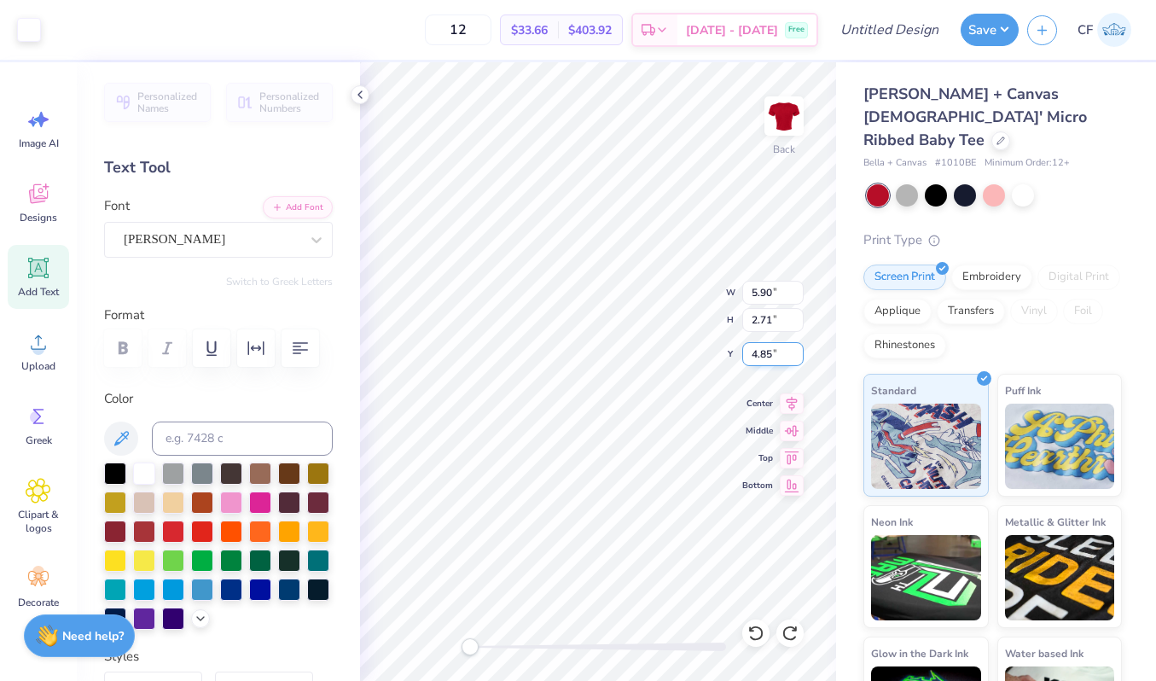
click at [760, 353] on input "4.85" at bounding box center [772, 354] width 61 height 24
type input "4.00"
click at [762, 317] on input "2.71" at bounding box center [772, 320] width 61 height 24
type input "4"
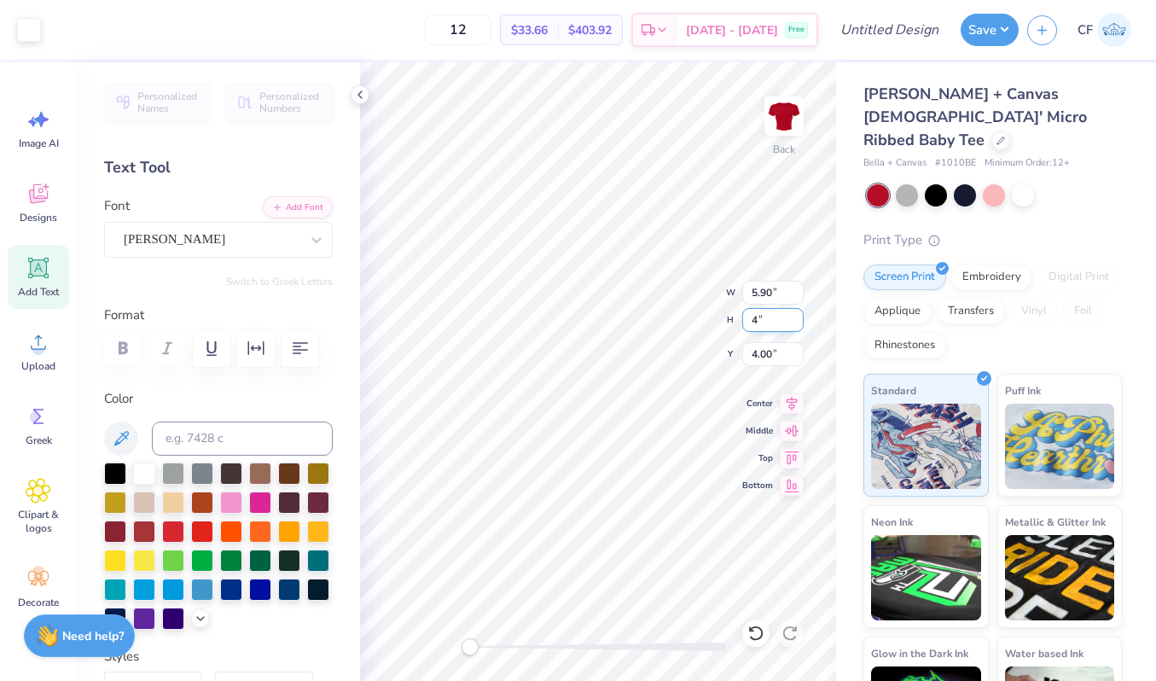
type input "10.59"
type input "2.81"
type input "2.90"
click at [751, 634] on icon at bounding box center [755, 633] width 17 height 17
type input "4.86"
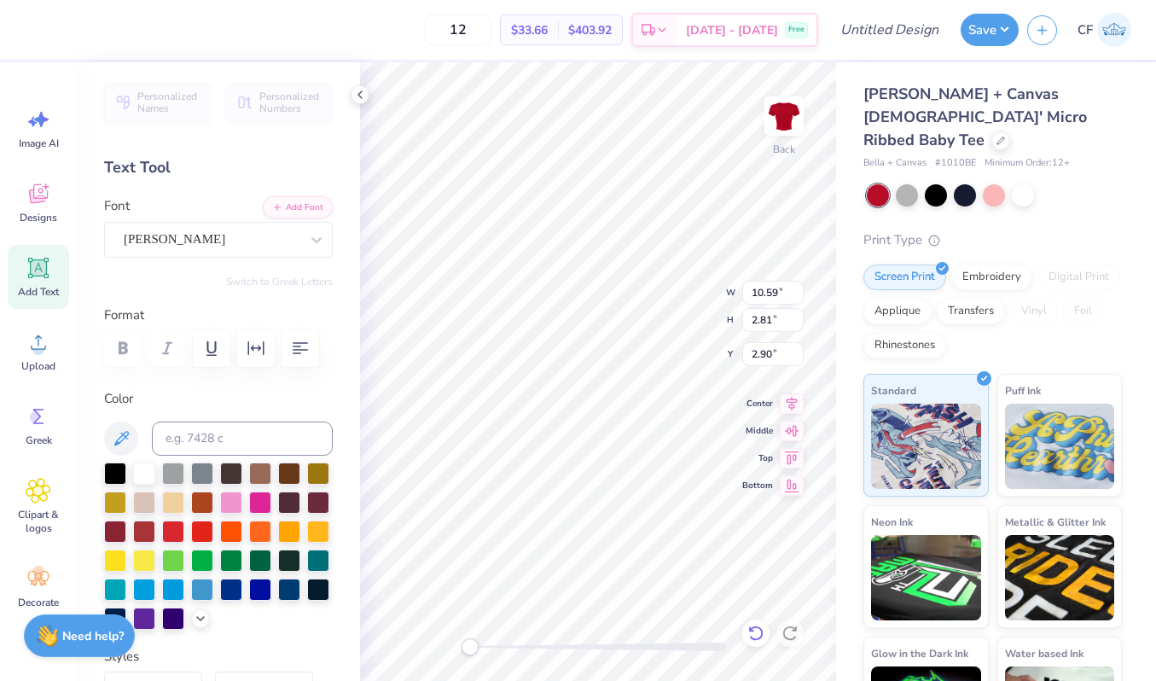
type input "1.29"
type input "4.00"
click at [759, 293] on input "5.90" at bounding box center [772, 293] width 61 height 24
type input "6.11"
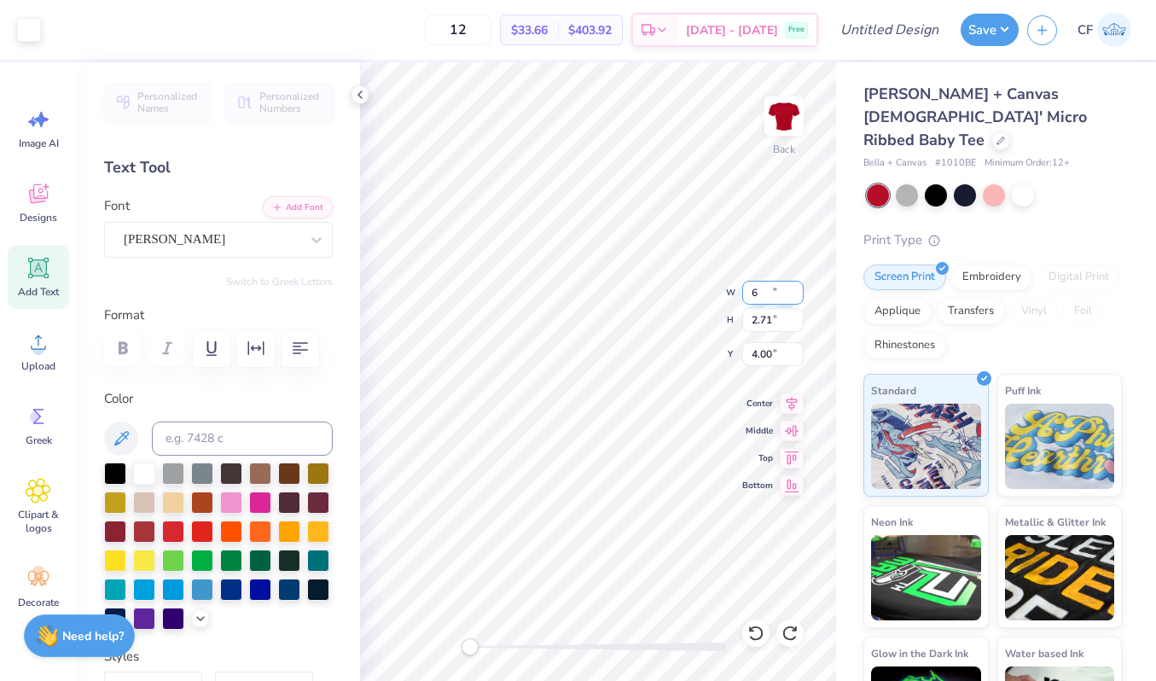
type input "2.78"
type input "3.96"
click at [756, 295] on input "6.11" at bounding box center [772, 293] width 61 height 24
type input "8.03"
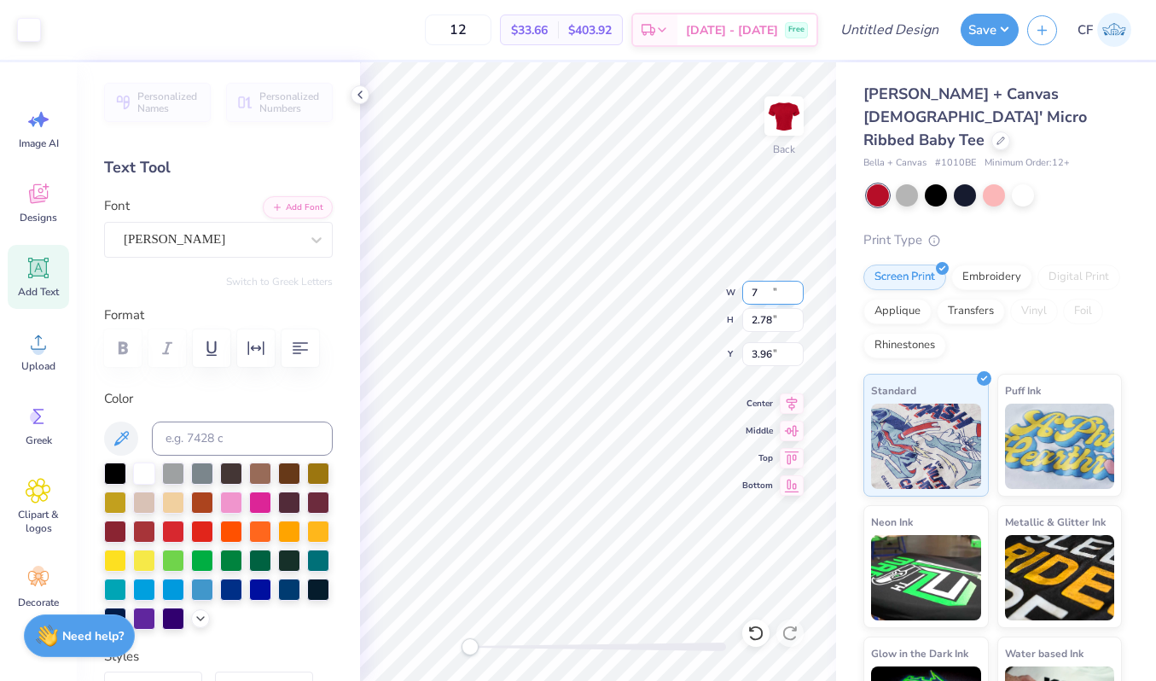
type input "3.41"
type input "3.65"
type input "6.62"
type input "3.65"
type input "2.97"
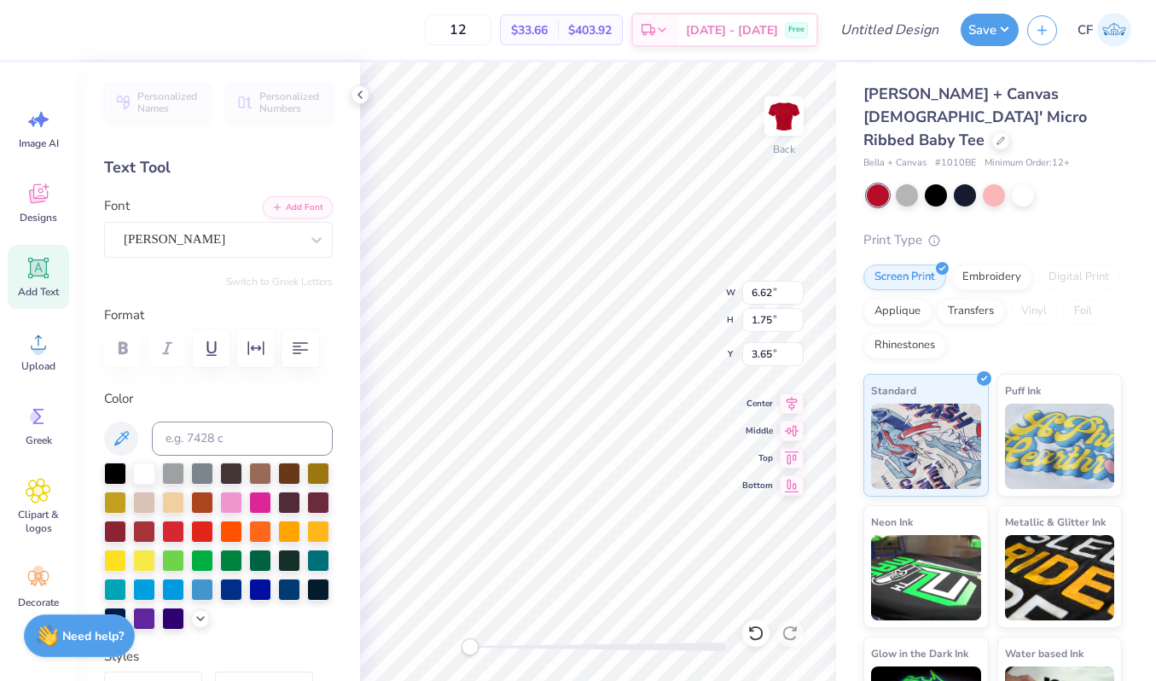
type input "5.00"
type input "2.99"
click at [30, 29] on div at bounding box center [29, 28] width 24 height 24
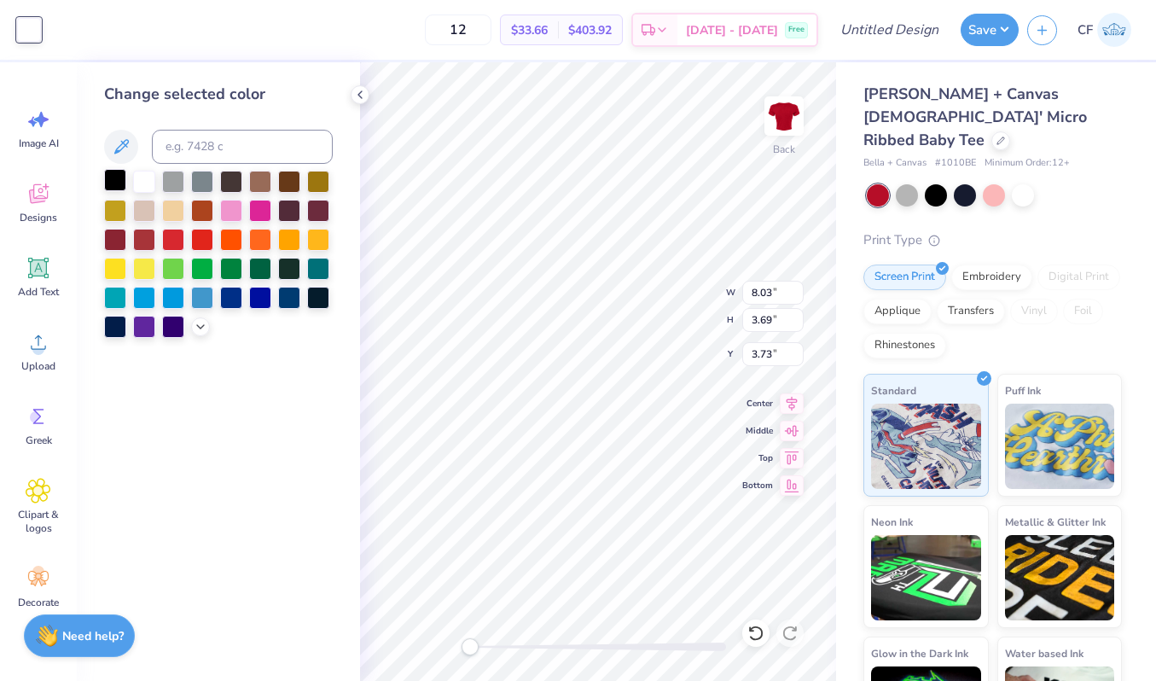
click at [115, 181] on div at bounding box center [115, 180] width 22 height 22
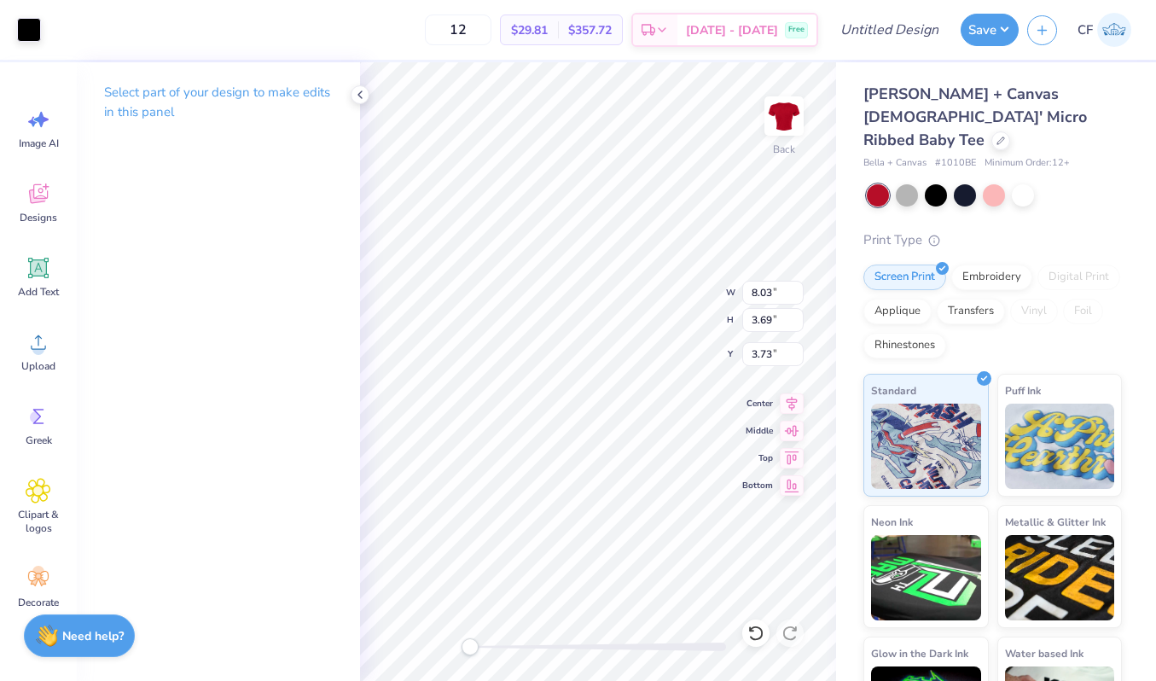
type input "3.50"
type input "10.24"
type input "4.50"
type input "2.55"
type input "10.63"
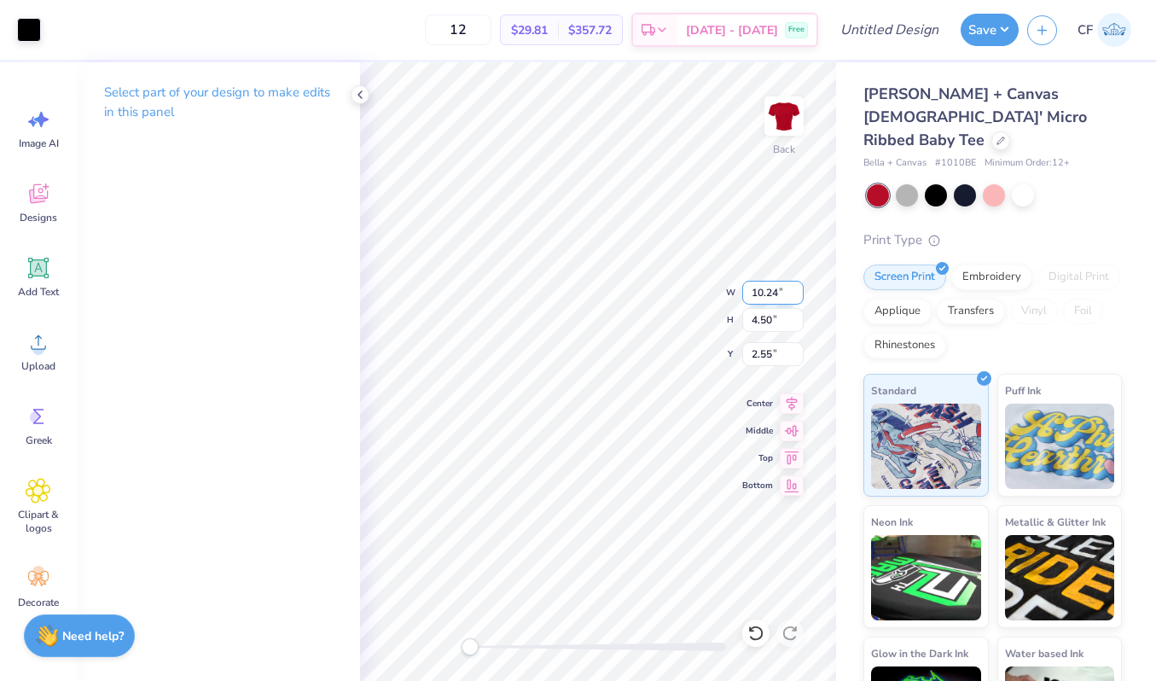
type input "4.73"
type input "2.49"
type input "10.44"
type input "4.62"
type input "2.52"
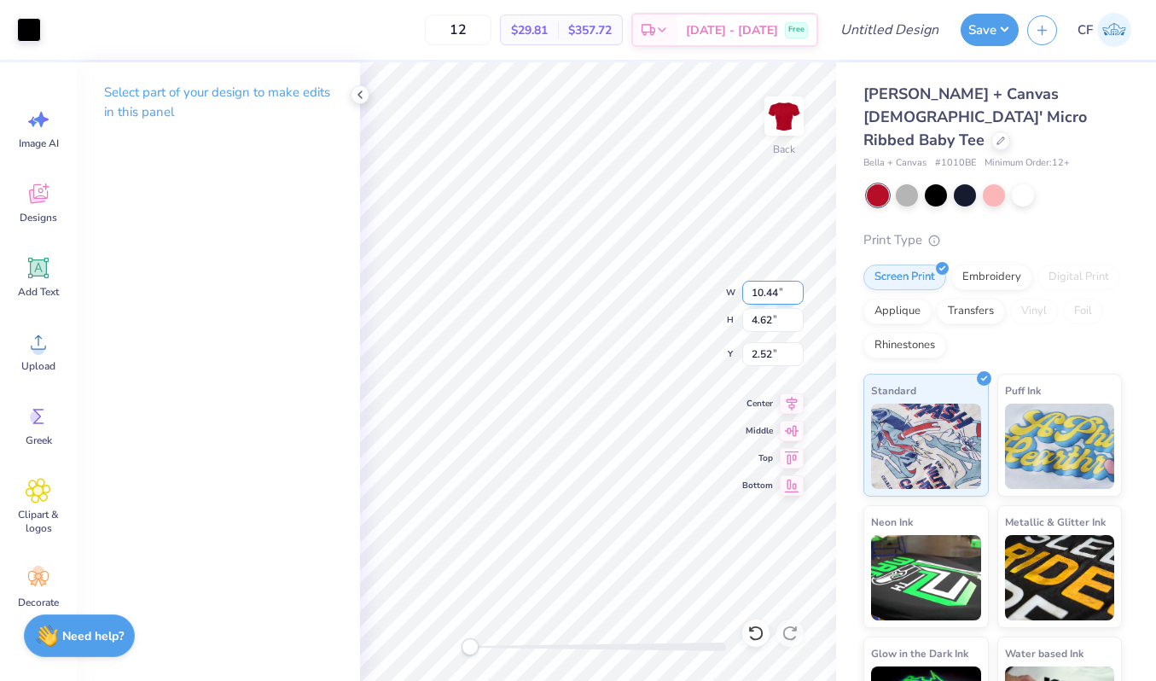
type input "10.53"
type input "4.67"
type input "2.51"
type input "1.57"
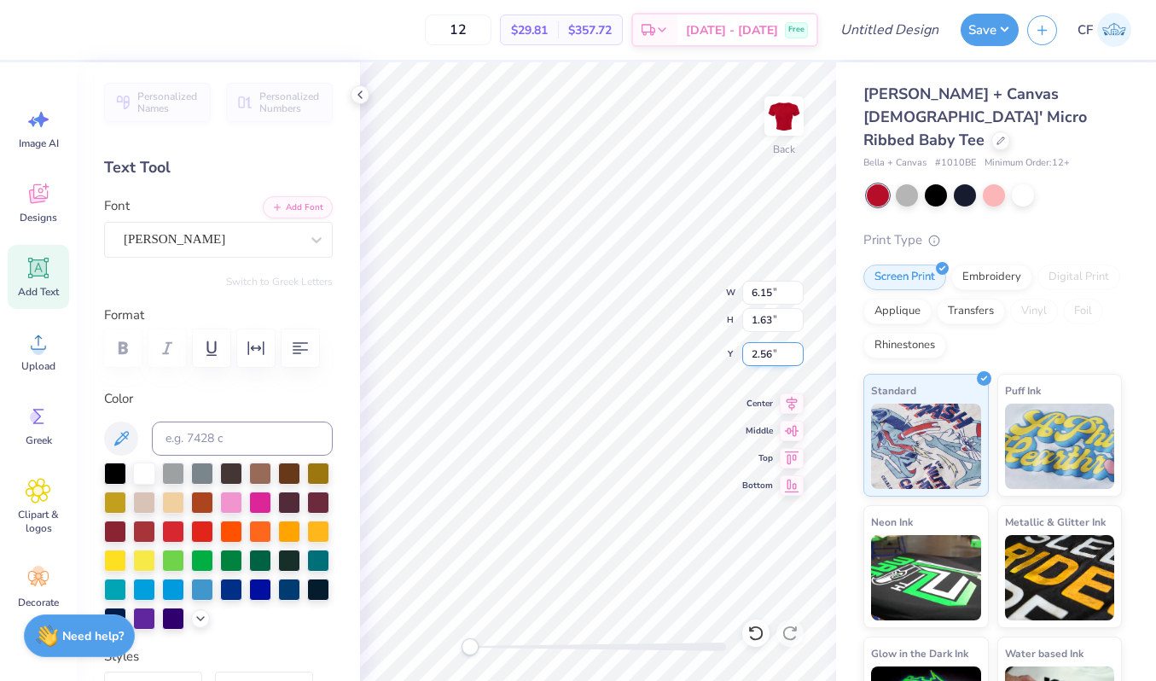
click at [754, 354] on input "2.56" at bounding box center [772, 354] width 61 height 24
type input "1.5"
type input "7.46"
type input "4.44"
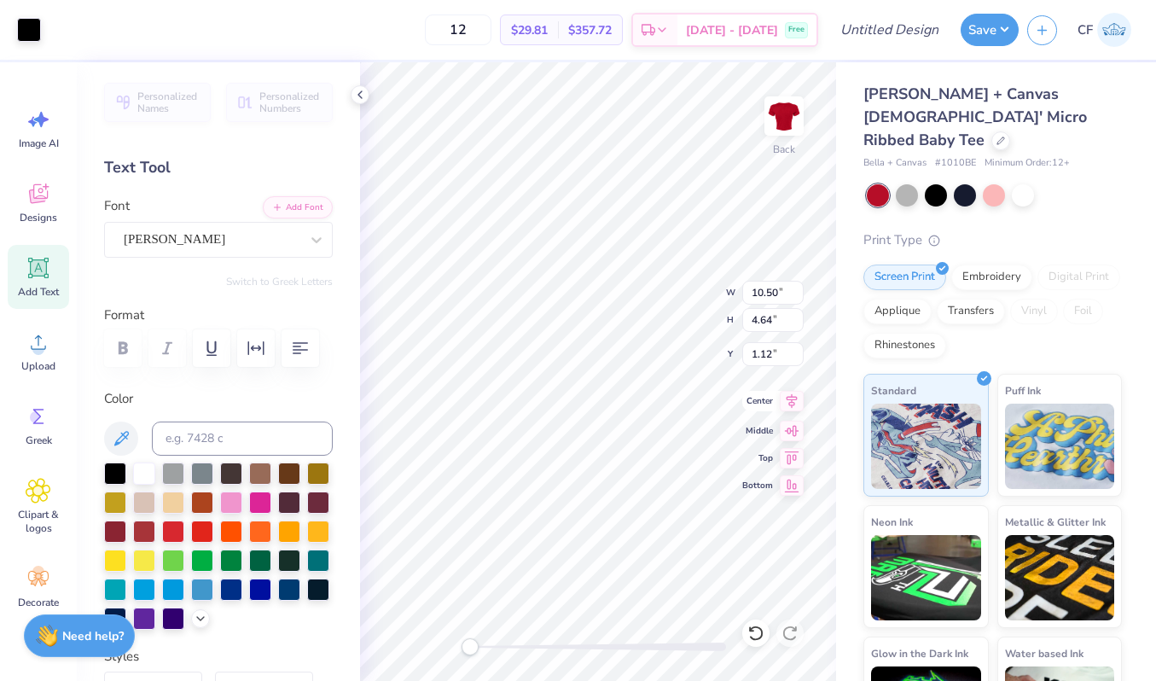
click at [797, 404] on icon at bounding box center [792, 401] width 24 height 20
click at [1018, 183] on div at bounding box center [1023, 194] width 22 height 22
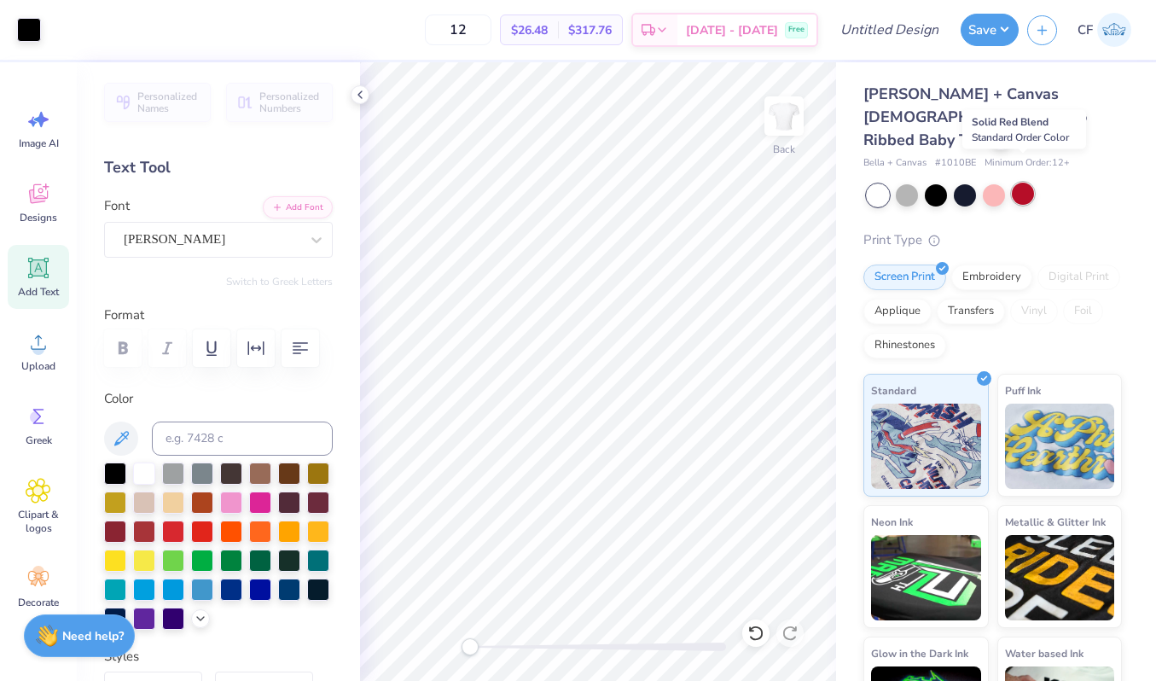
click at [1021, 183] on div at bounding box center [1023, 194] width 22 height 22
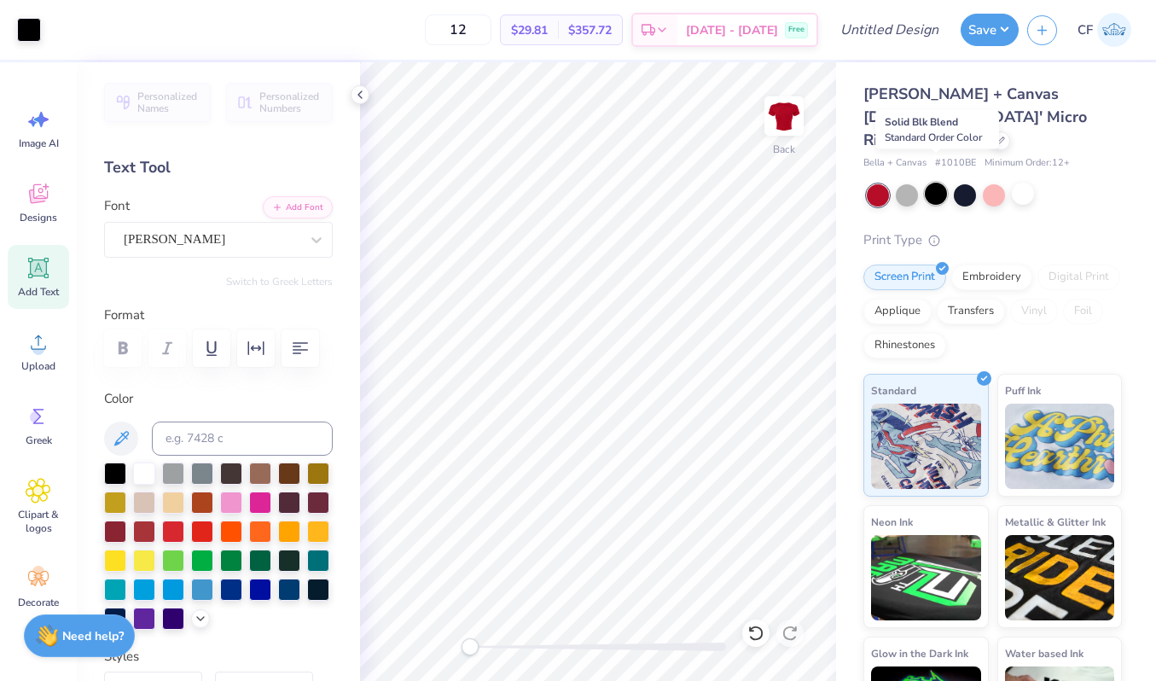
click at [939, 183] on div at bounding box center [936, 194] width 22 height 22
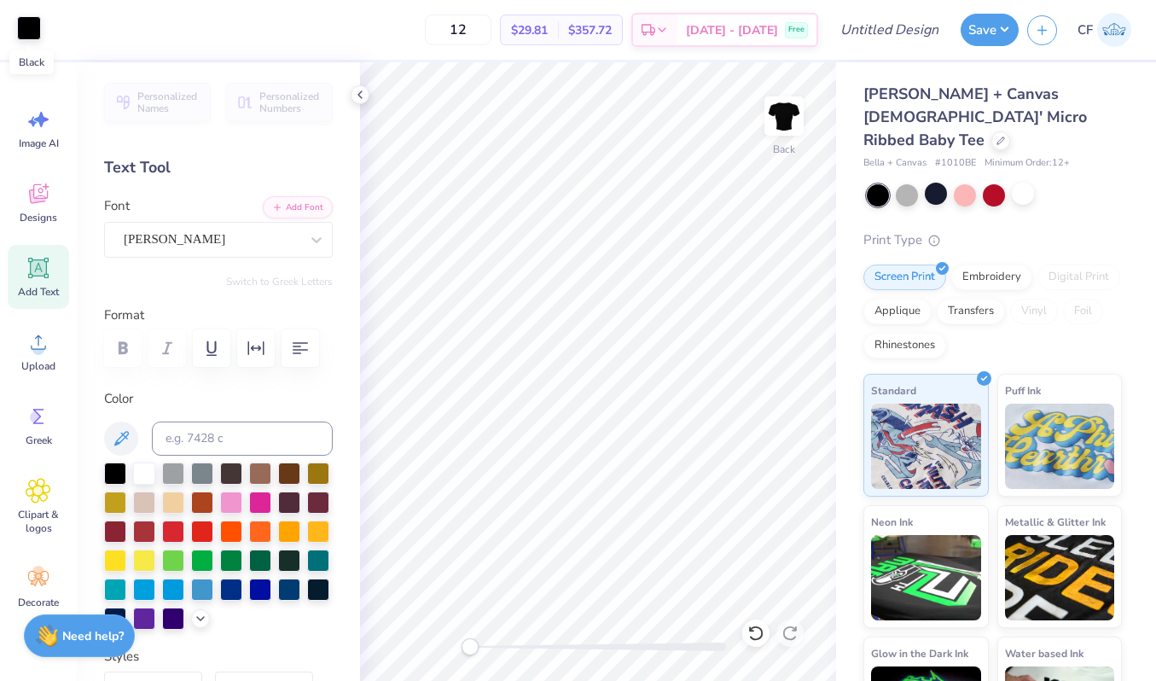
click at [34, 30] on div at bounding box center [29, 28] width 24 height 24
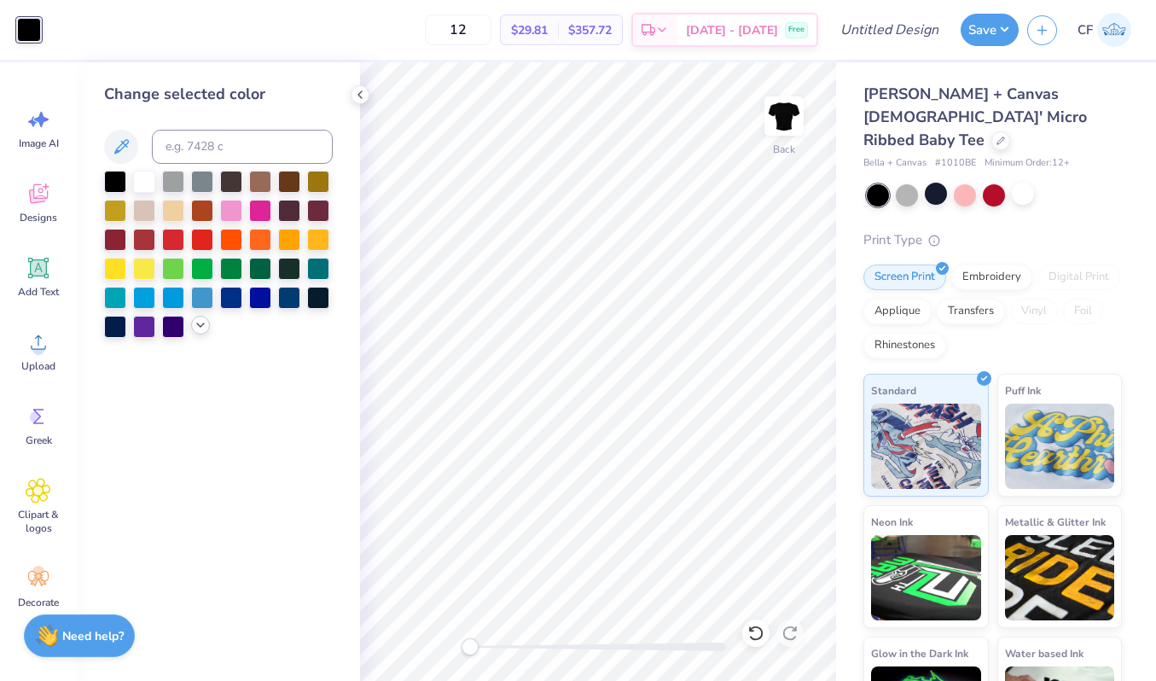
click at [193, 331] on div at bounding box center [200, 325] width 19 height 19
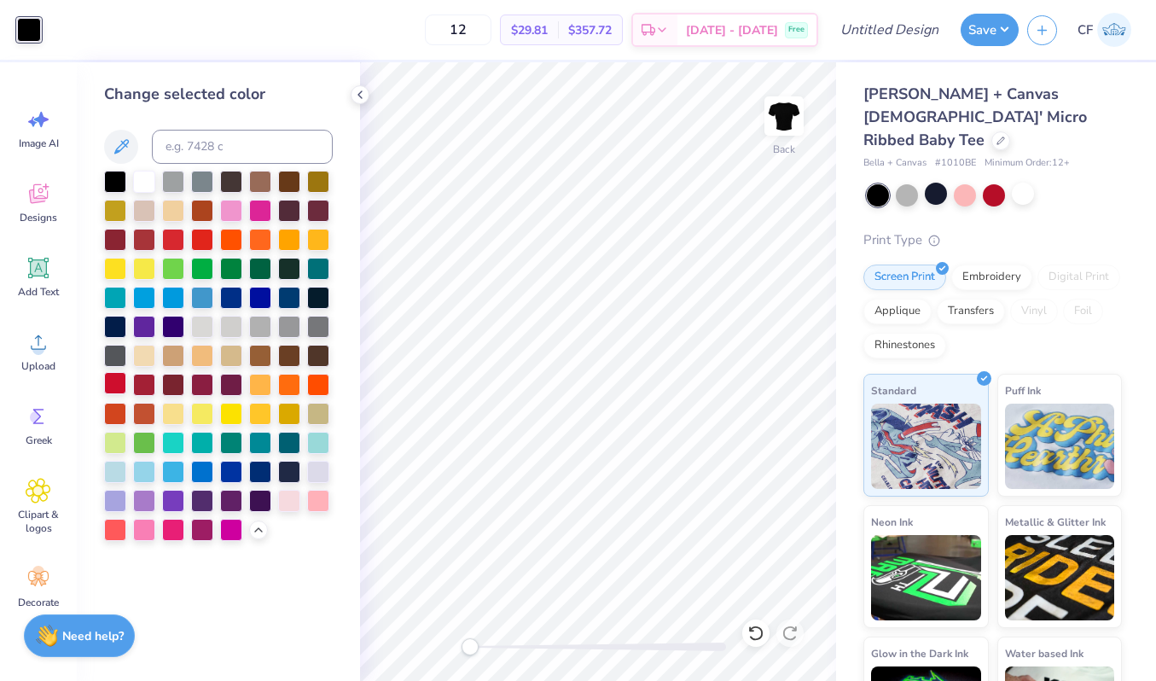
click at [110, 387] on div at bounding box center [115, 383] width 22 height 22
click at [1026, 183] on div at bounding box center [1023, 194] width 22 height 22
click at [111, 174] on div at bounding box center [115, 180] width 22 height 22
click at [938, 183] on div at bounding box center [936, 194] width 22 height 22
click at [151, 183] on div at bounding box center [144, 180] width 22 height 22
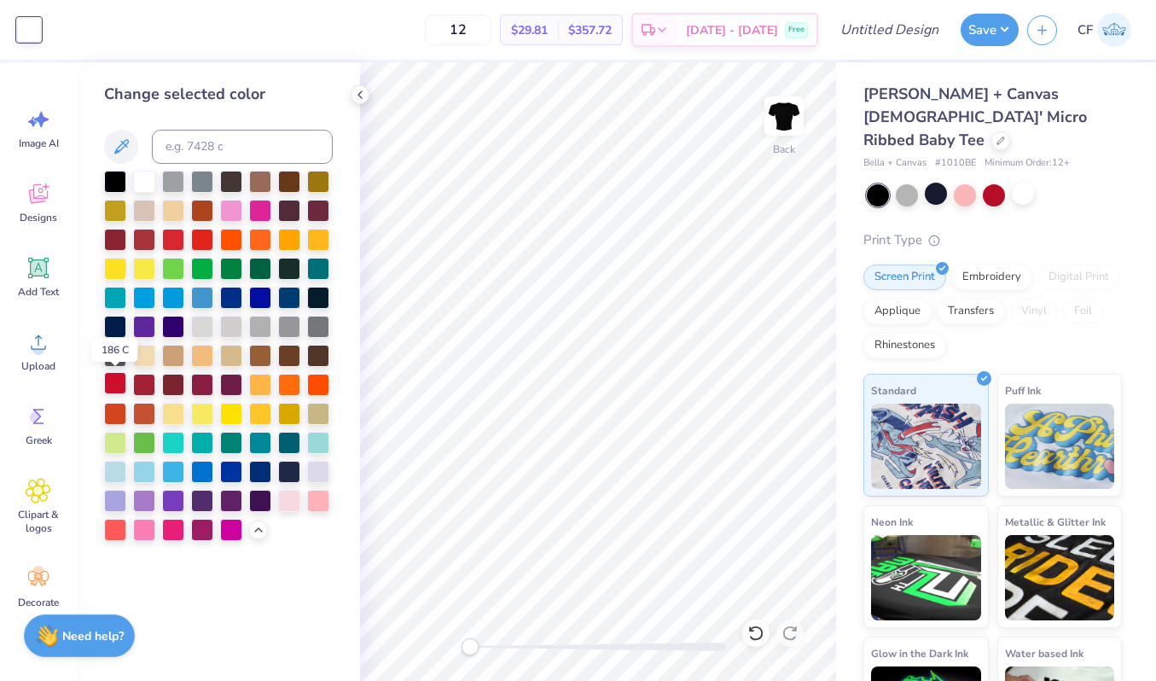
click at [113, 387] on div at bounding box center [115, 383] width 22 height 22
click at [987, 183] on div at bounding box center [994, 194] width 22 height 22
click at [147, 183] on div at bounding box center [144, 180] width 22 height 22
click at [116, 183] on div at bounding box center [115, 180] width 22 height 22
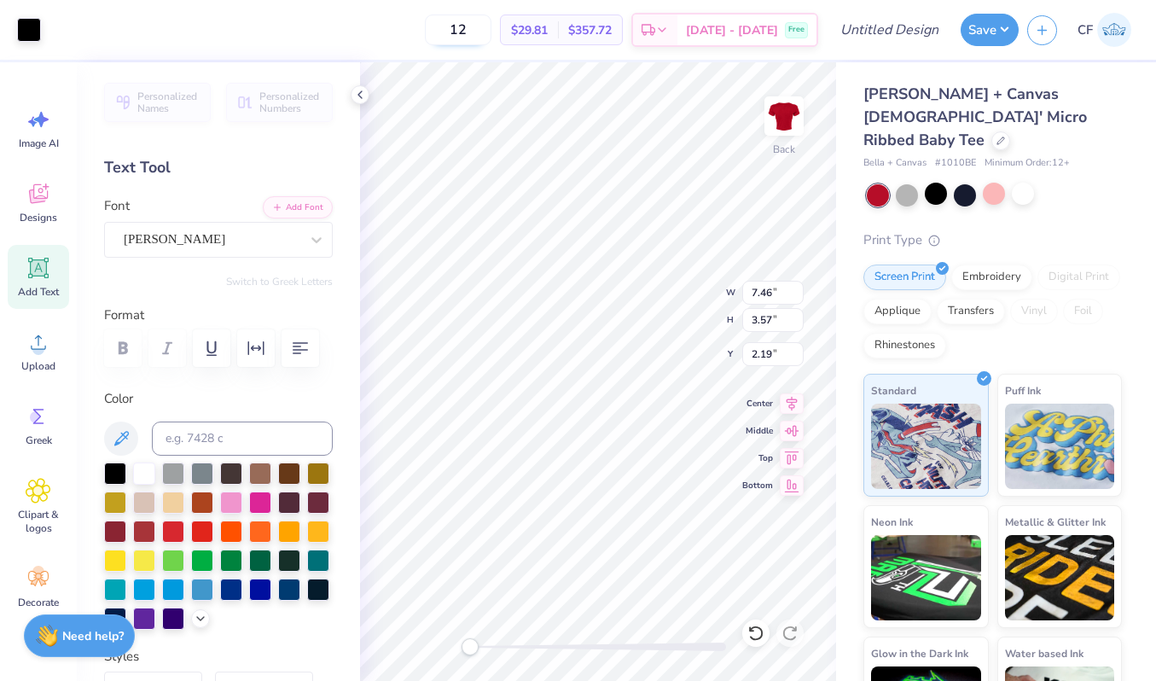
type input "5.82"
type input "2.97"
type input "2.71"
type textarea "DEEGEE !"
type textarea "DEEGEE!"
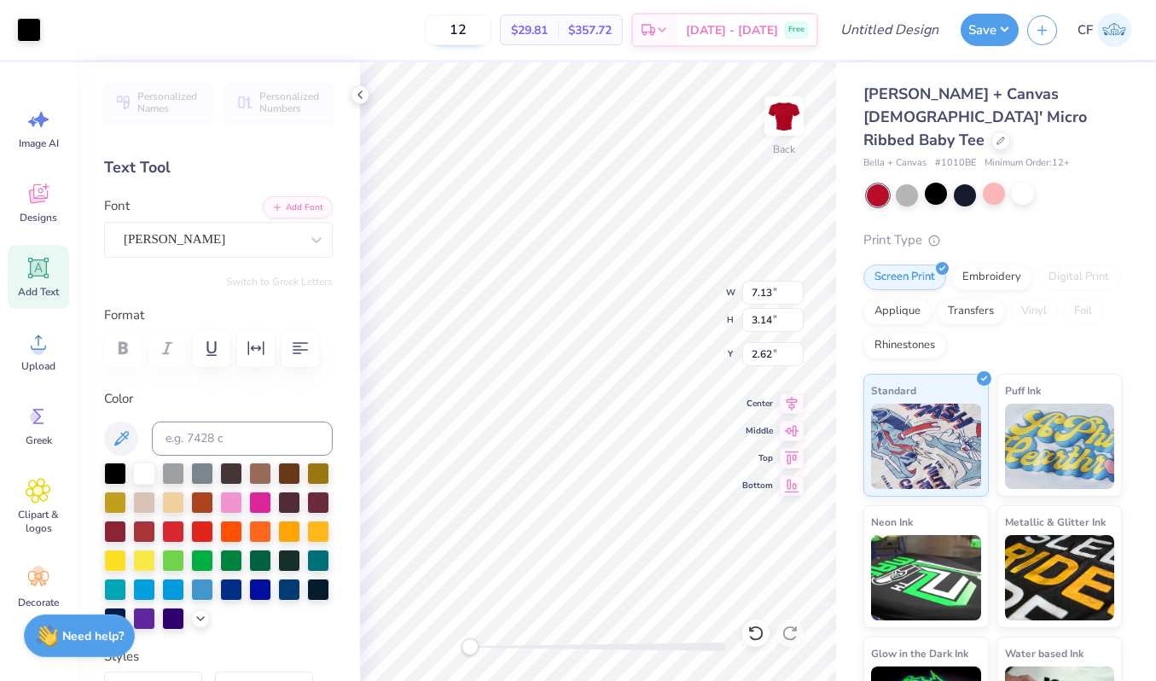
type input "6.25"
type input "1.65"
type input "2.33"
click at [757, 631] on icon at bounding box center [755, 633] width 17 height 17
type input "5.40"
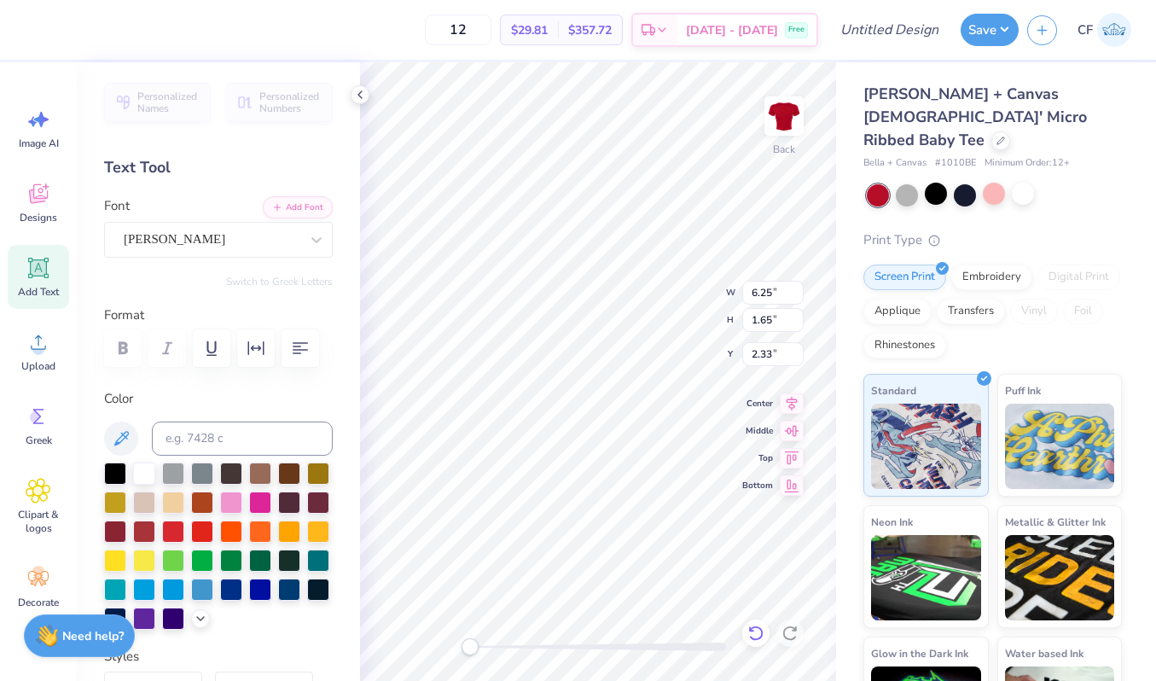
type input "1.43"
type input "2.62"
type input "6.05"
type input "1.60"
type input "2.40"
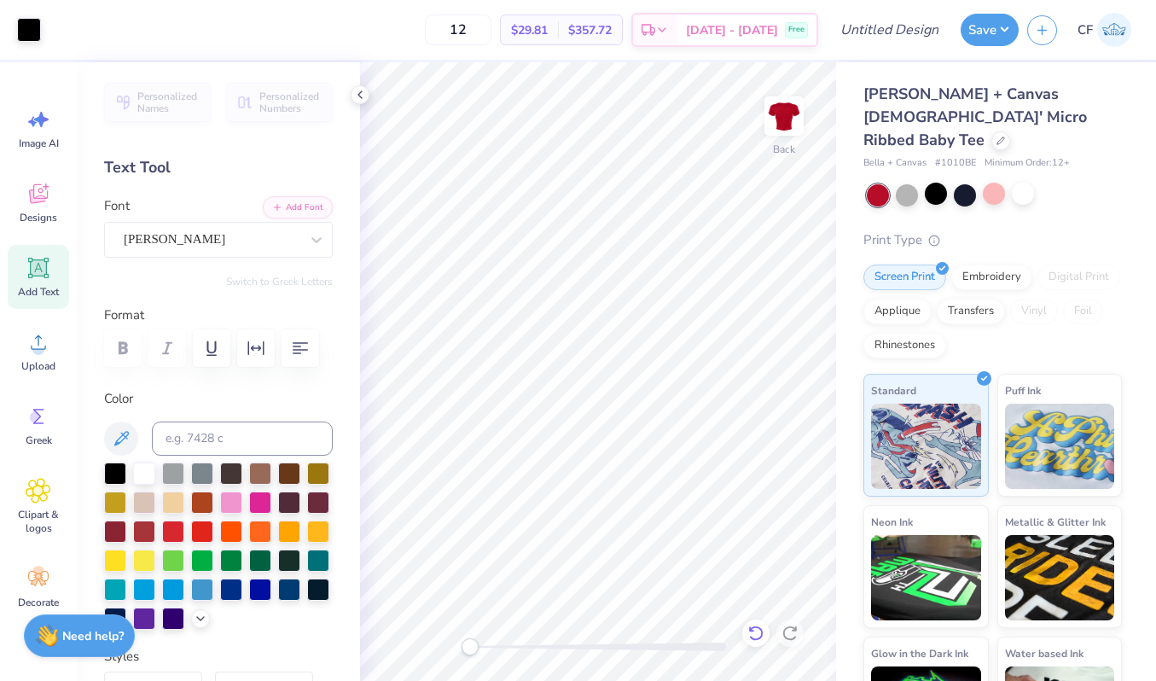
click at [755, 631] on icon at bounding box center [755, 633] width 17 height 17
type input "7.16"
type input "3.15"
type input "2.61"
type input "7.41"
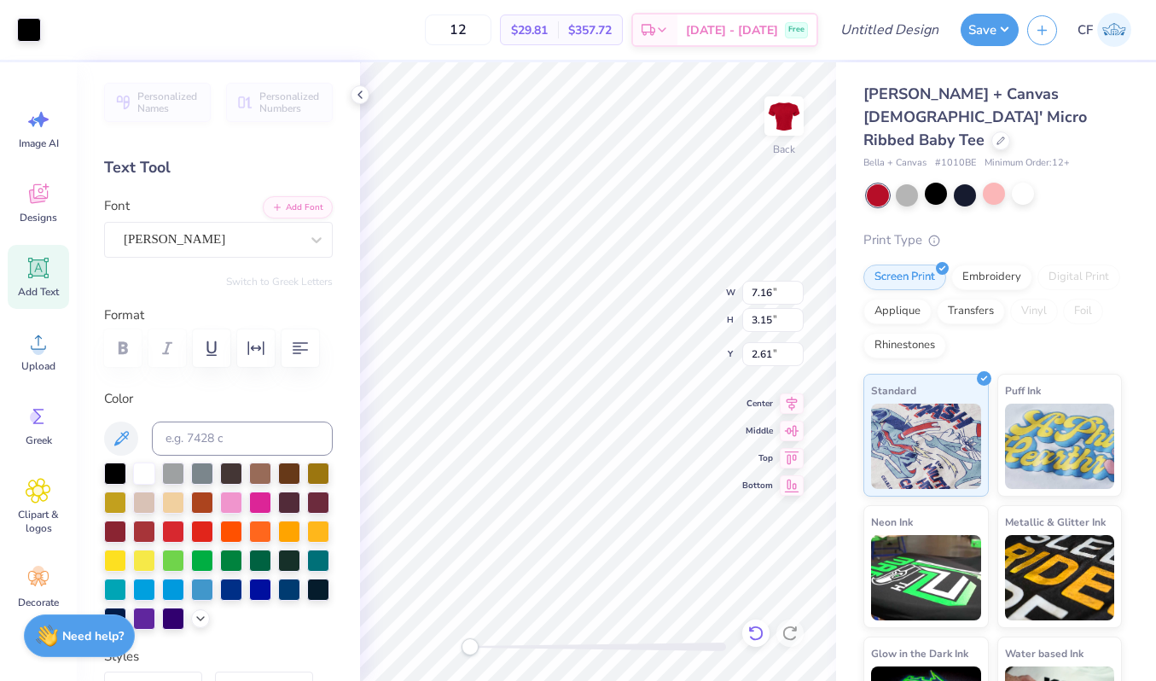
type input "3.23"
type input "2.54"
type input "7.75"
type input "3.34"
type input "2.45"
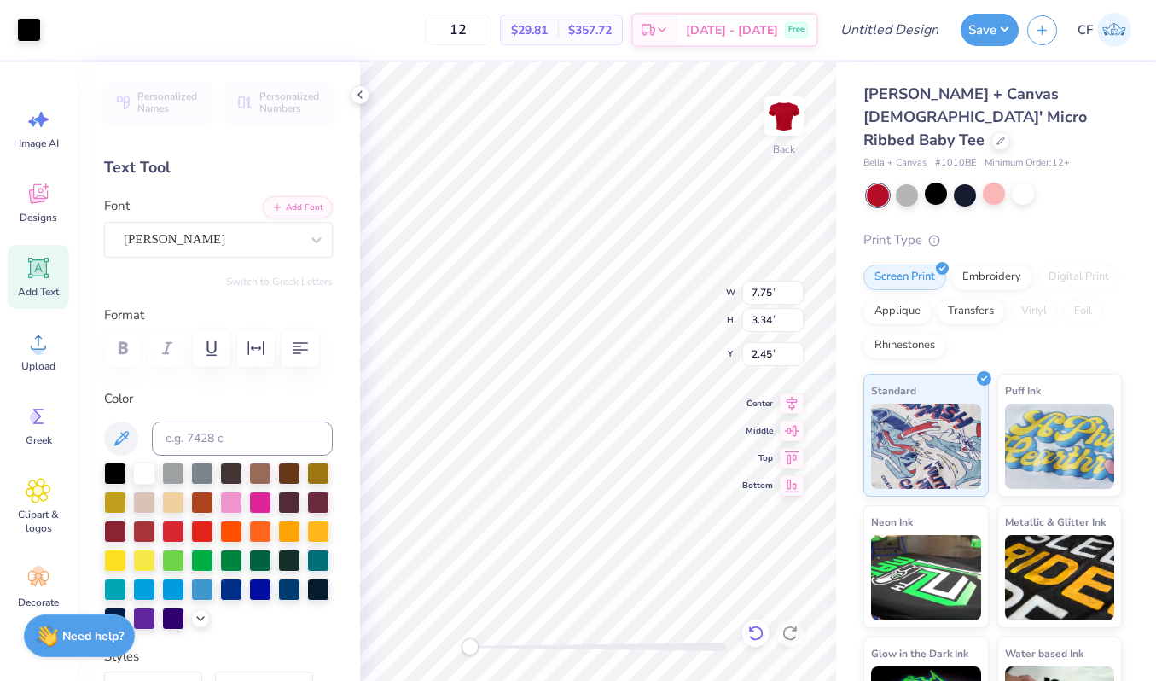
type input "7.98"
type input "3.41"
type input "2.35"
click at [788, 404] on icon at bounding box center [792, 401] width 11 height 15
click at [118, 563] on div at bounding box center [115, 559] width 22 height 22
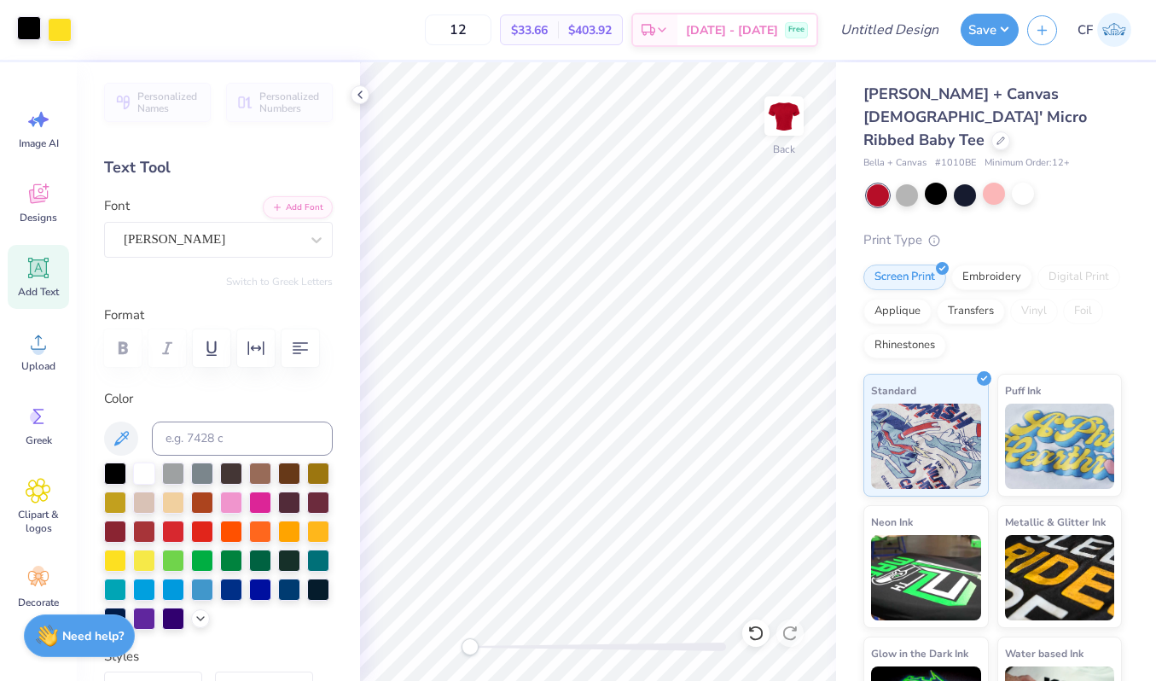
click at [23, 32] on div at bounding box center [29, 28] width 24 height 24
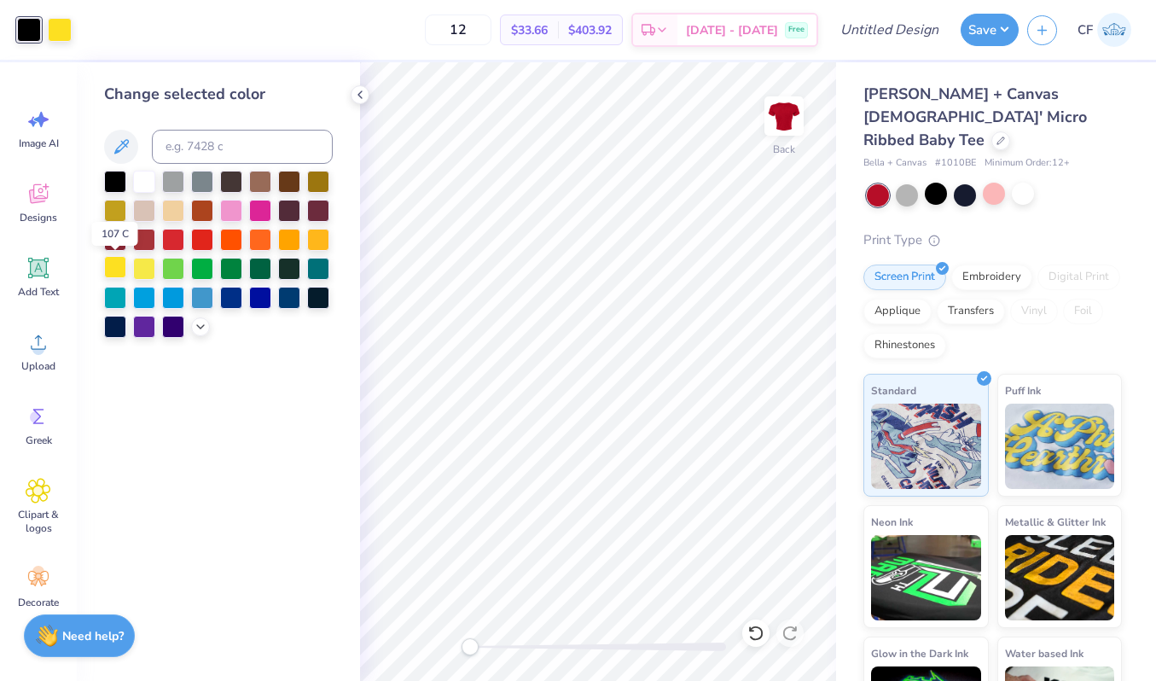
click at [119, 272] on div at bounding box center [115, 267] width 22 height 22
click at [204, 331] on icon at bounding box center [201, 325] width 14 height 14
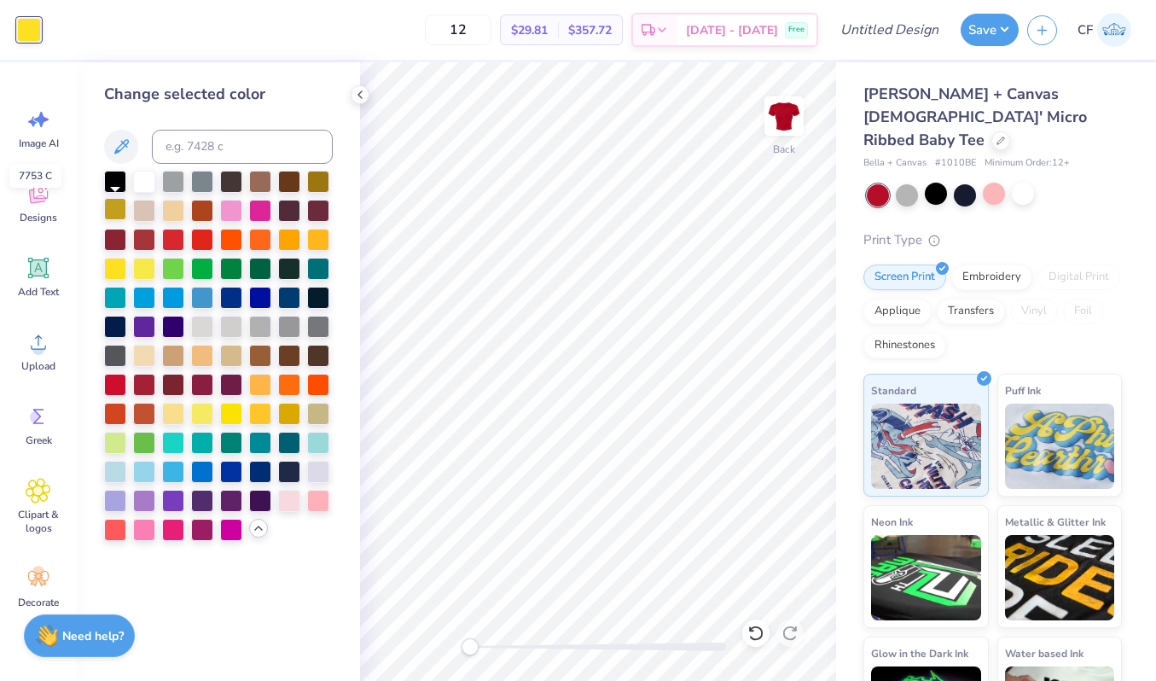
click at [120, 207] on div at bounding box center [115, 209] width 22 height 22
click at [262, 415] on div at bounding box center [260, 412] width 22 height 22
click at [1025, 183] on div at bounding box center [1023, 194] width 22 height 22
click at [939, 183] on div at bounding box center [936, 194] width 22 height 22
click at [1021, 183] on div at bounding box center [1023, 194] width 22 height 22
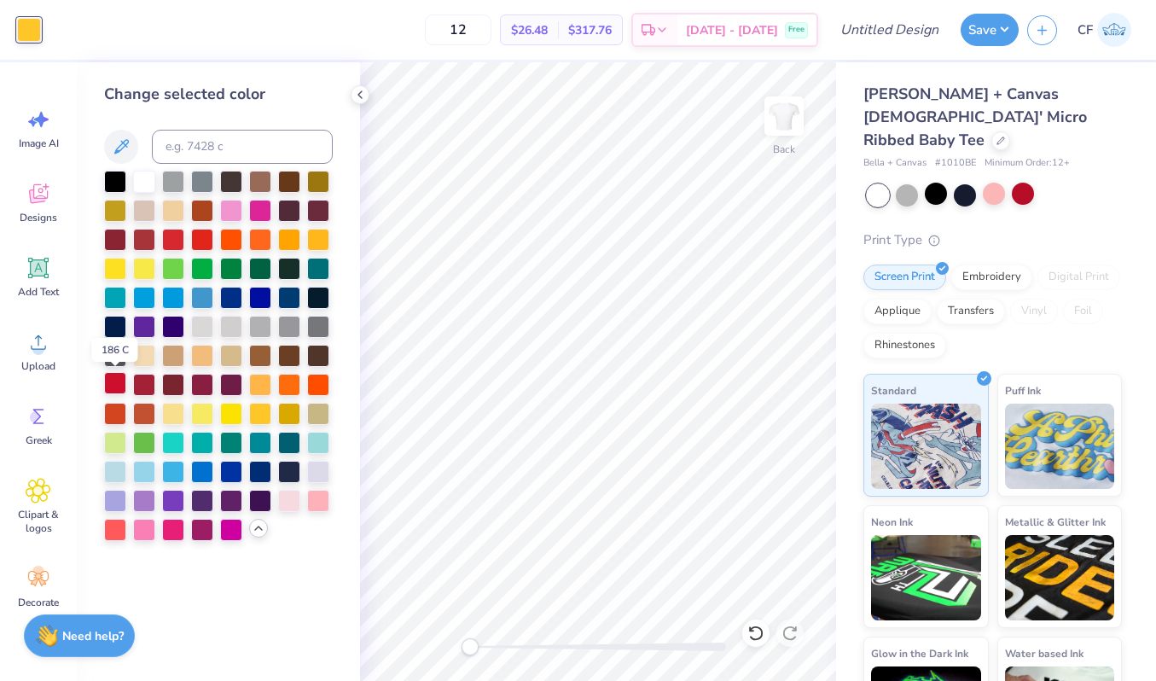
click at [116, 388] on div at bounding box center [115, 383] width 22 height 22
click at [869, 43] on input "Design Title" at bounding box center [911, 30] width 84 height 34
type input "DG Pep Supper"
click at [968, 38] on button "Save" at bounding box center [990, 27] width 58 height 32
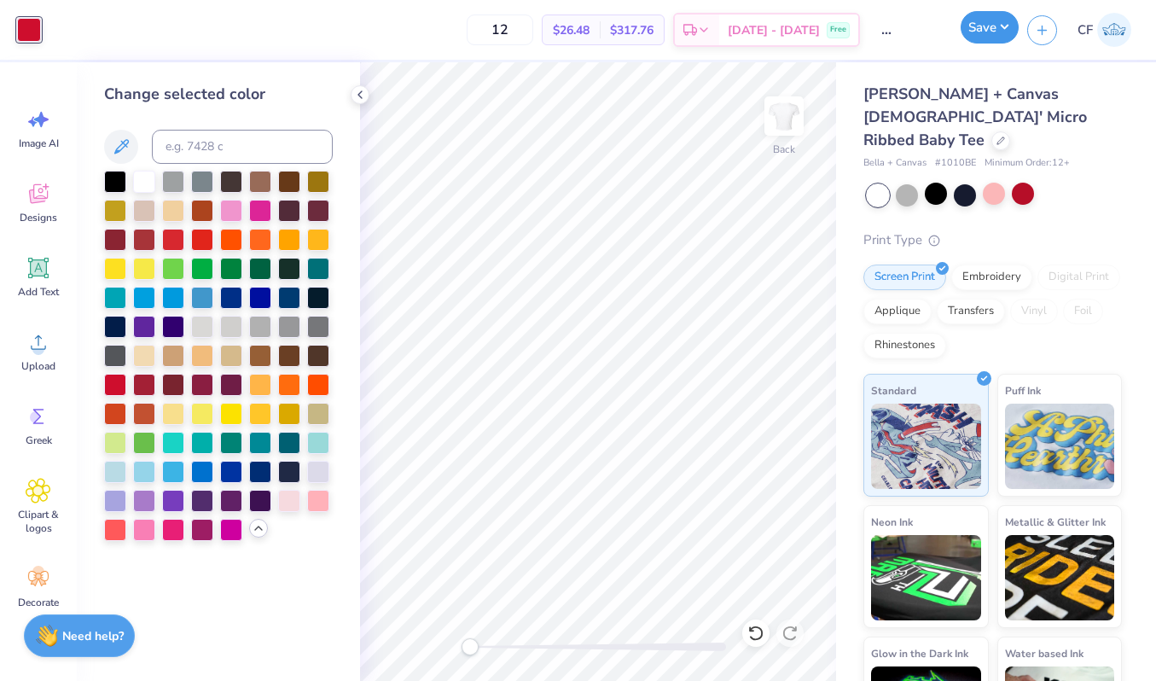
scroll to position [0, 0]
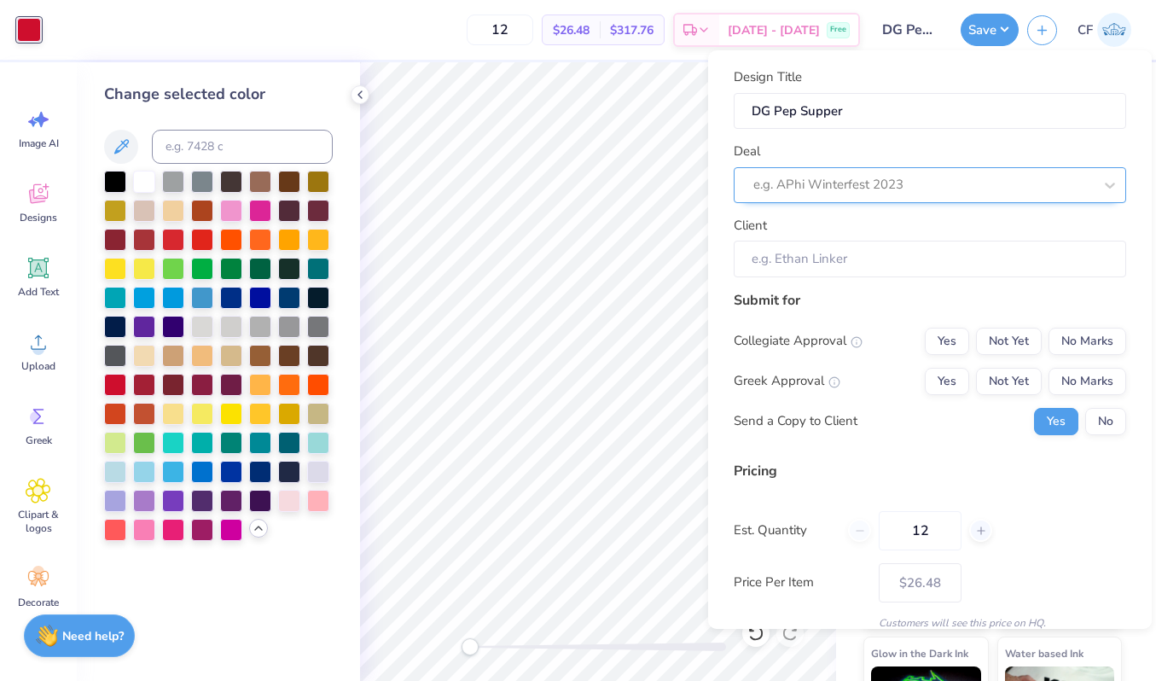
click at [994, 179] on div at bounding box center [923, 184] width 340 height 23
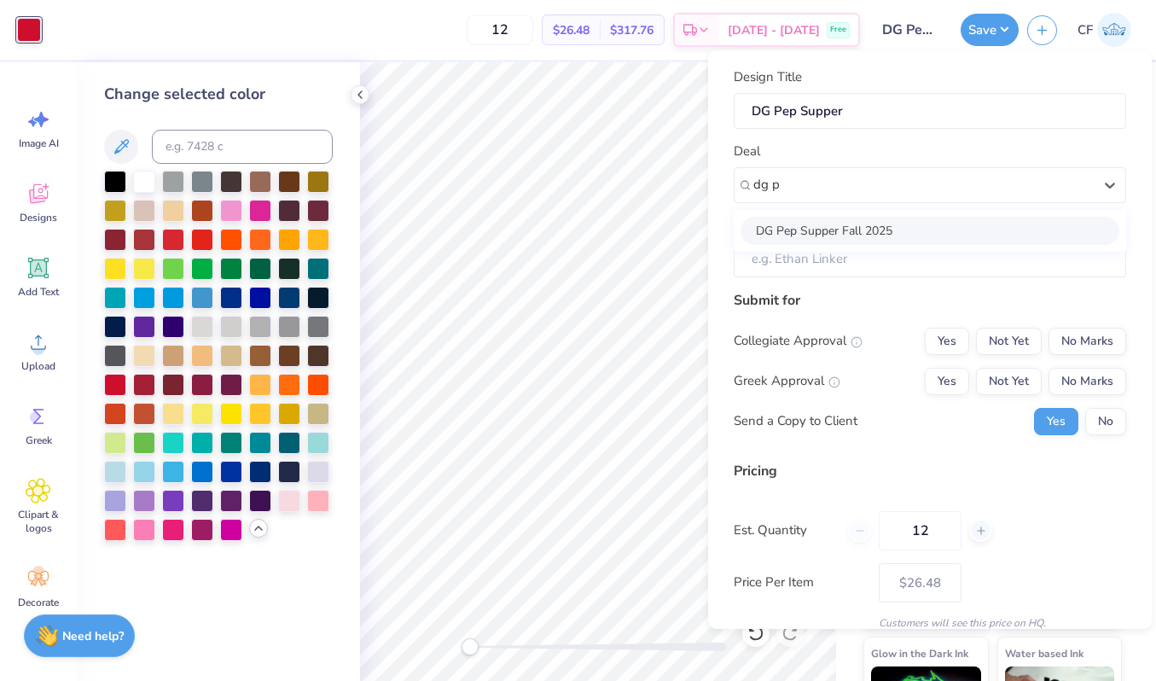
click at [932, 238] on div "DG Pep Supper Fall 2025" at bounding box center [930, 231] width 379 height 28
type input "dg p"
type input "[PERSON_NAME]"
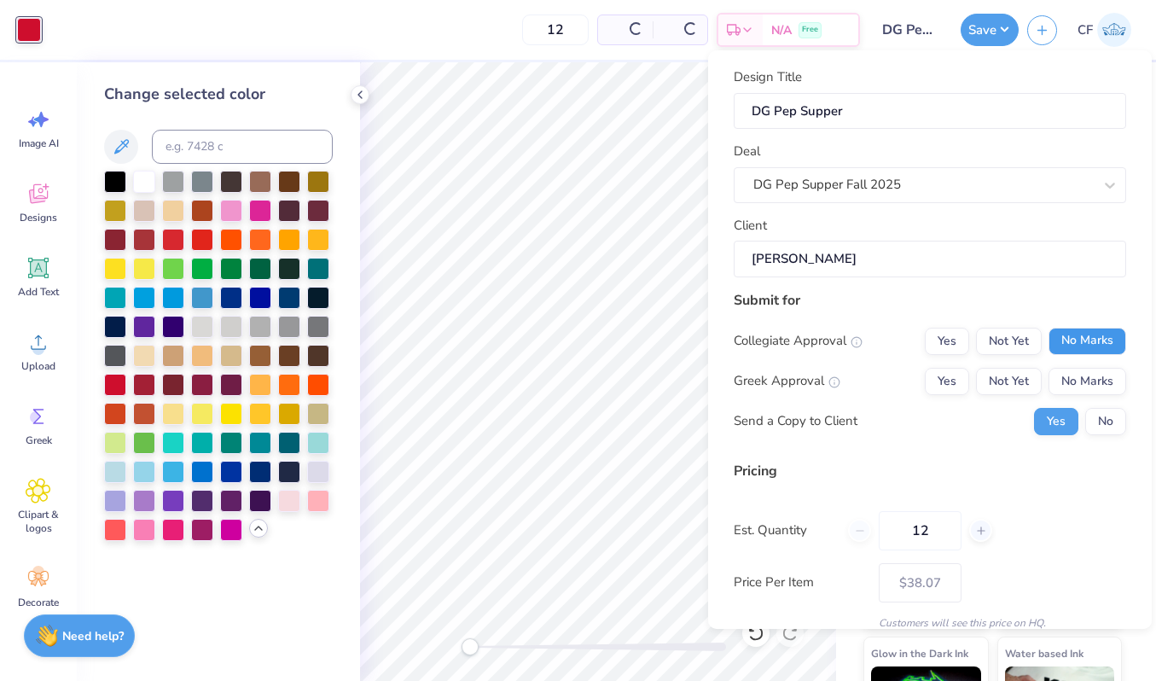
click at [1073, 346] on button "No Marks" at bounding box center [1088, 341] width 78 height 27
click at [939, 377] on button "Yes" at bounding box center [947, 381] width 44 height 27
type input "$31.40"
click at [915, 544] on input "12" at bounding box center [920, 530] width 83 height 39
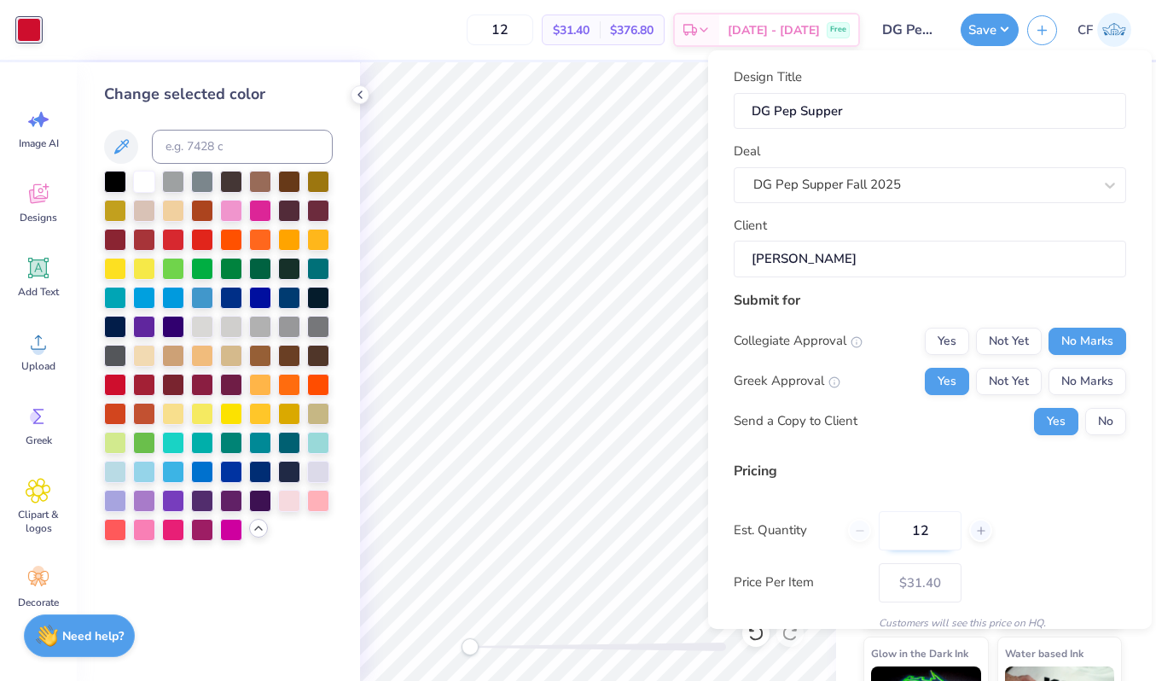
click at [915, 527] on input "12" at bounding box center [920, 530] width 83 height 39
type input "50"
type input "– –"
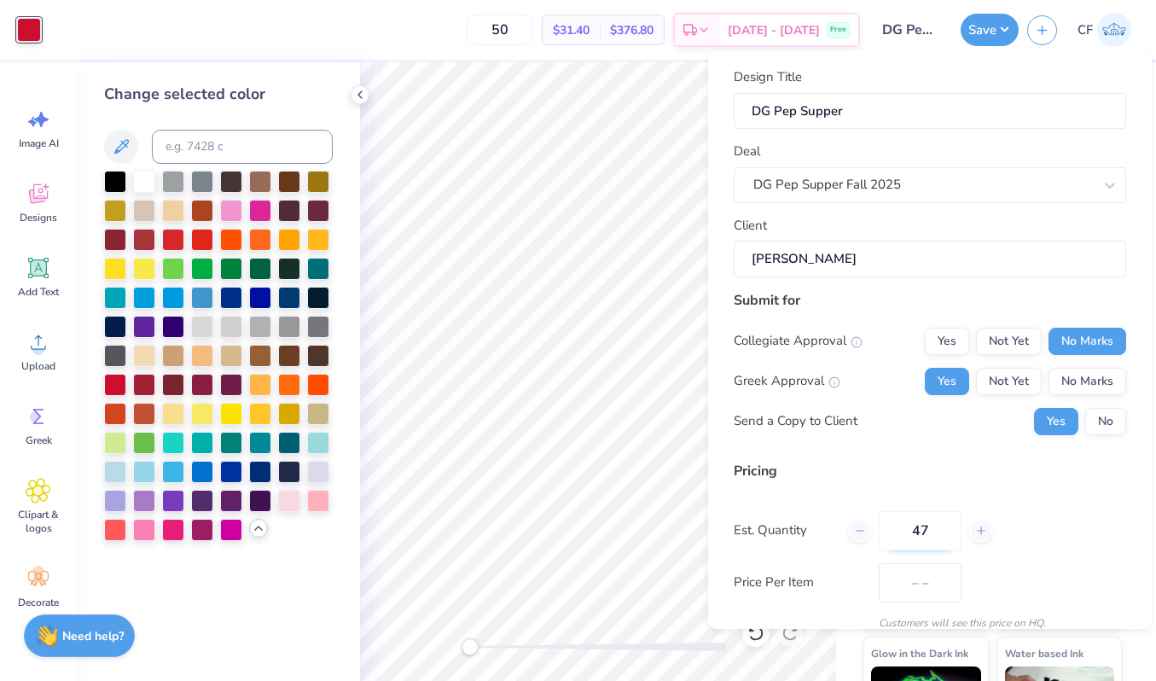
type input "46"
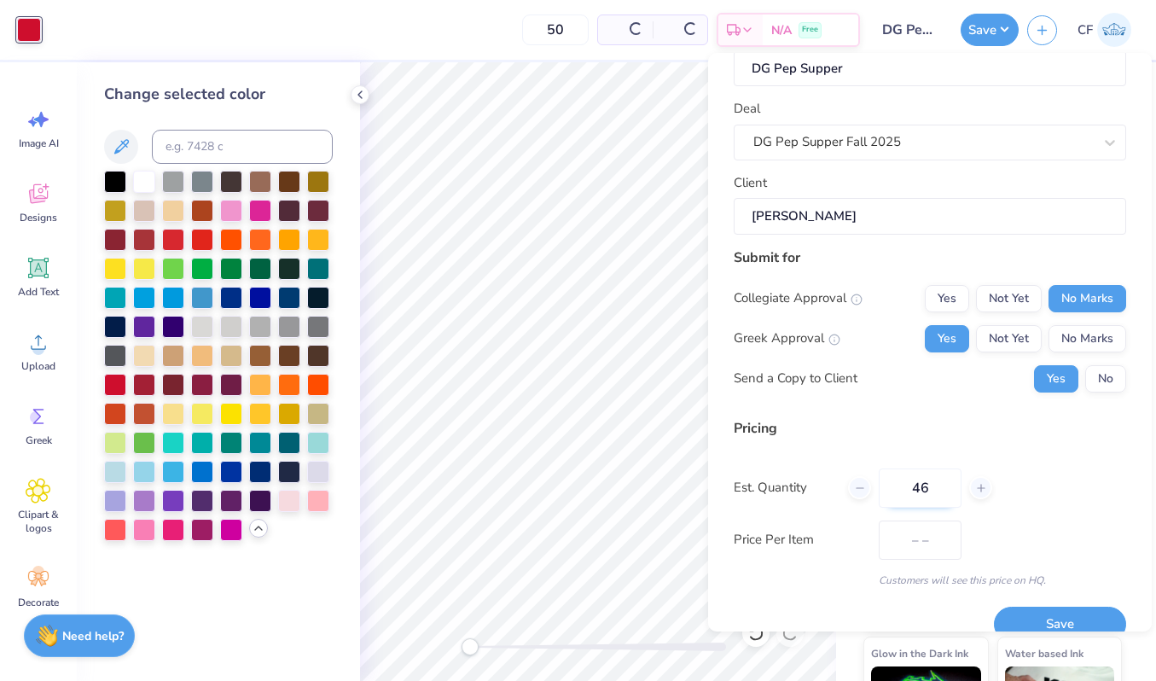
type input "$21.59"
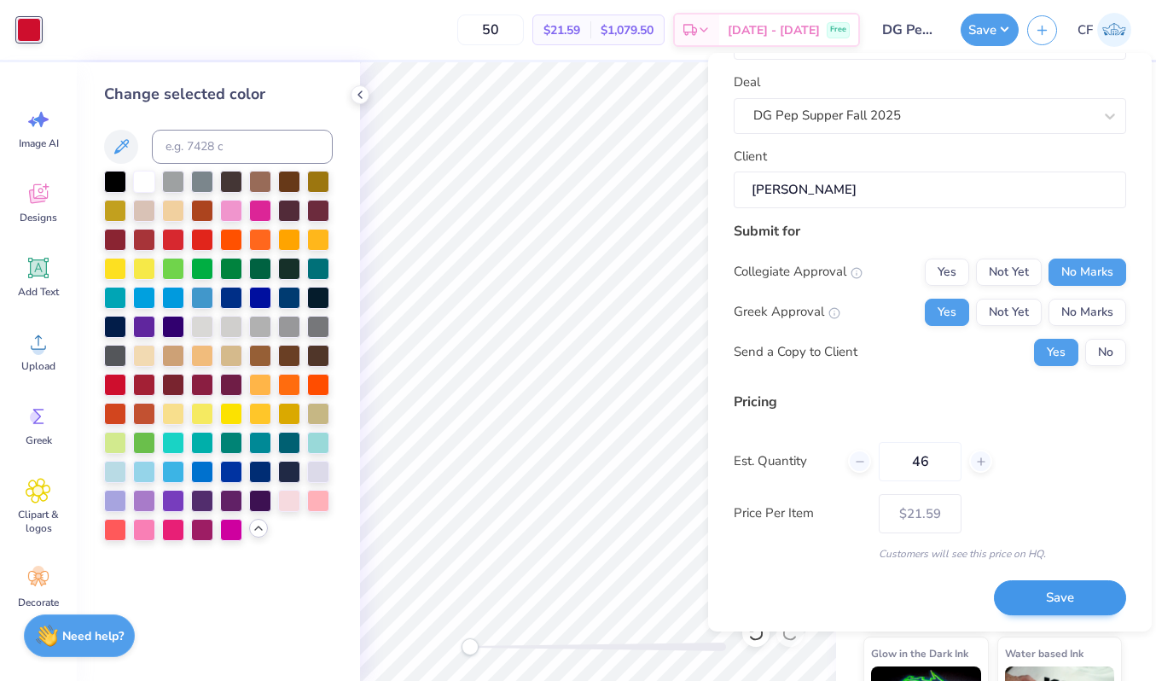
type input "46"
type input "$22.67"
type input "46"
click at [1032, 592] on button "Save" at bounding box center [1060, 597] width 132 height 35
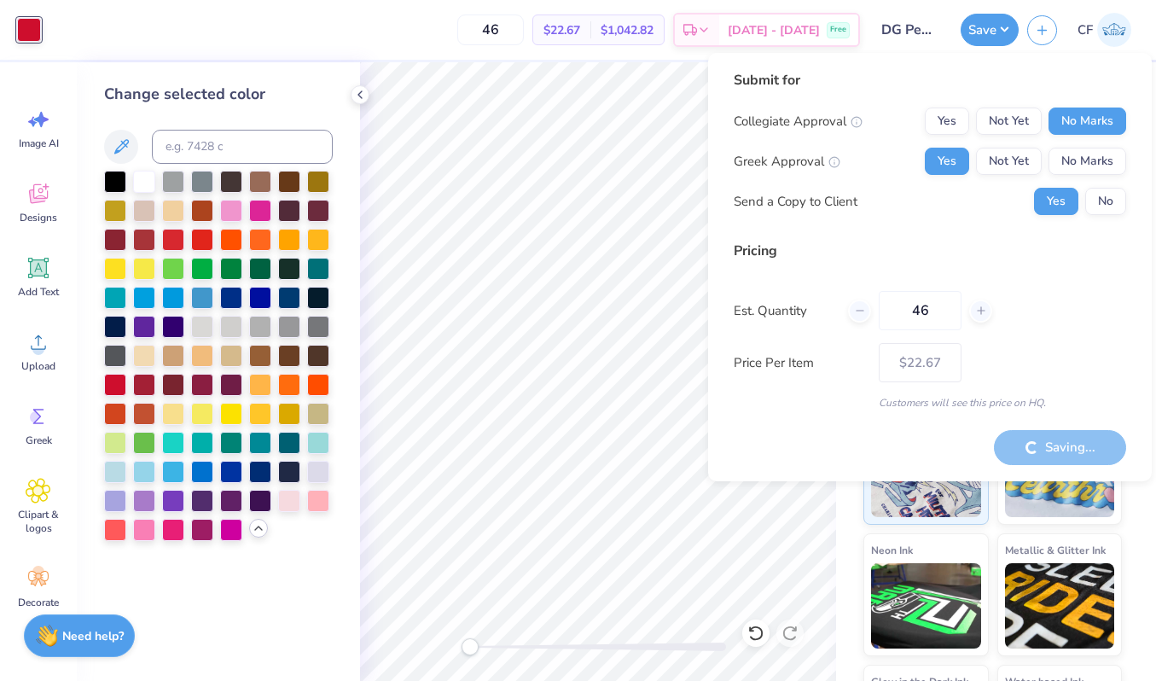
type input "– –"
